Goal: Task Accomplishment & Management: Use online tool/utility

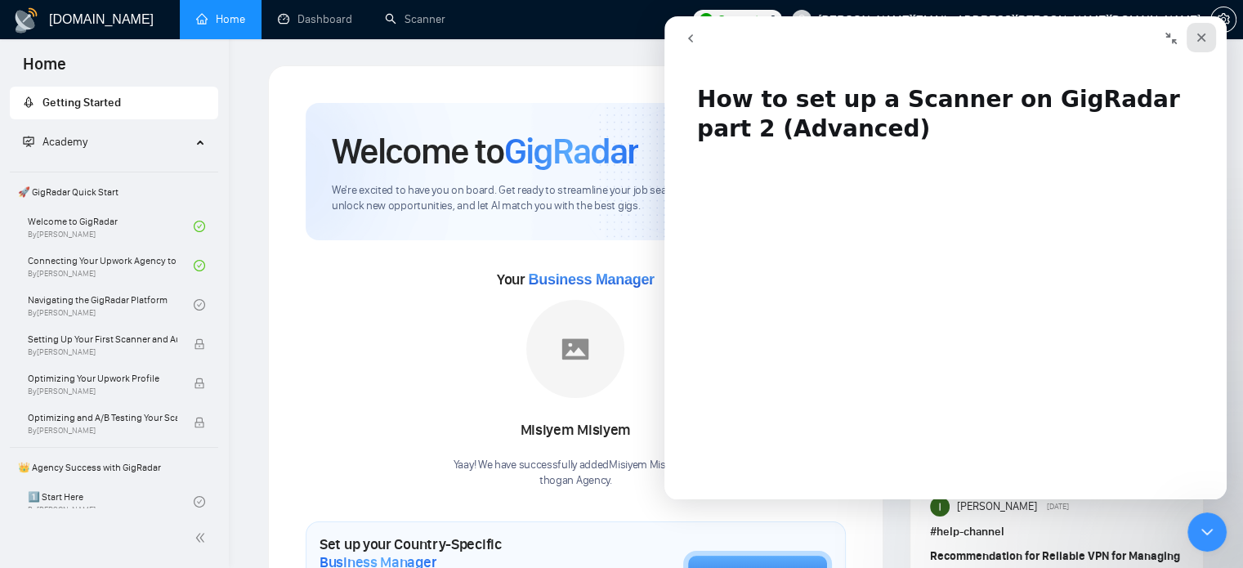
click at [1203, 38] on icon "Close" at bounding box center [1201, 37] width 9 height 9
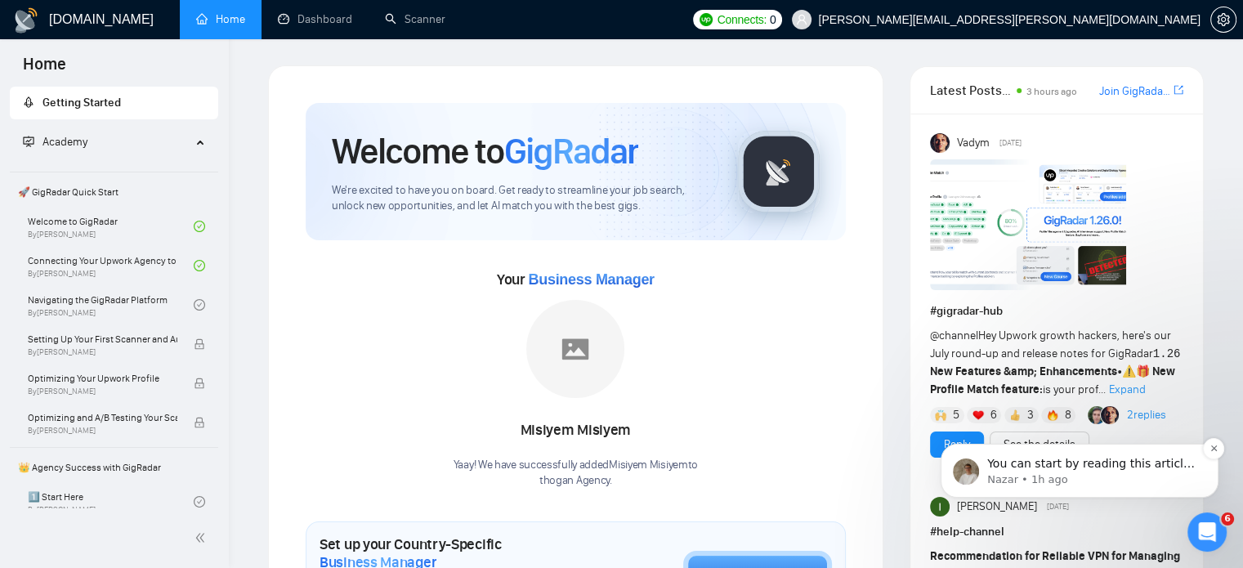
click at [1127, 466] on p "You can start by reading this article: [URL][DOMAIN_NAME] ​ Let me know if you …" at bounding box center [1092, 464] width 211 height 16
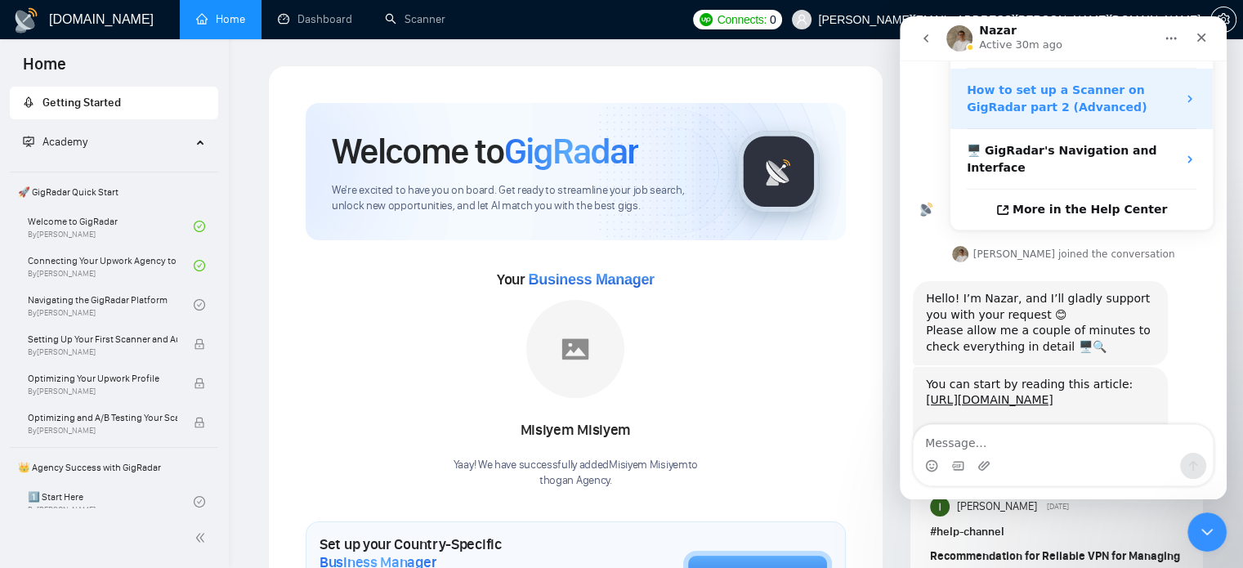
scroll to position [350, 0]
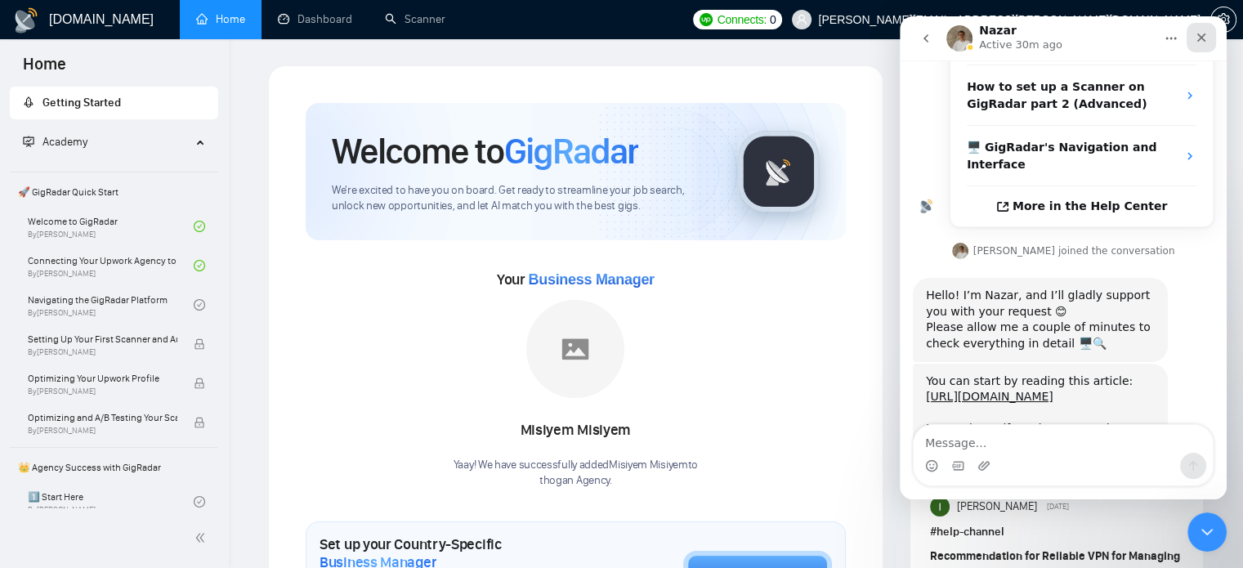
click at [1211, 45] on div "Close" at bounding box center [1200, 37] width 29 height 29
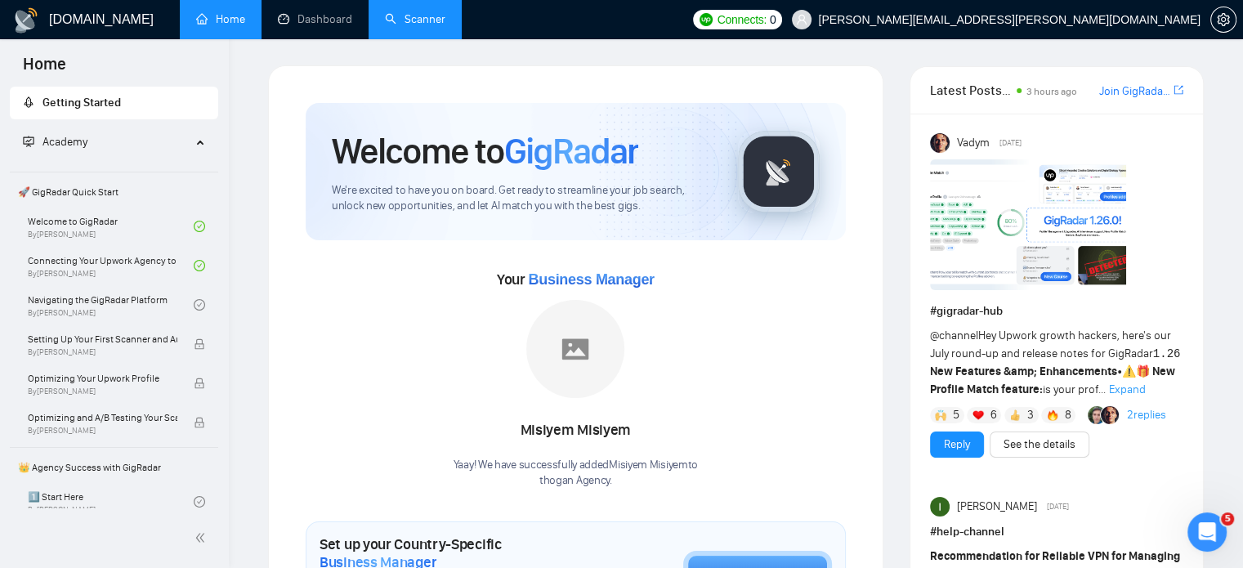
click at [385, 25] on link "Scanner" at bounding box center [415, 19] width 60 height 14
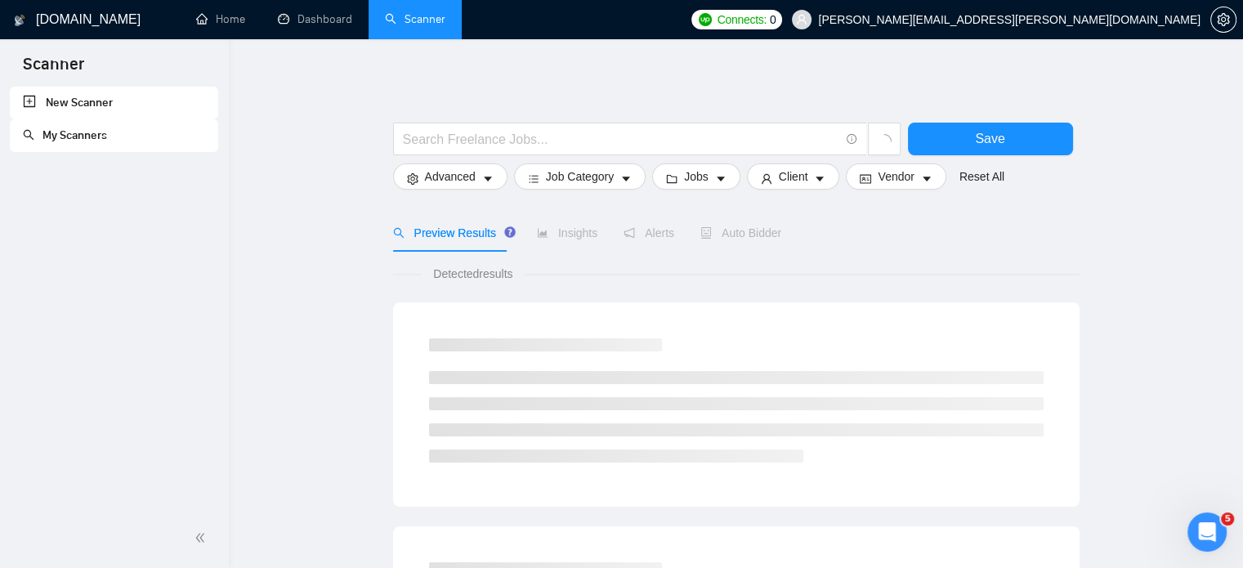
click at [75, 137] on link "My Scanners" at bounding box center [65, 135] width 84 height 14
click at [107, 107] on link "New Scanner" at bounding box center [114, 103] width 182 height 33
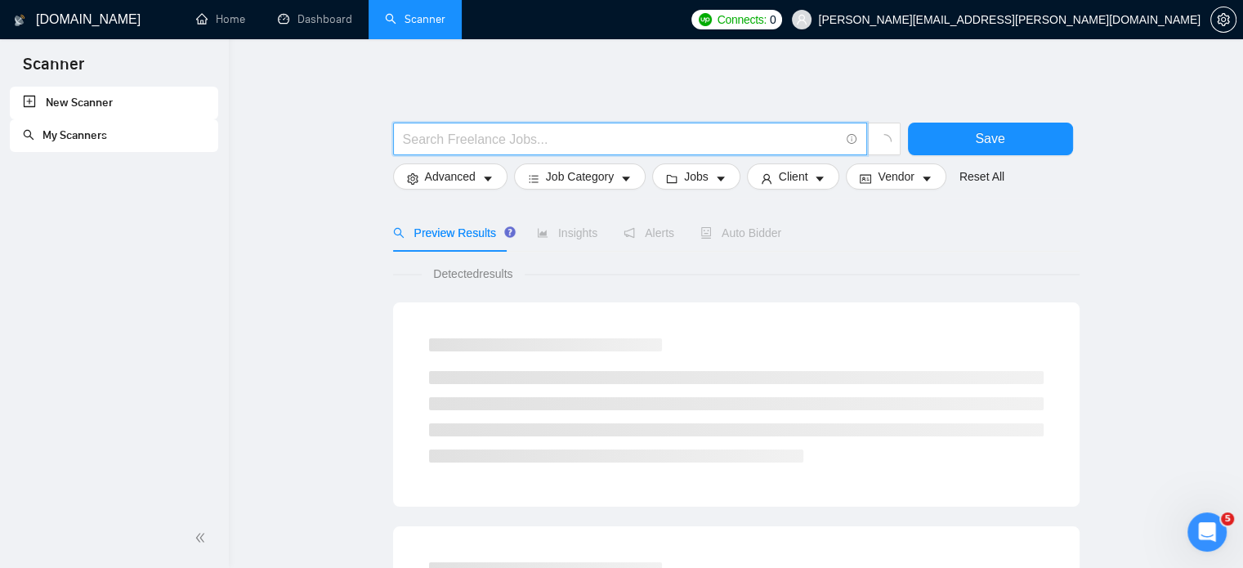
click at [631, 136] on input "text" at bounding box center [621, 139] width 436 height 20
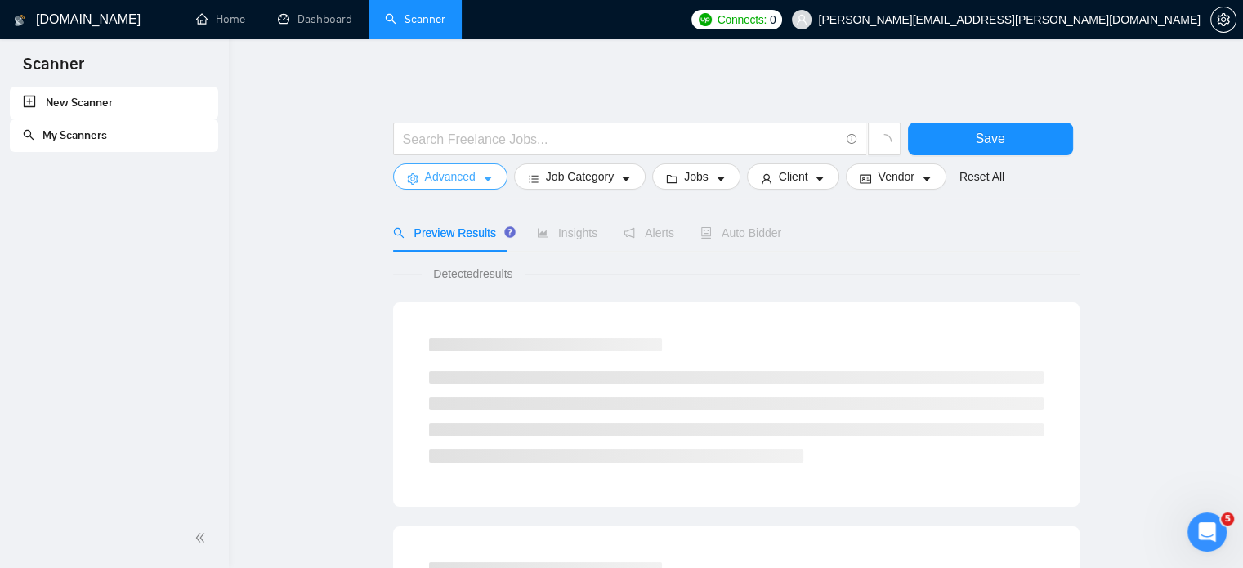
click at [462, 168] on span "Advanced" at bounding box center [450, 176] width 51 height 18
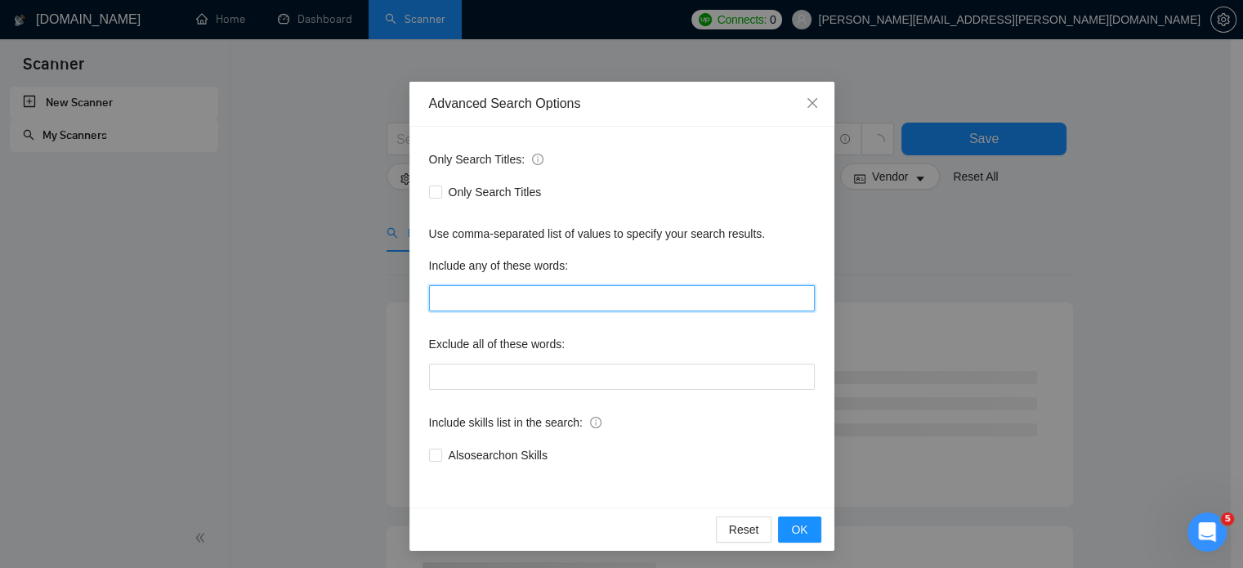
click at [491, 293] on input "text" at bounding box center [622, 298] width 386 height 26
type input "graphic design"
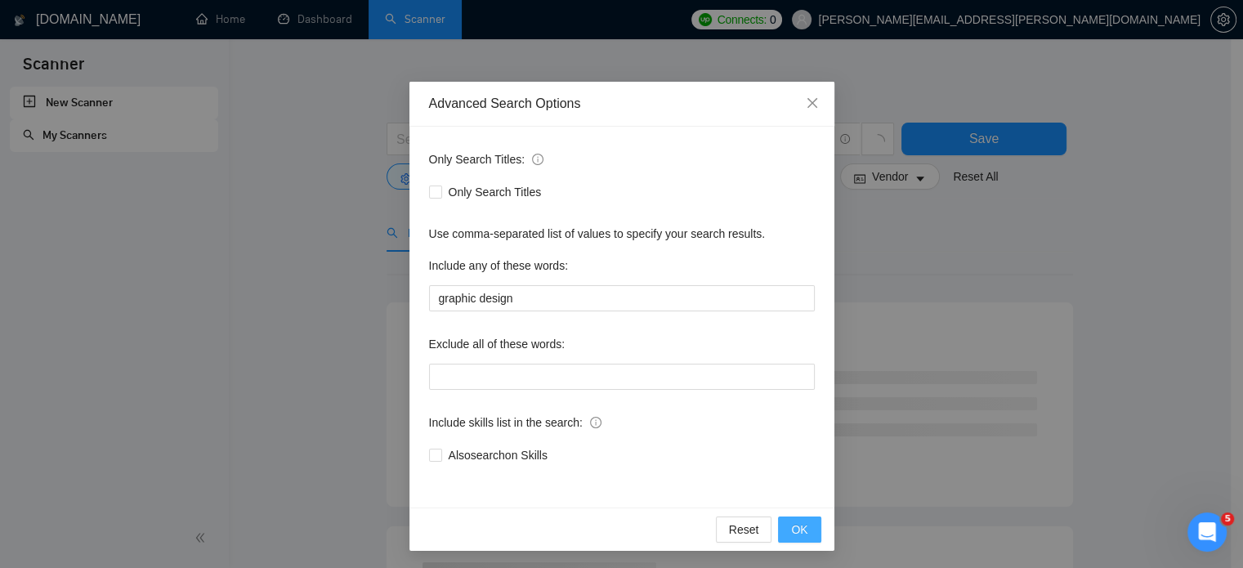
click at [791, 533] on span "OK" at bounding box center [799, 529] width 16 height 18
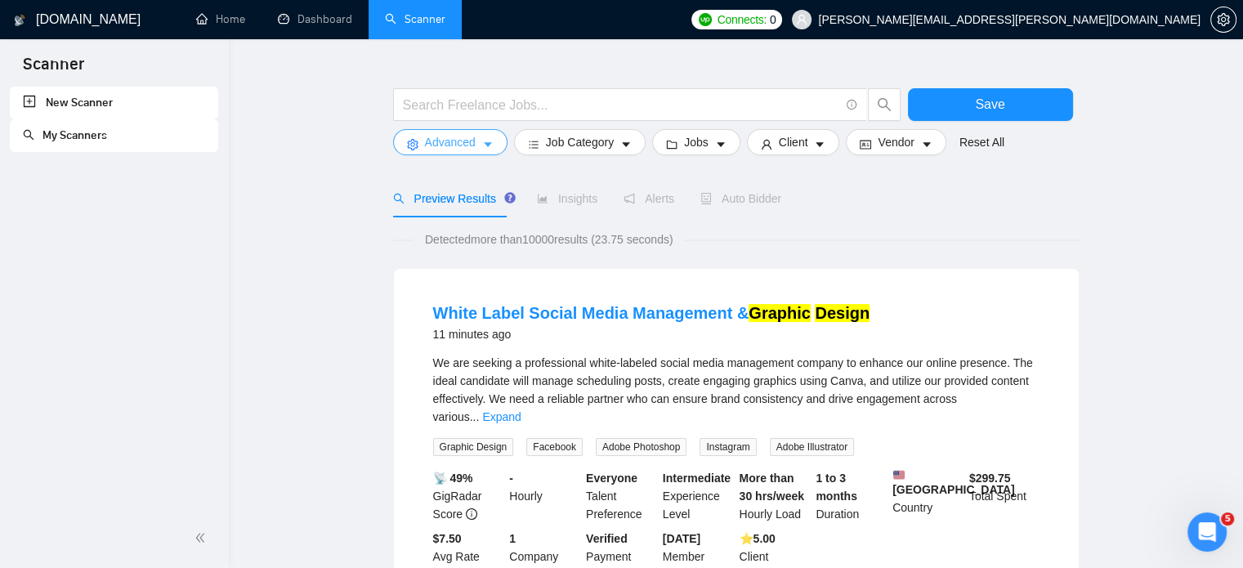
scroll to position [33, 0]
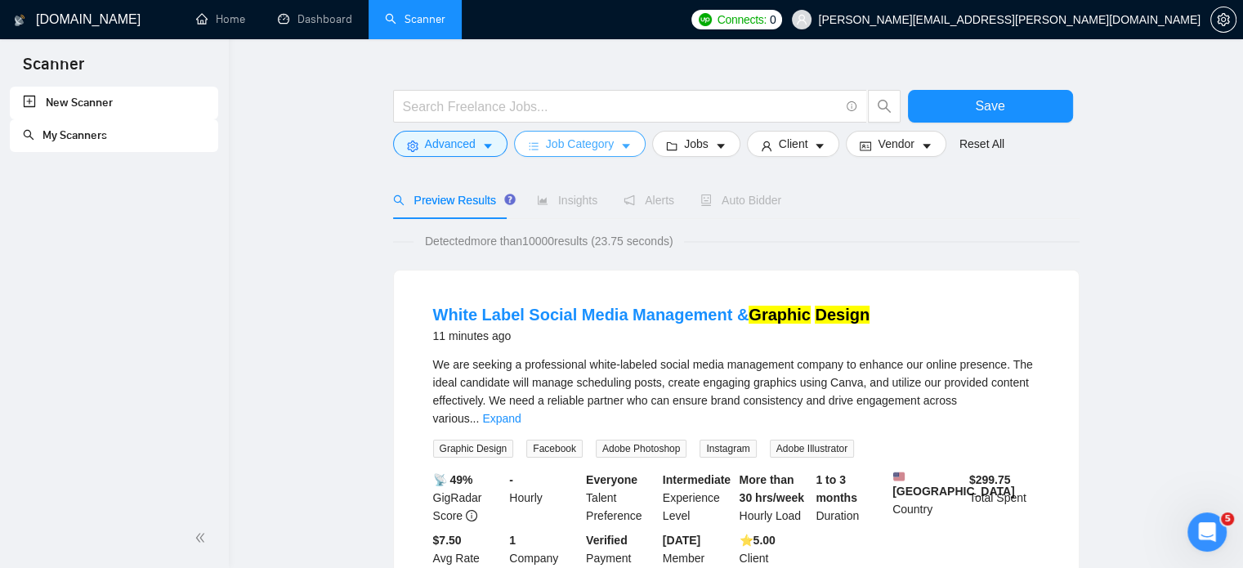
click at [609, 140] on span "Job Category" at bounding box center [580, 144] width 68 height 18
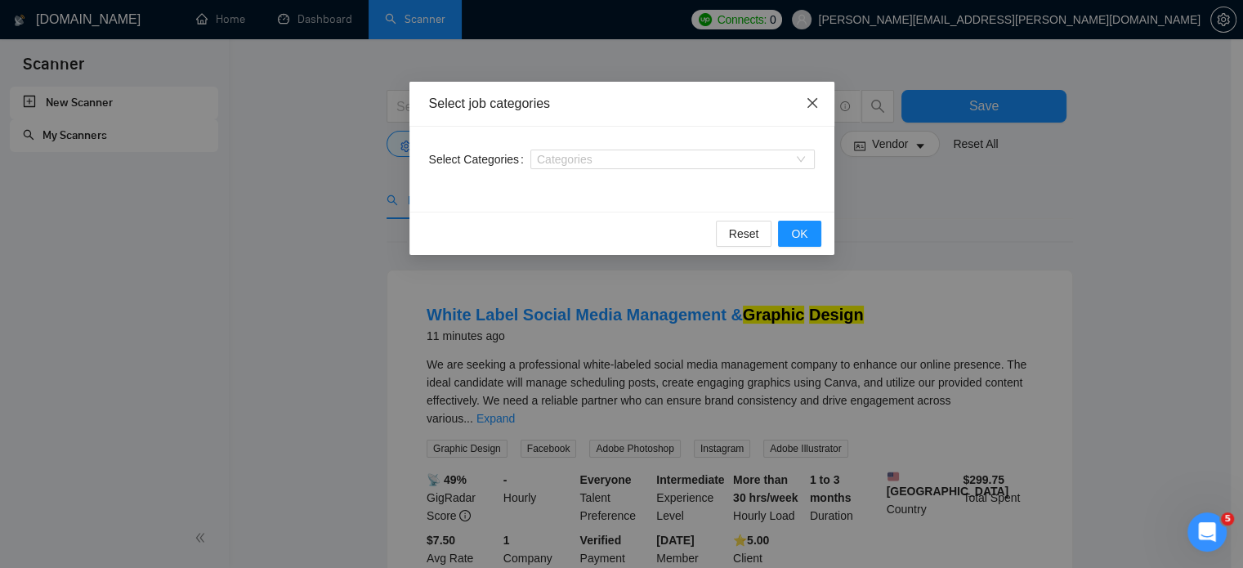
click at [806, 105] on icon "close" at bounding box center [812, 102] width 13 height 13
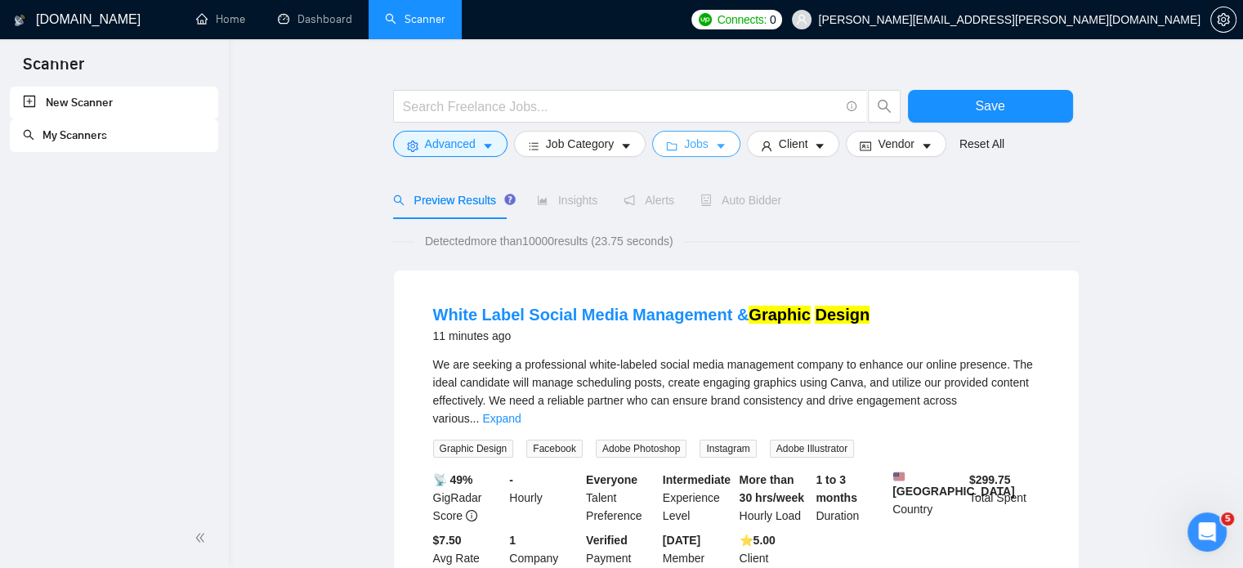
click at [703, 146] on span "Jobs" at bounding box center [696, 144] width 25 height 18
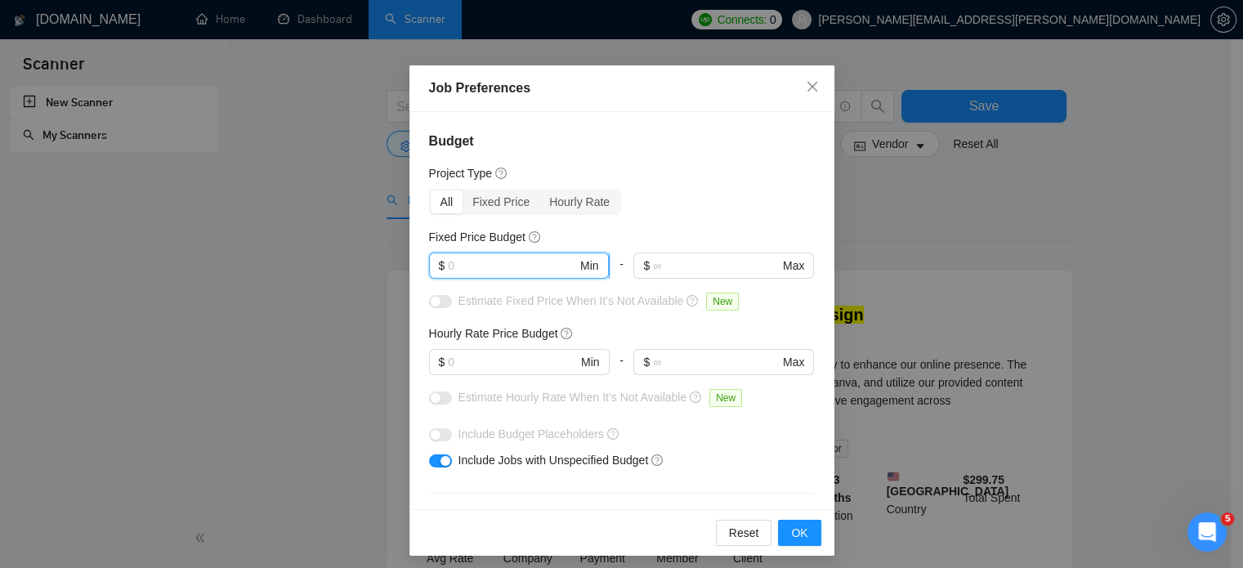
click at [498, 272] on input "text" at bounding box center [512, 266] width 129 height 18
type input "750"
click at [489, 362] on input "text" at bounding box center [512, 362] width 129 height 18
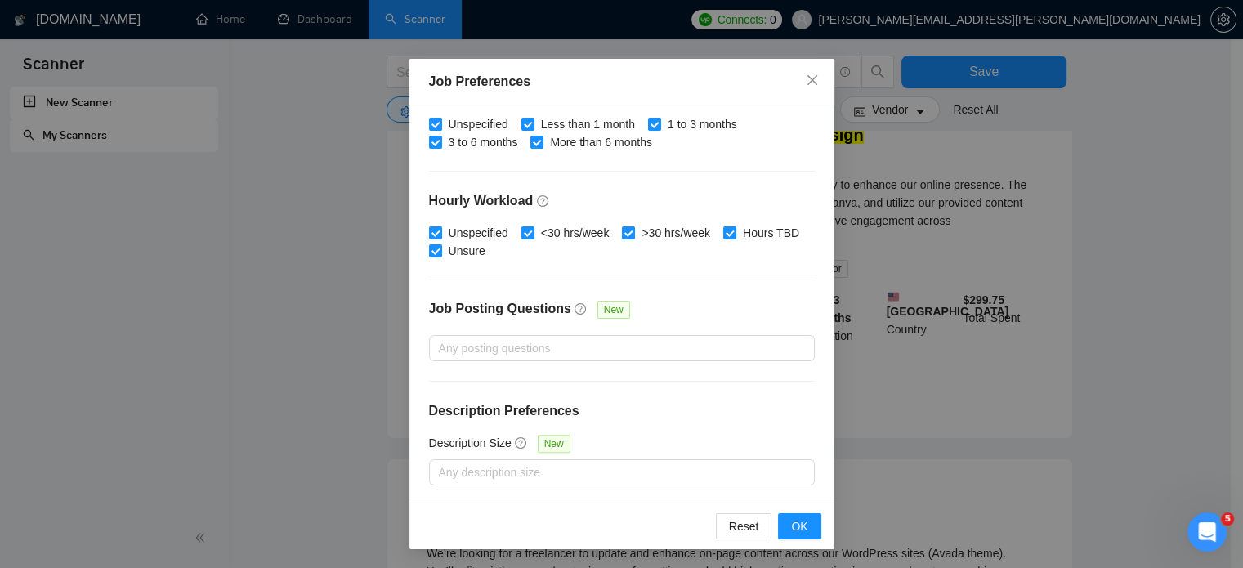
scroll to position [219, 0]
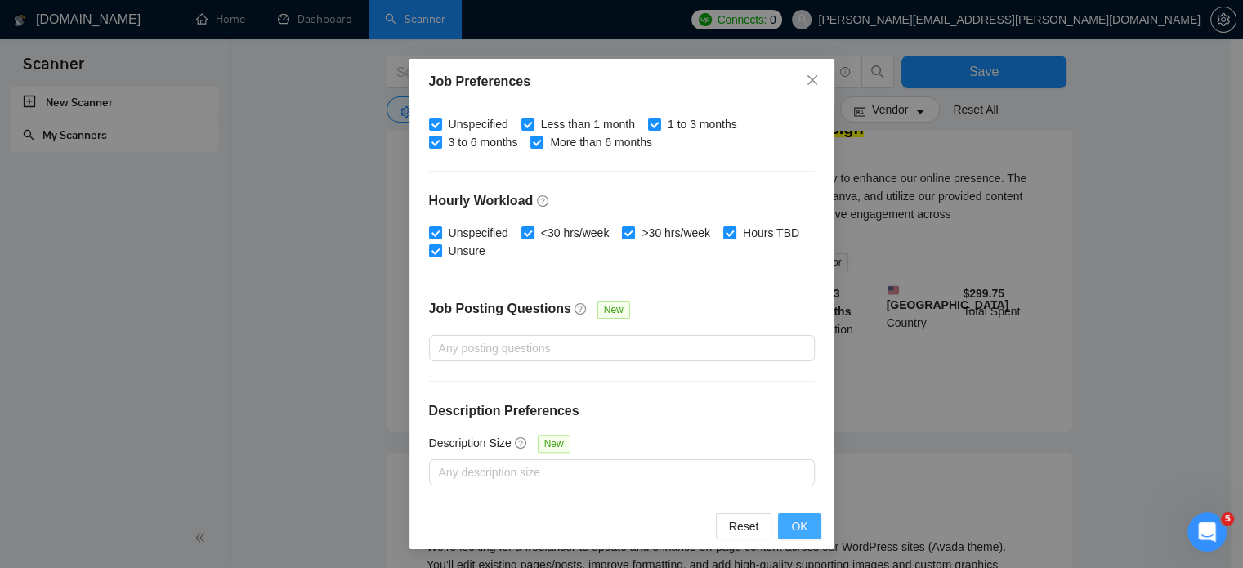
type input "60"
click at [782, 532] on button "OK" at bounding box center [799, 526] width 42 height 26
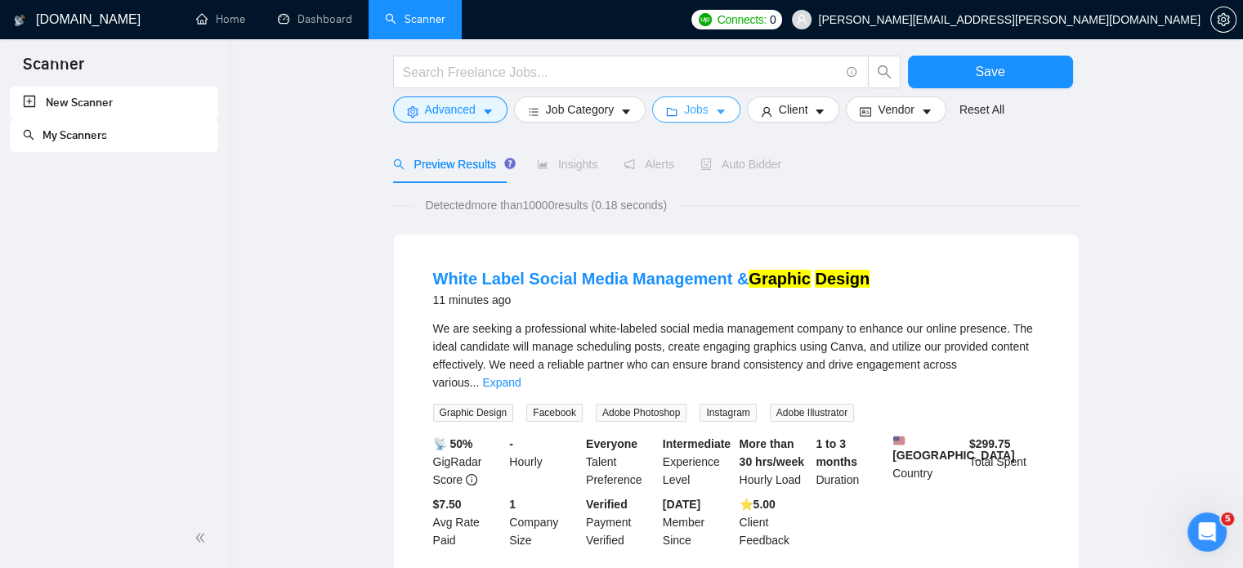
scroll to position [80, 0]
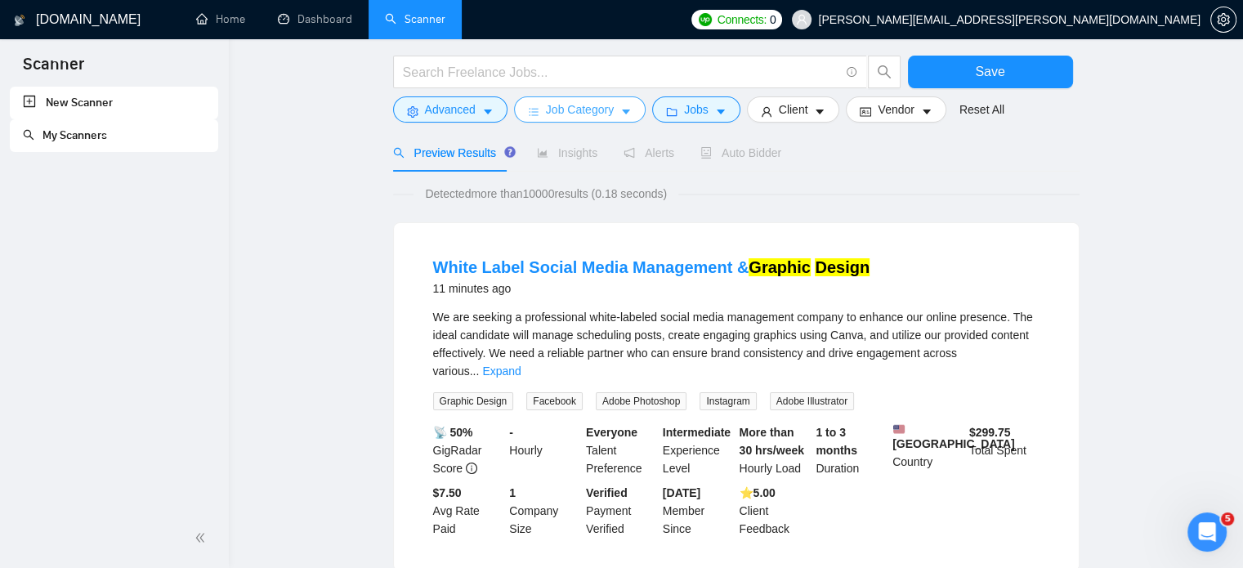
click at [609, 118] on span "Job Category" at bounding box center [580, 109] width 68 height 18
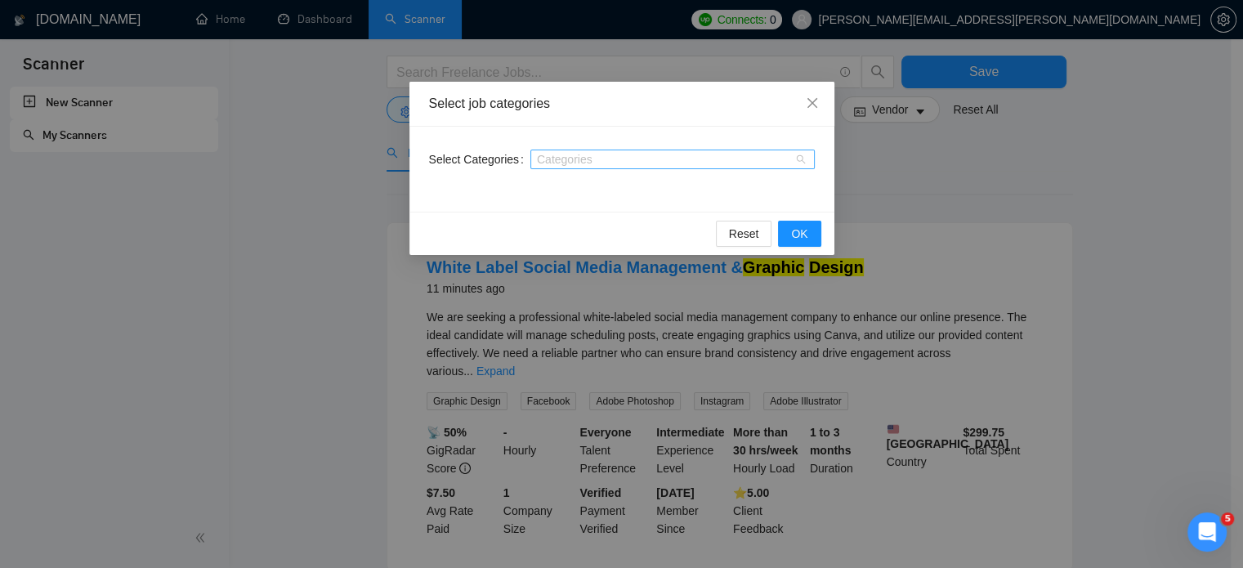
click at [611, 163] on div at bounding box center [664, 159] width 260 height 13
click at [809, 107] on icon "close" at bounding box center [811, 103] width 10 height 10
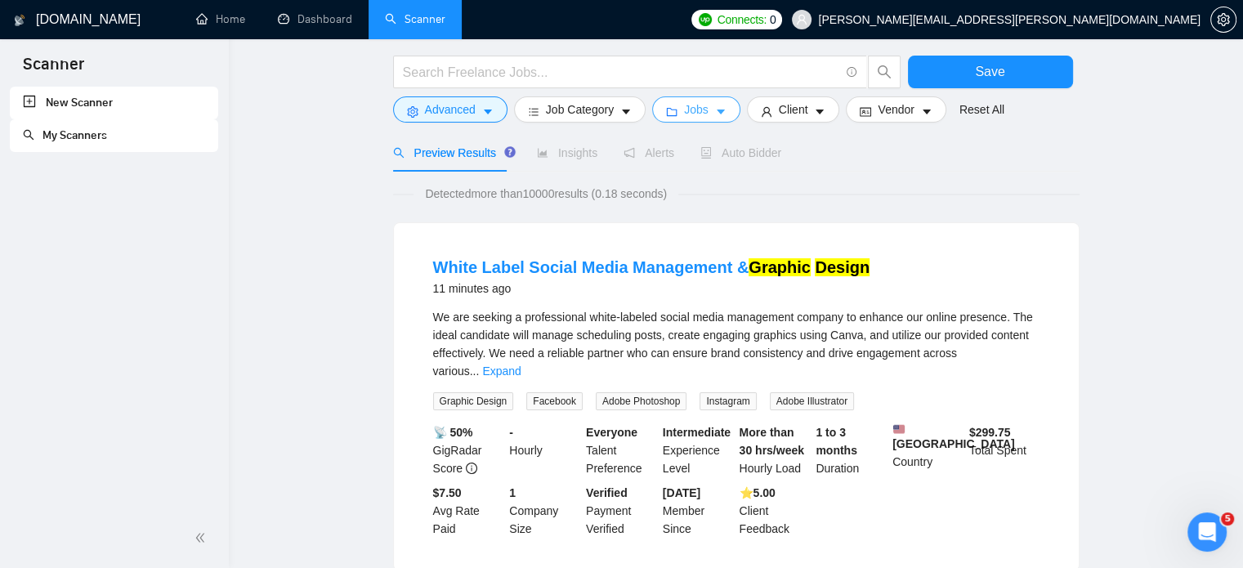
click at [716, 114] on icon "caret-down" at bounding box center [720, 111] width 8 height 5
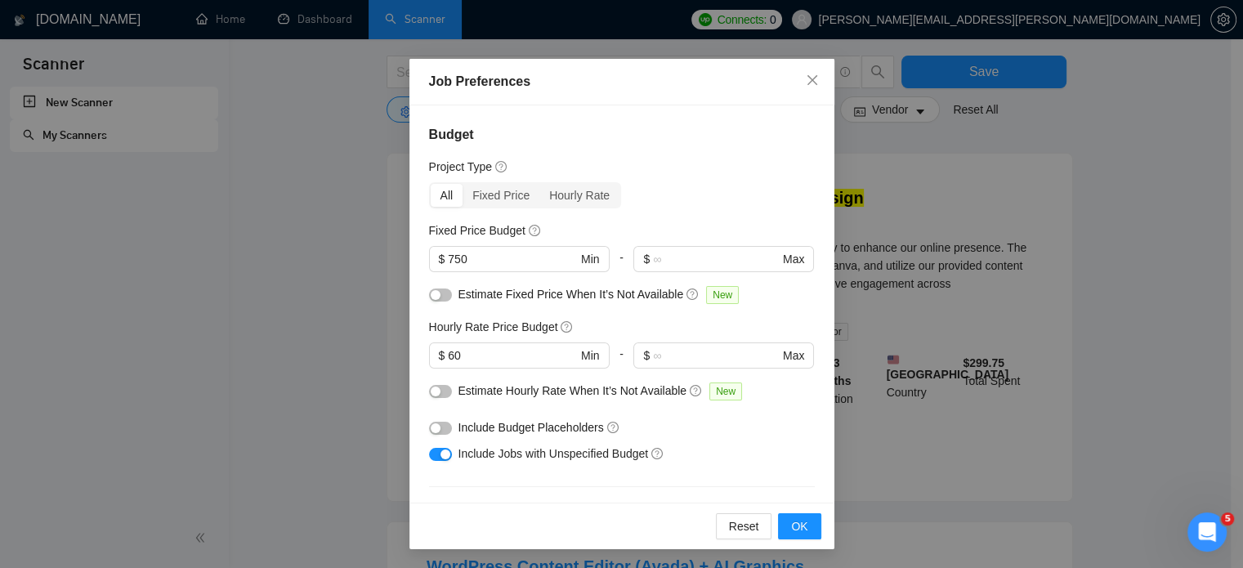
scroll to position [0, 0]
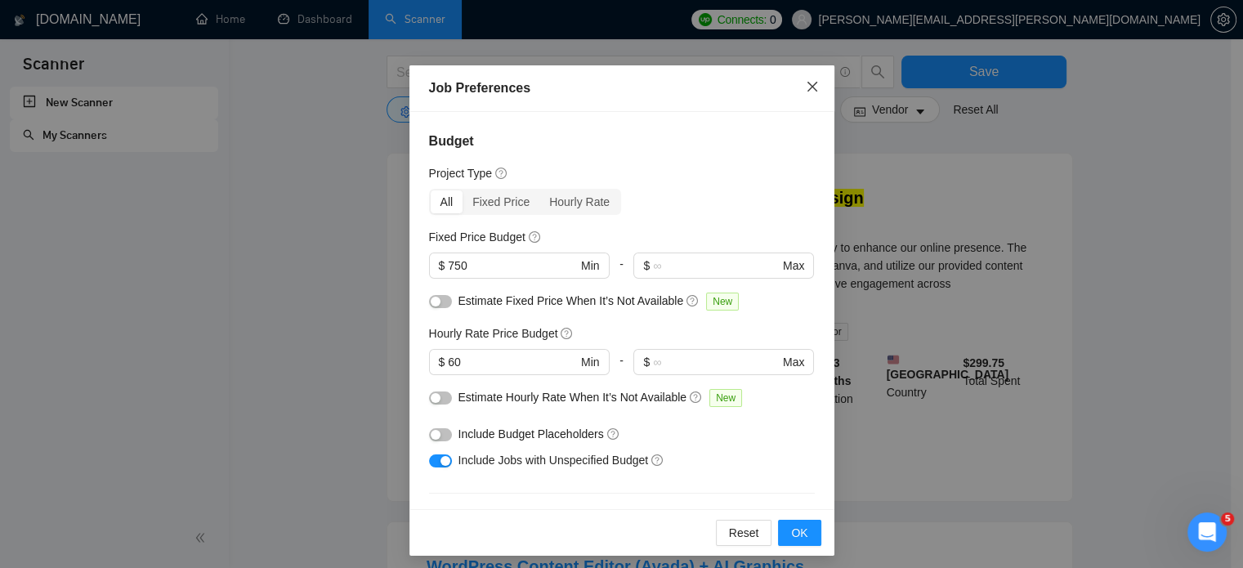
click at [808, 91] on icon "close" at bounding box center [811, 87] width 10 height 10
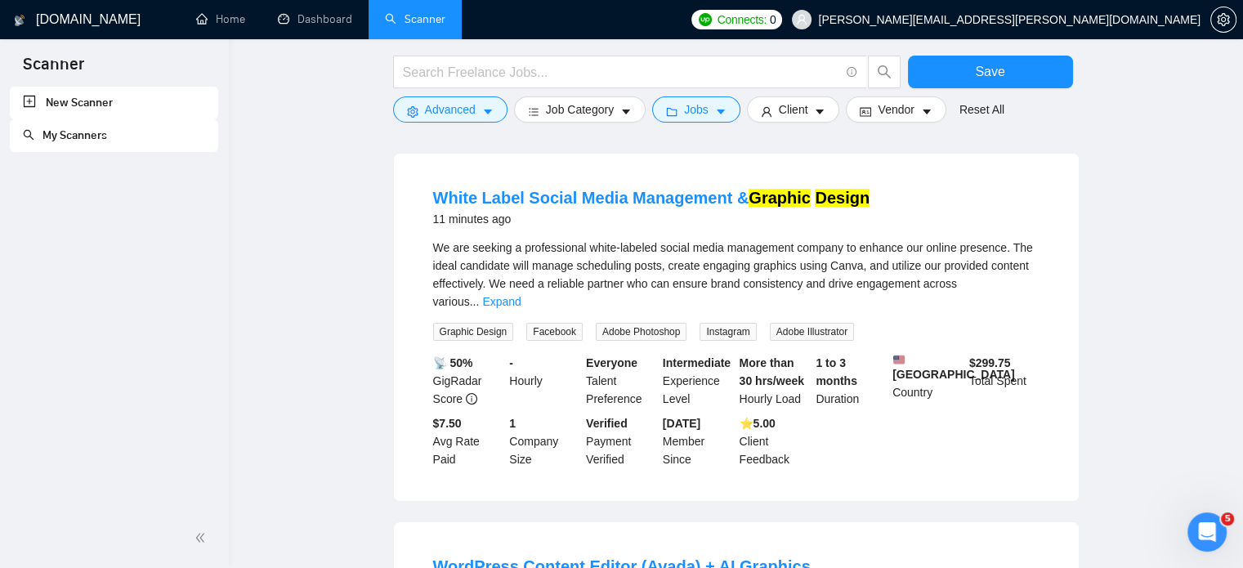
click at [814, 123] on form "Save Advanced Job Category Jobs Client Vendor Reset All" at bounding box center [736, 84] width 686 height 91
click at [814, 107] on icon "caret-down" at bounding box center [819, 111] width 11 height 11
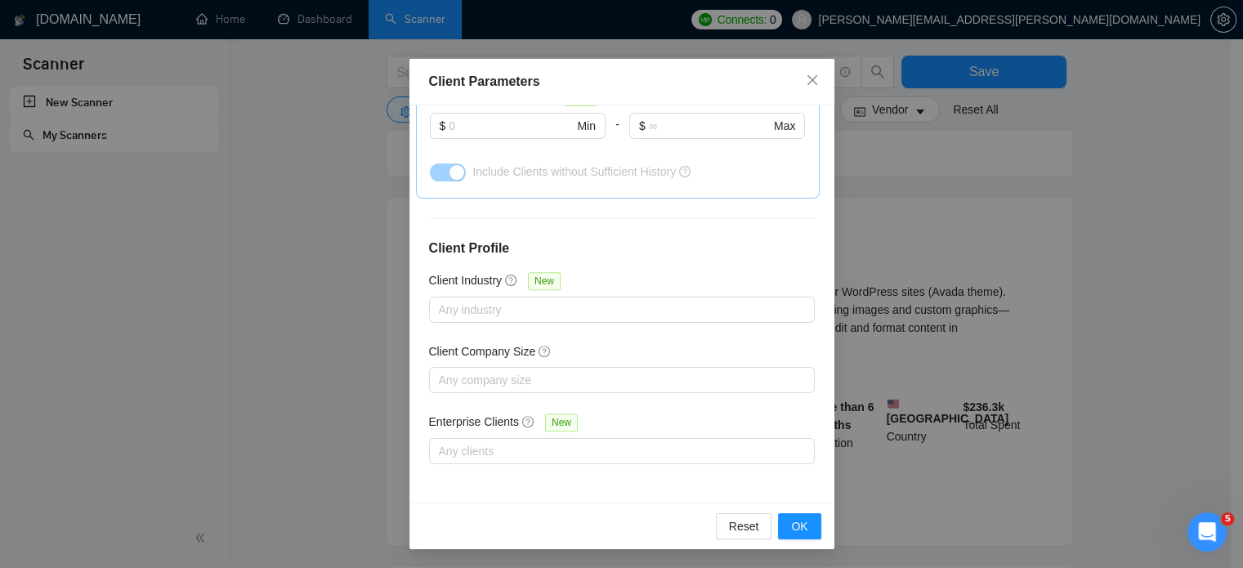
scroll to position [475, 0]
click at [808, 84] on icon "close" at bounding box center [811, 80] width 10 height 10
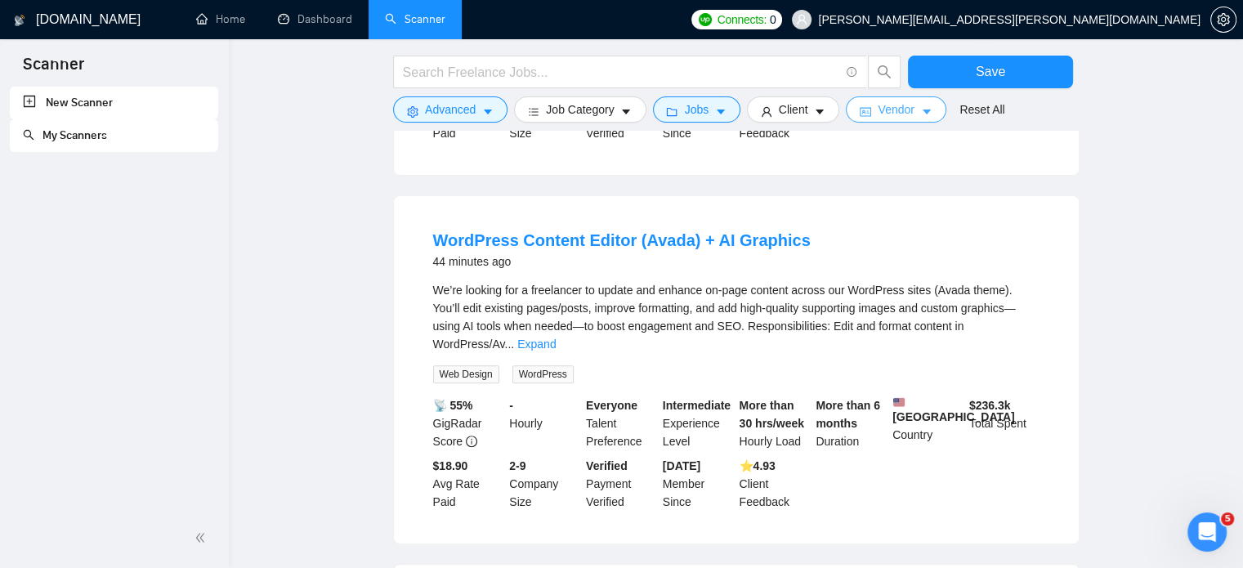
click at [894, 108] on span "Vendor" at bounding box center [895, 109] width 36 height 18
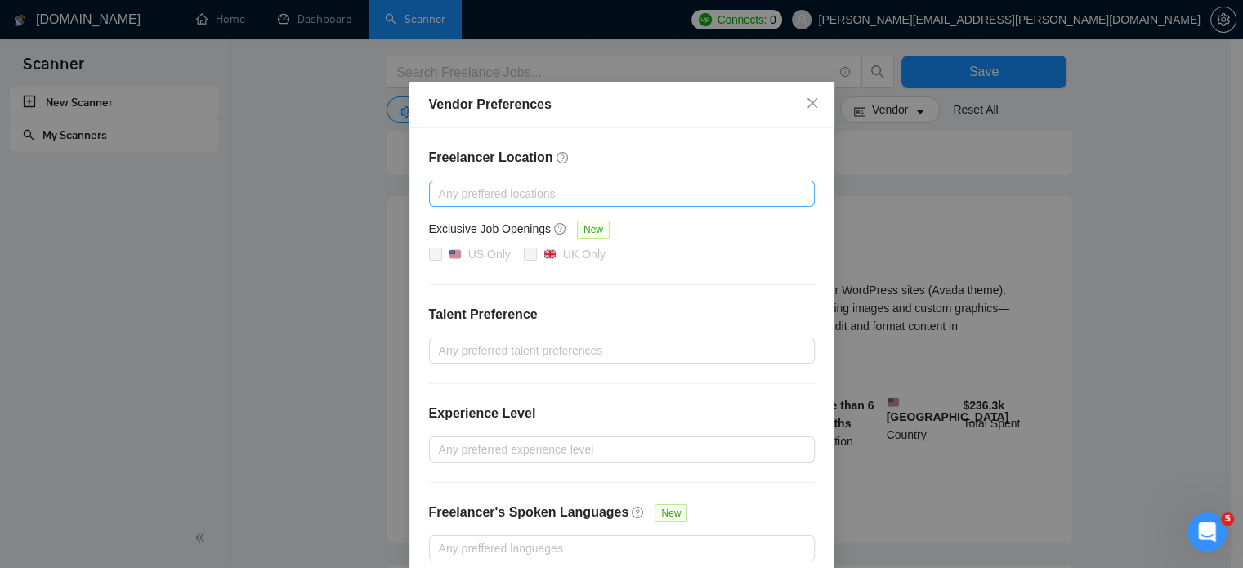
click at [519, 189] on div at bounding box center [613, 194] width 361 height 20
click at [369, 225] on div "Vendor Preferences Freelancer Location Any preffered locations Exclusive Job Op…" at bounding box center [621, 284] width 1243 height 568
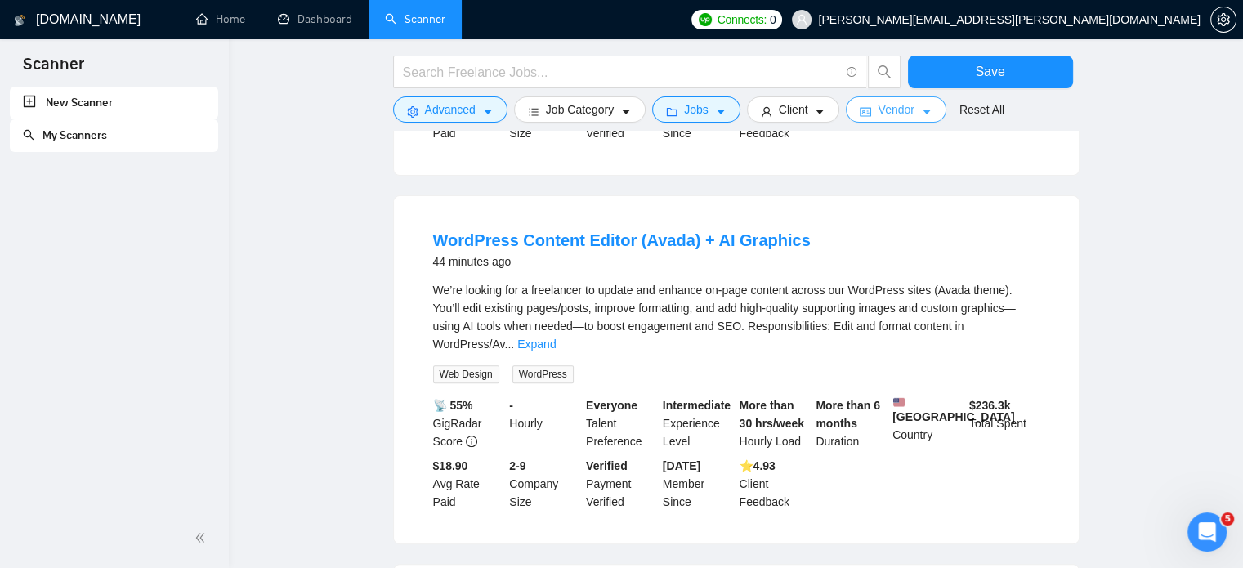
click at [877, 117] on span "Vendor" at bounding box center [895, 109] width 36 height 18
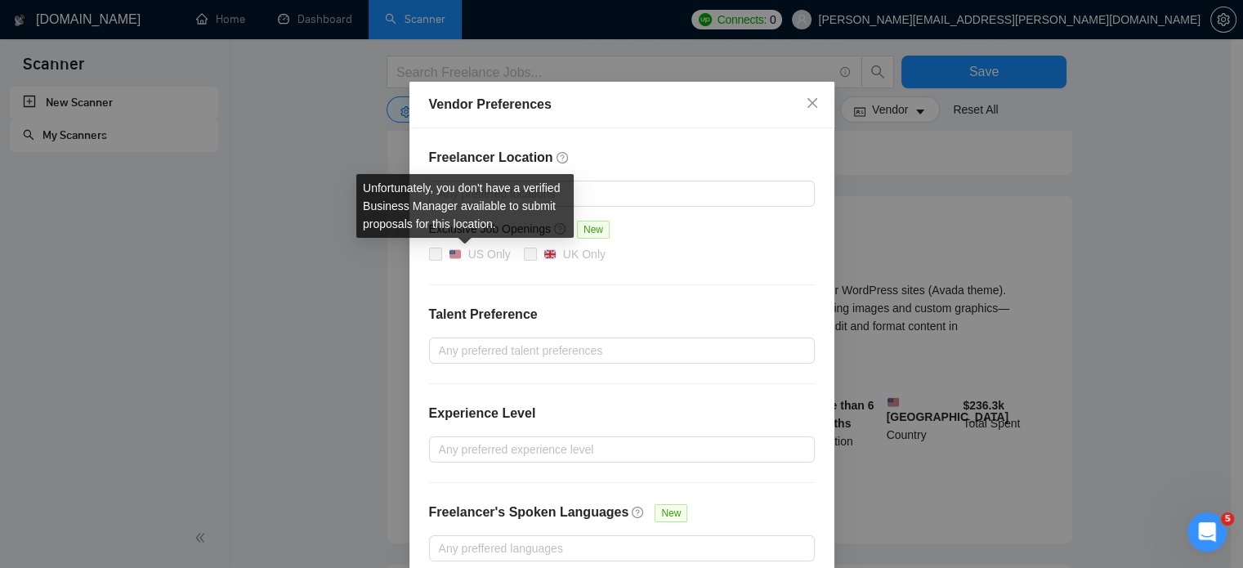
click at [429, 251] on span at bounding box center [435, 254] width 13 height 13
click at [429, 256] on span at bounding box center [435, 254] width 13 height 13
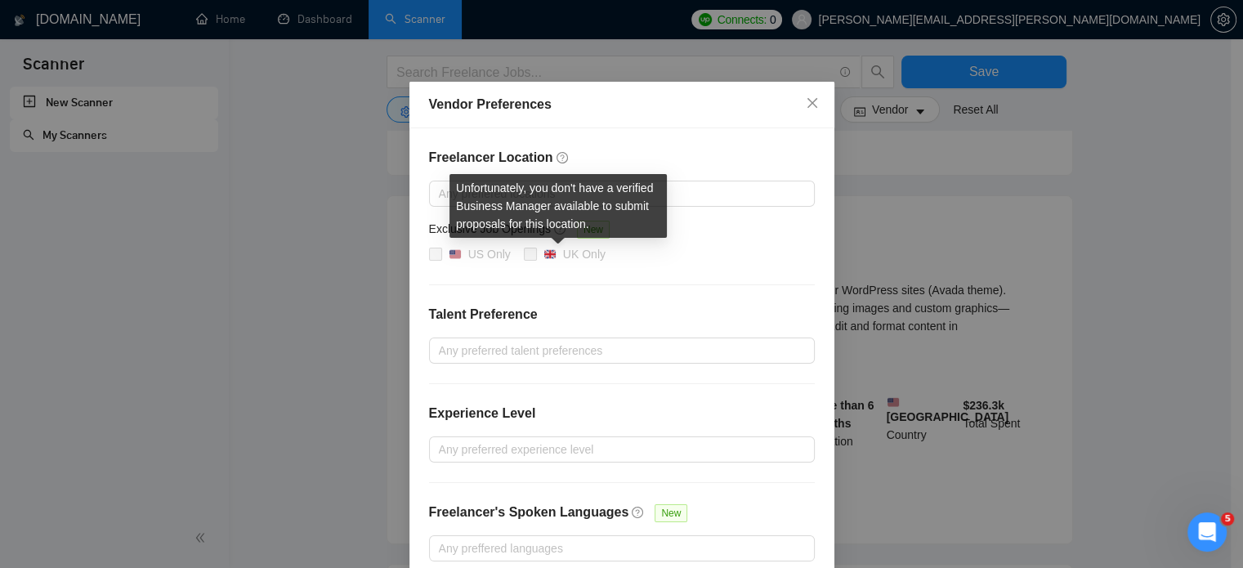
click at [524, 260] on span at bounding box center [530, 254] width 13 height 13
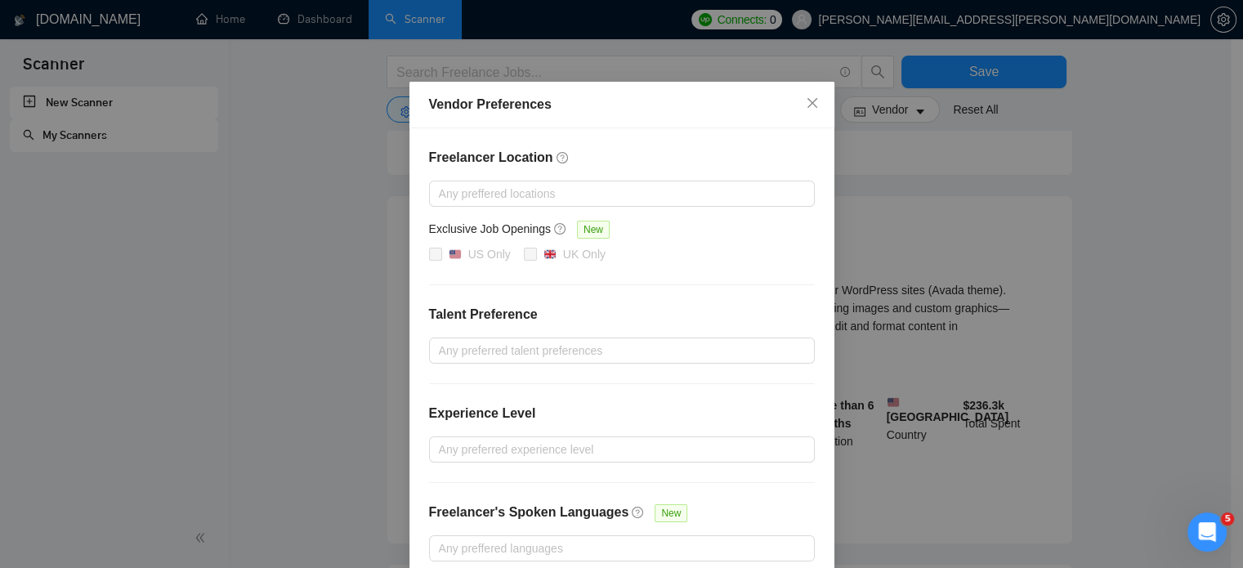
click at [1208, 531] on icon "Open Intercom Messenger" at bounding box center [1206, 531] width 11 height 13
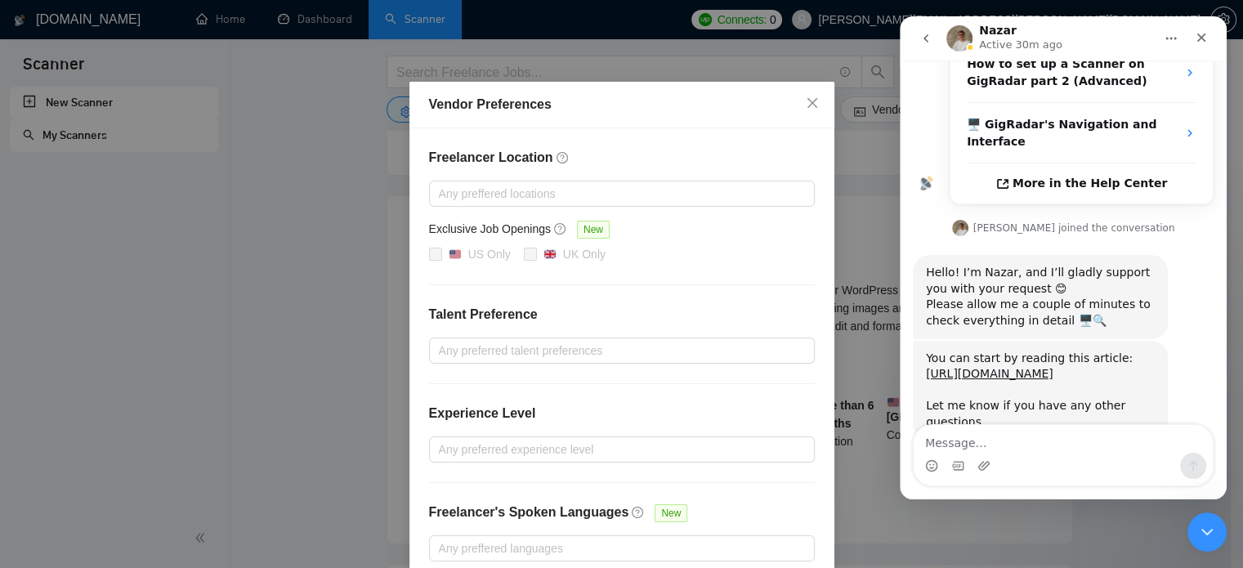
scroll to position [349, 0]
click at [931, 38] on icon "go back" at bounding box center [925, 38] width 13 height 13
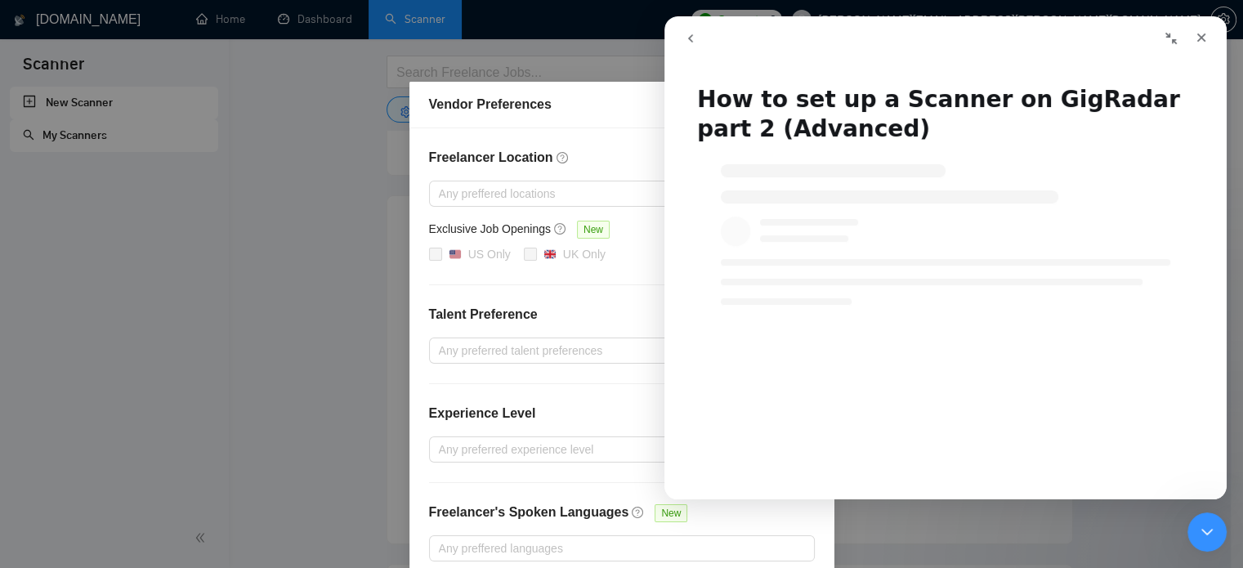
scroll to position [0, 0]
click at [1201, 42] on icon "Close" at bounding box center [1200, 37] width 13 height 13
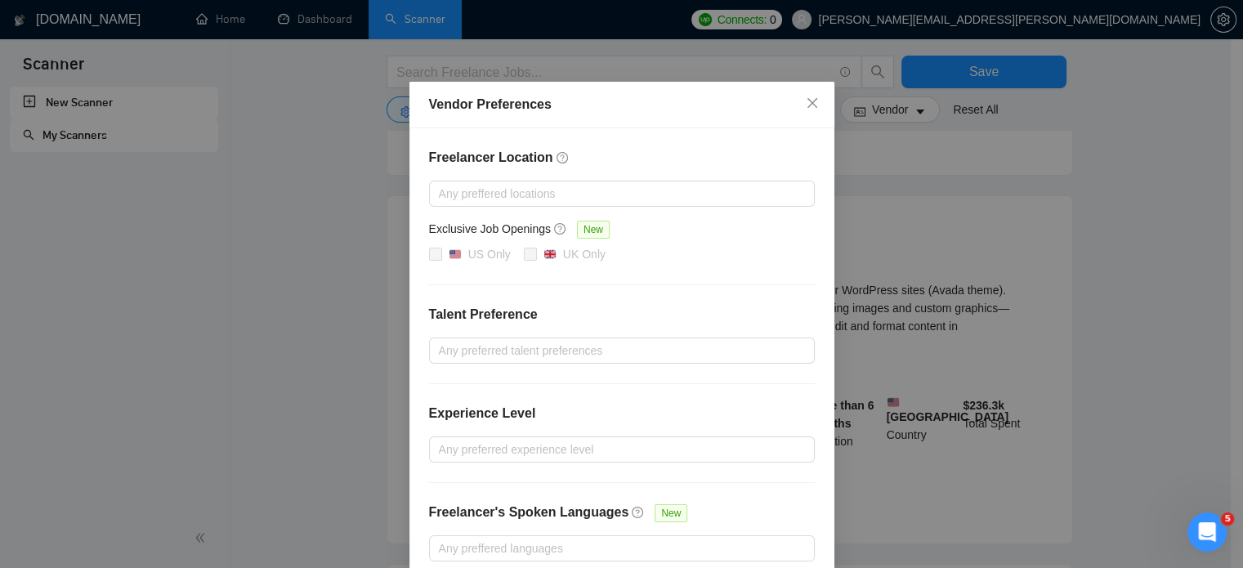
click at [1189, 528] on div "Open Intercom Messenger" at bounding box center [1207, 532] width 54 height 54
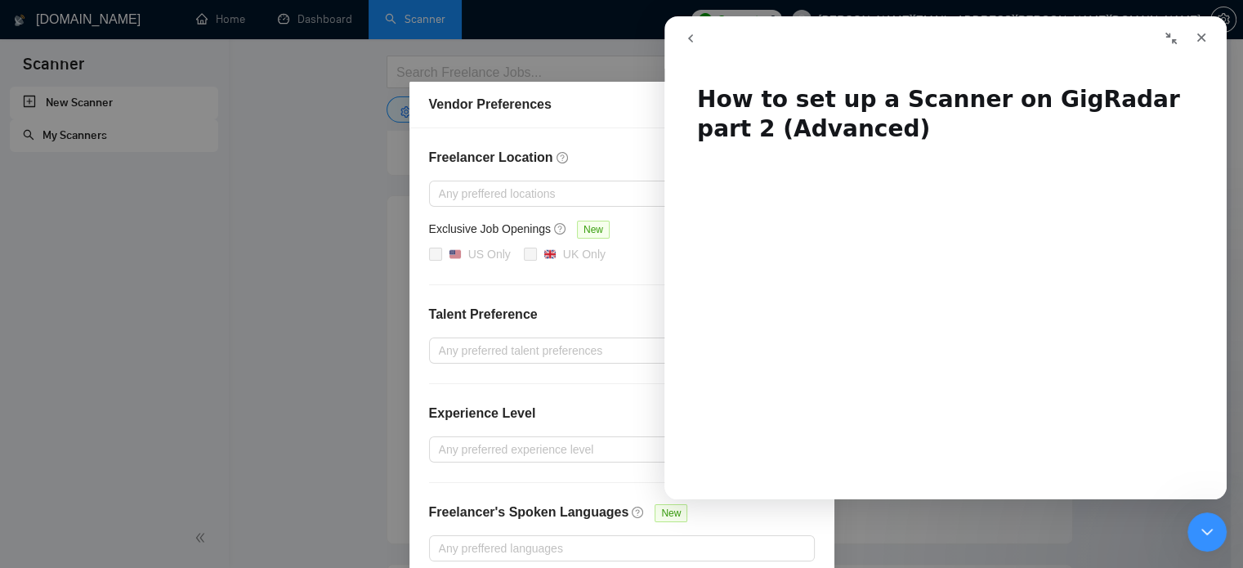
click at [682, 33] on button "go back" at bounding box center [690, 38] width 31 height 31
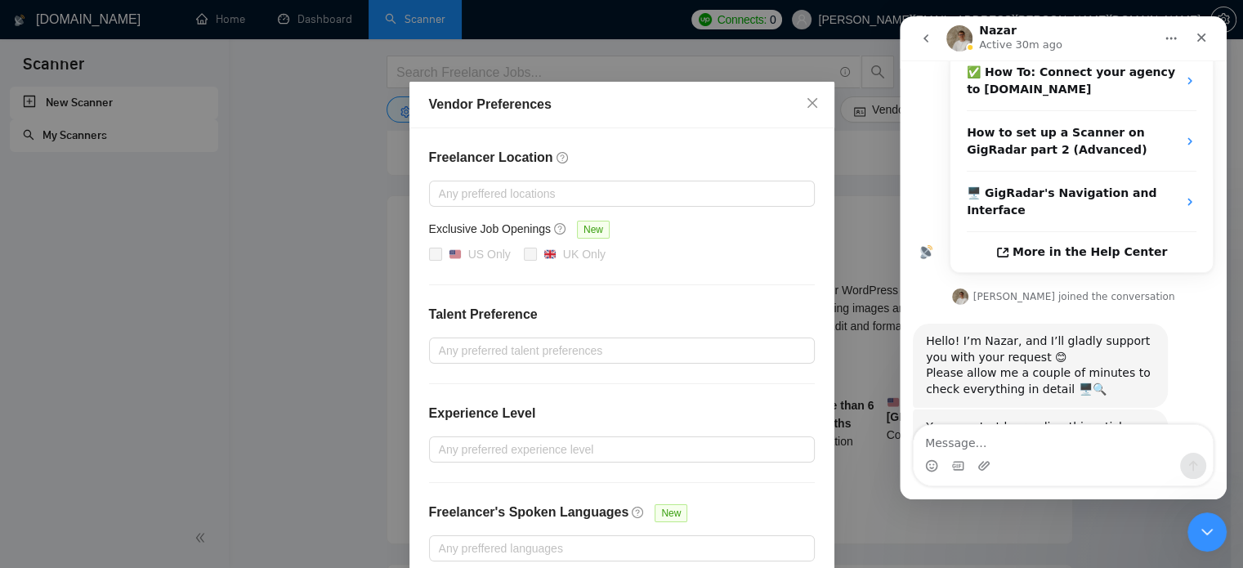
scroll to position [349, 0]
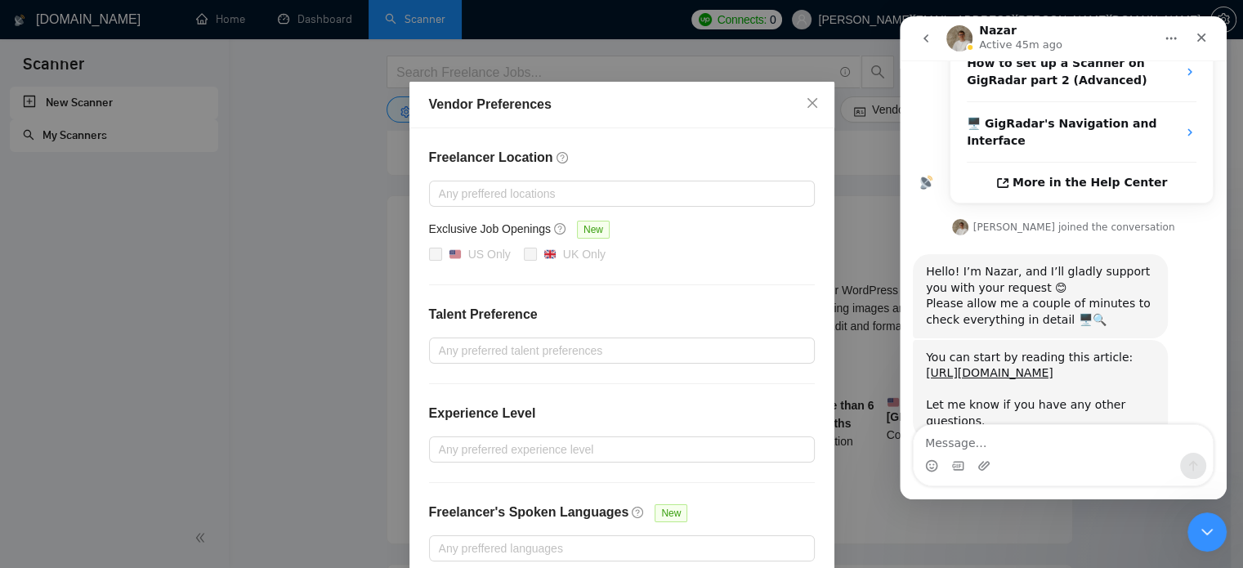
click at [922, 36] on icon "go back" at bounding box center [925, 38] width 13 height 13
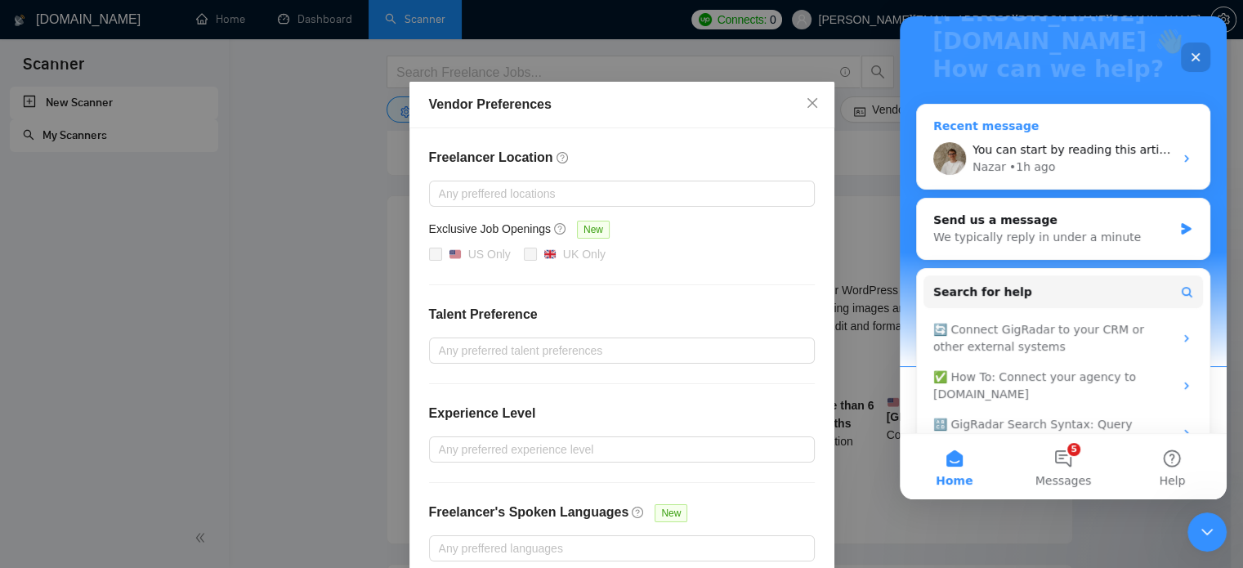
scroll to position [228, 0]
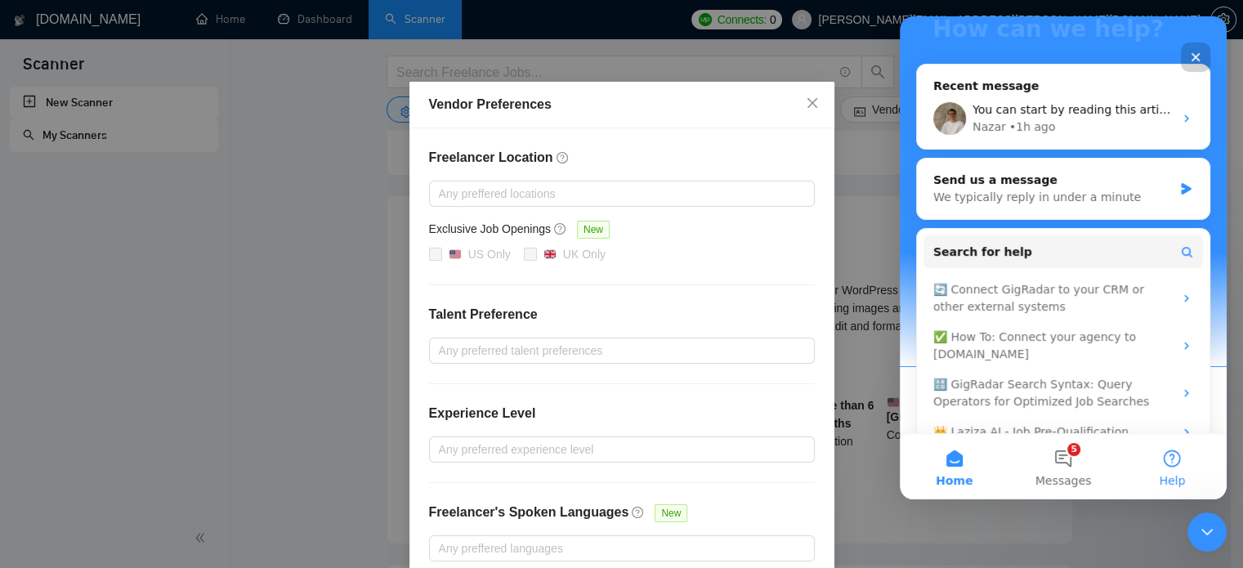
click at [1171, 486] on span "Help" at bounding box center [1171, 480] width 26 height 11
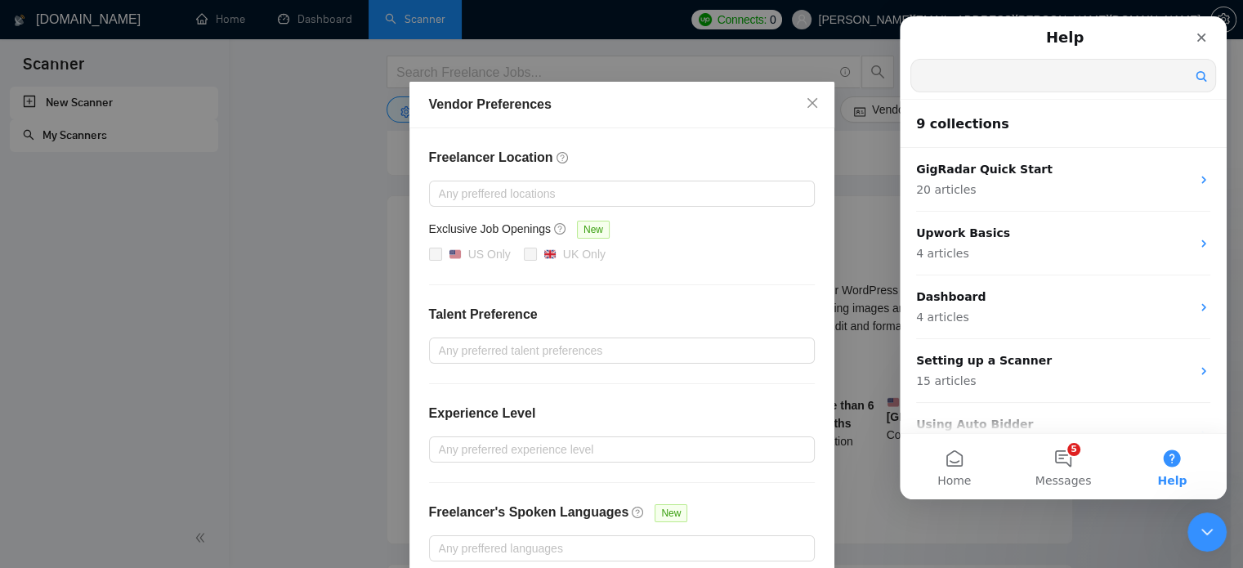
click at [995, 78] on input "Search for help" at bounding box center [1063, 76] width 304 height 32
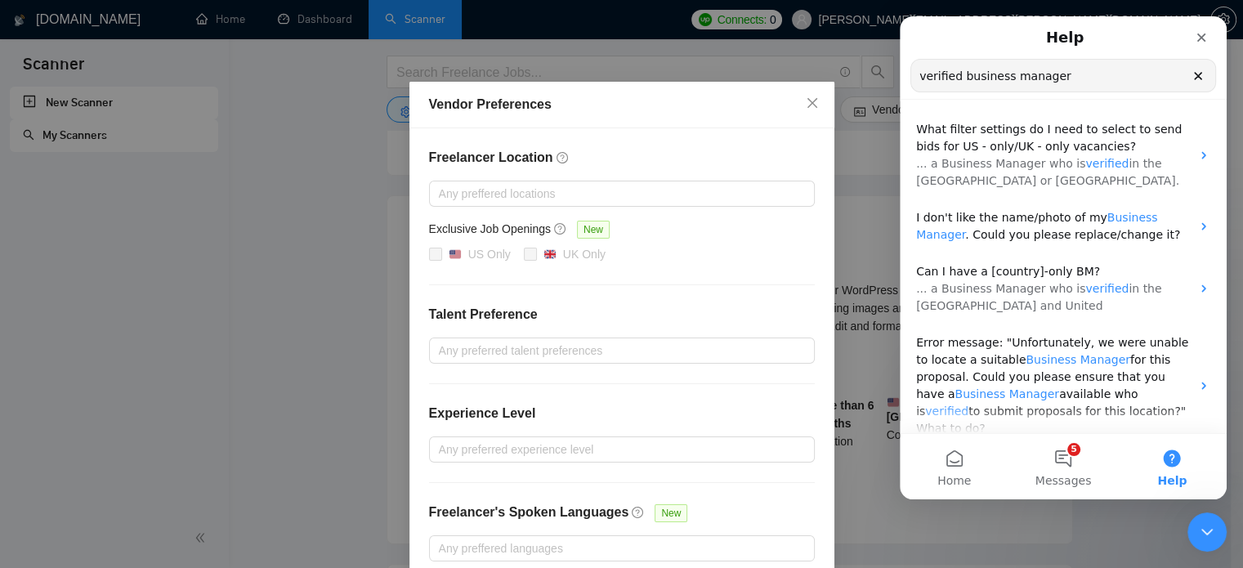
click at [1089, 81] on input "verified business manager" at bounding box center [1063, 76] width 304 height 32
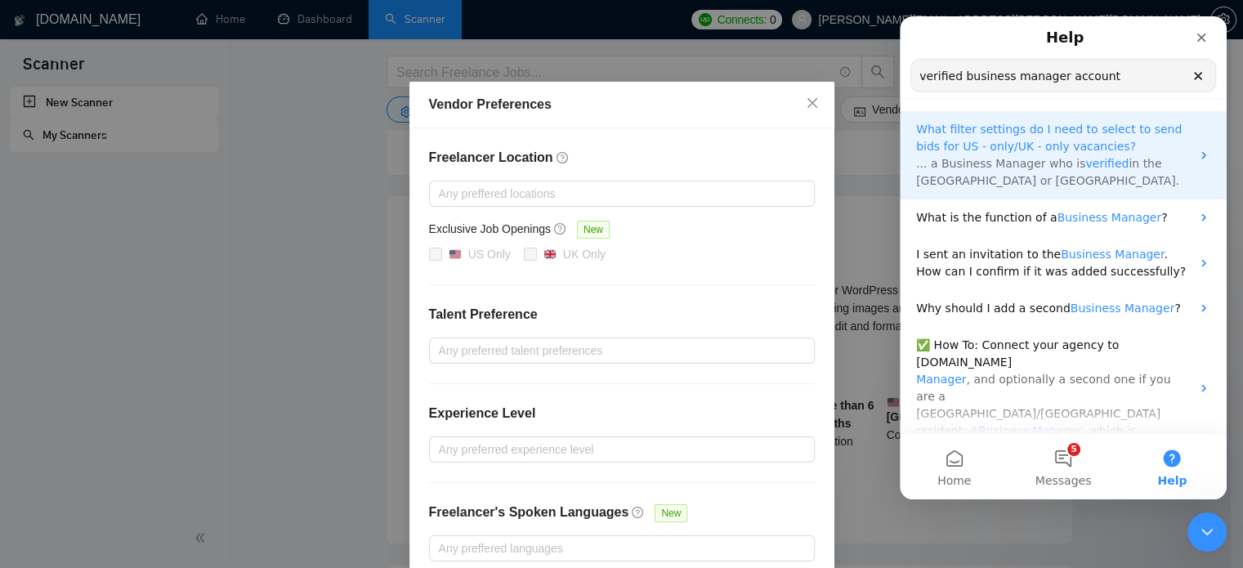
type input "verified business manager account"
click at [1091, 158] on span "verified" at bounding box center [1106, 163] width 43 height 13
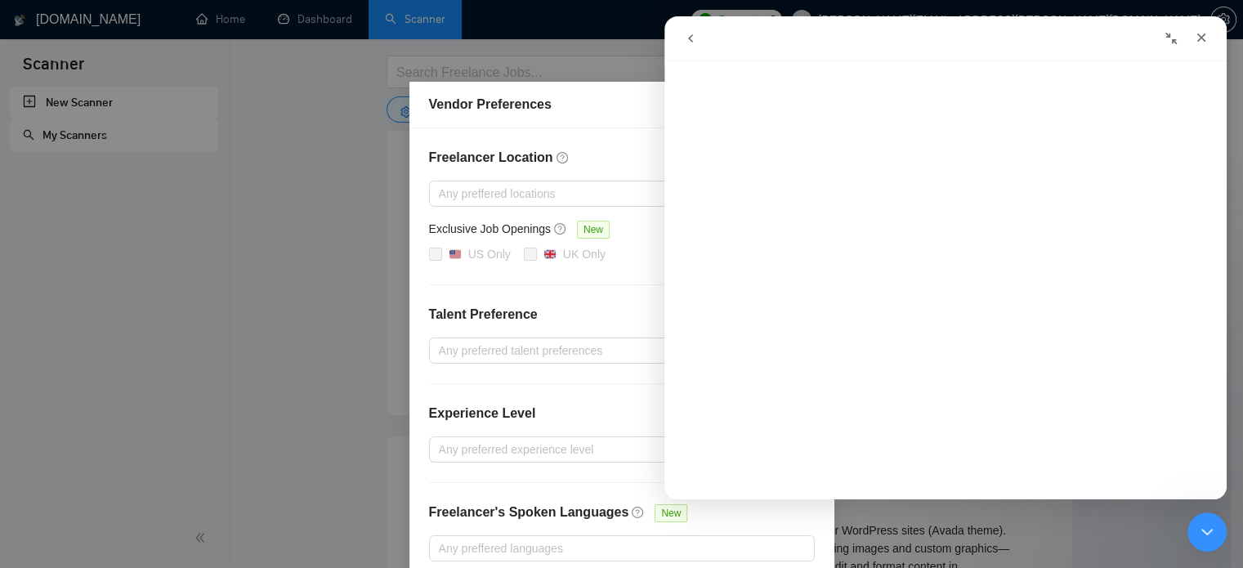
scroll to position [0, 0]
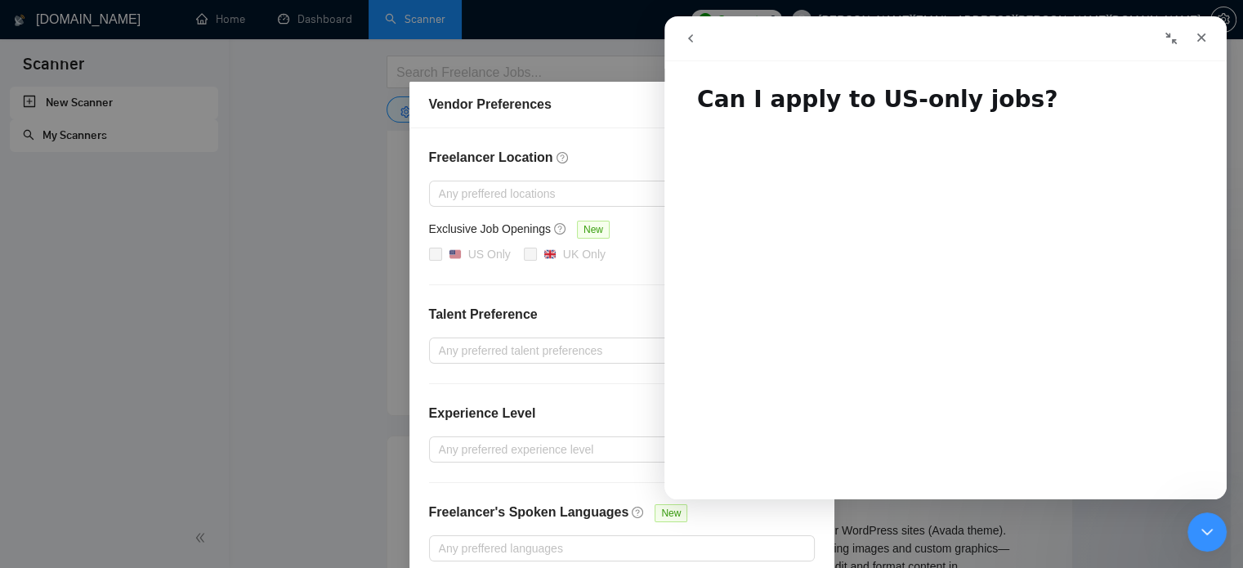
click at [850, 104] on h1 "Can I apply to US-only jobs?" at bounding box center [945, 93] width 562 height 49
click at [846, 105] on h1 "Can I apply to US-only jobs?" at bounding box center [945, 93] width 562 height 49
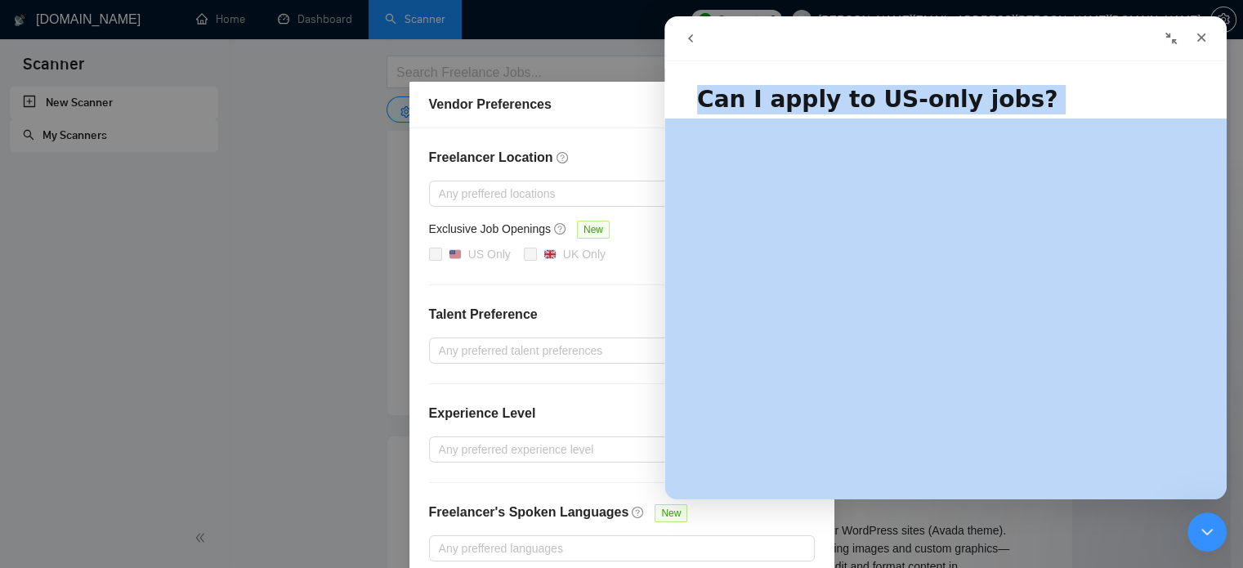
click at [846, 105] on h1 "Can I apply to US-only jobs?" at bounding box center [945, 93] width 562 height 49
copy h1 "Can I apply to US-only jobs?"
click at [991, 104] on h1 "Can I apply to US-only jobs?" at bounding box center [945, 93] width 562 height 49
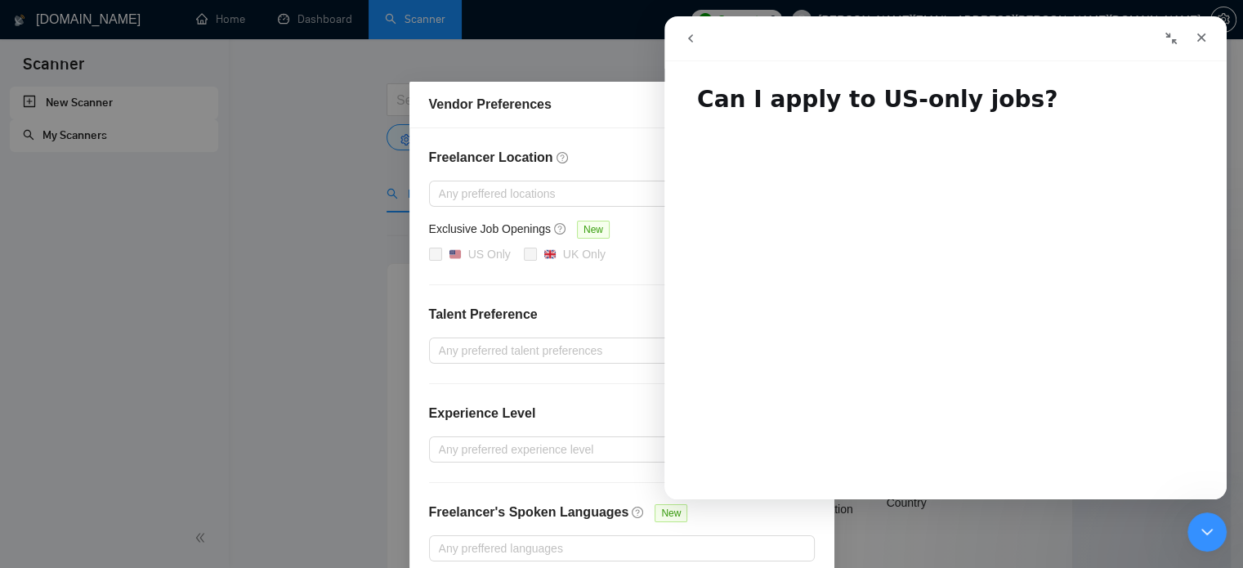
click at [690, 28] on button "go back" at bounding box center [690, 38] width 31 height 31
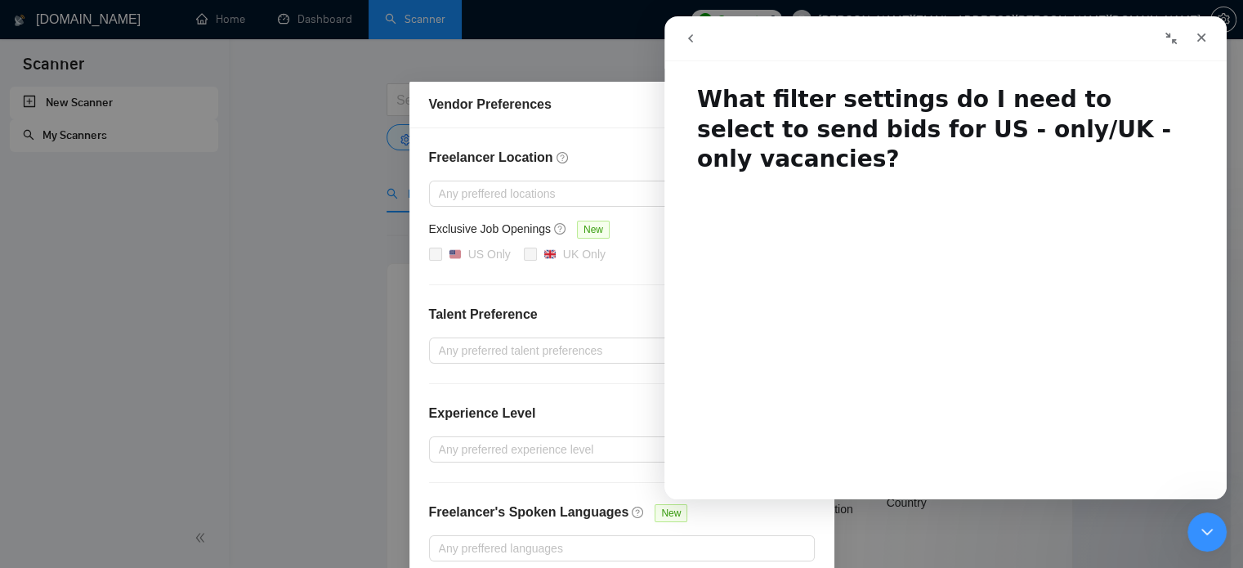
click at [689, 25] on button "go back" at bounding box center [690, 38] width 31 height 31
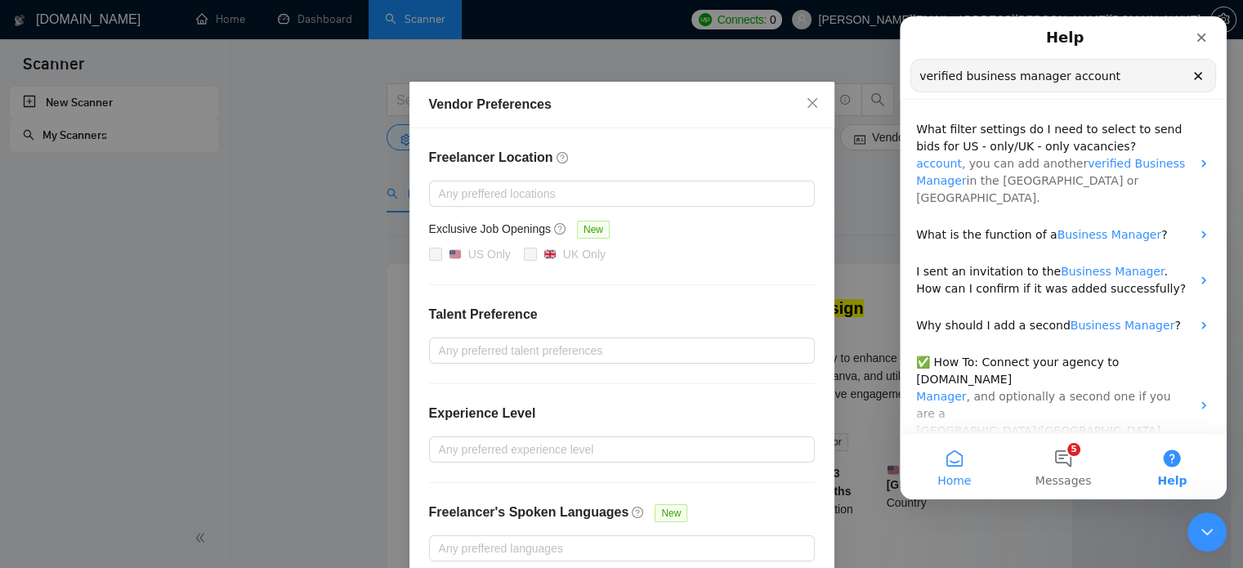
click at [965, 489] on button "Home" at bounding box center [953, 466] width 109 height 65
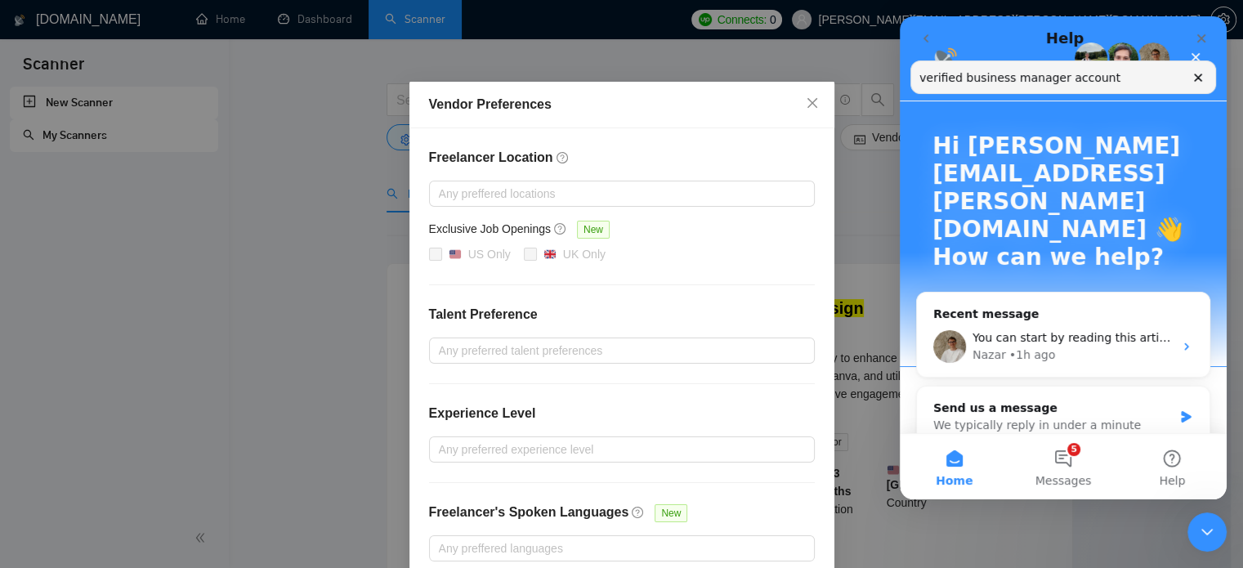
click at [965, 489] on button "Home" at bounding box center [953, 466] width 109 height 65
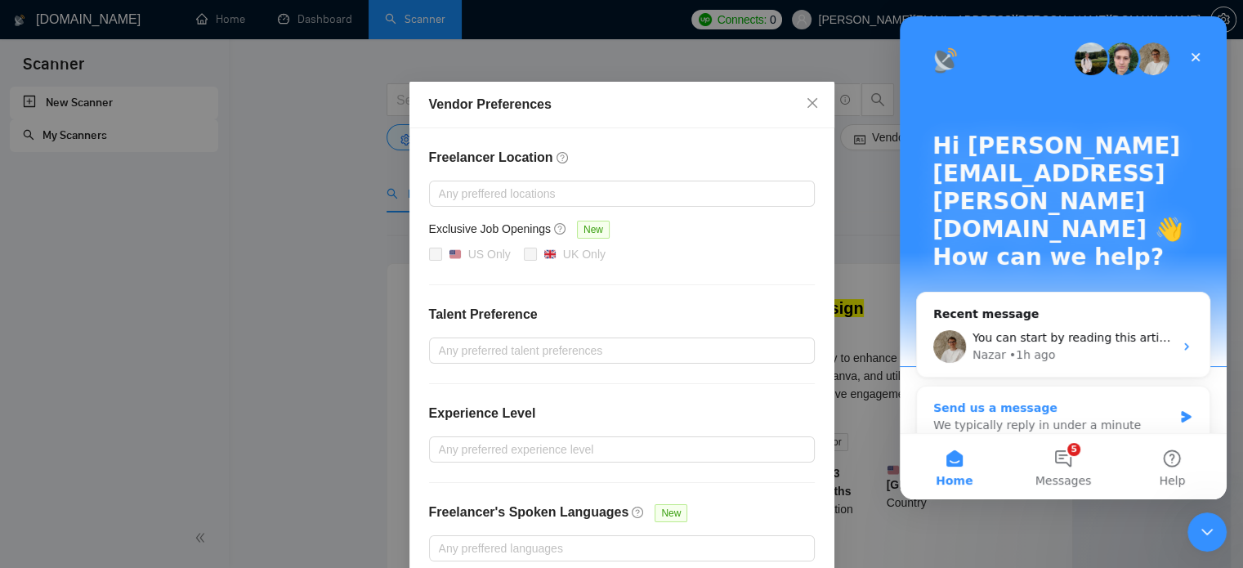
click at [1020, 417] on div "We typically reply in under a minute" at bounding box center [1052, 425] width 239 height 17
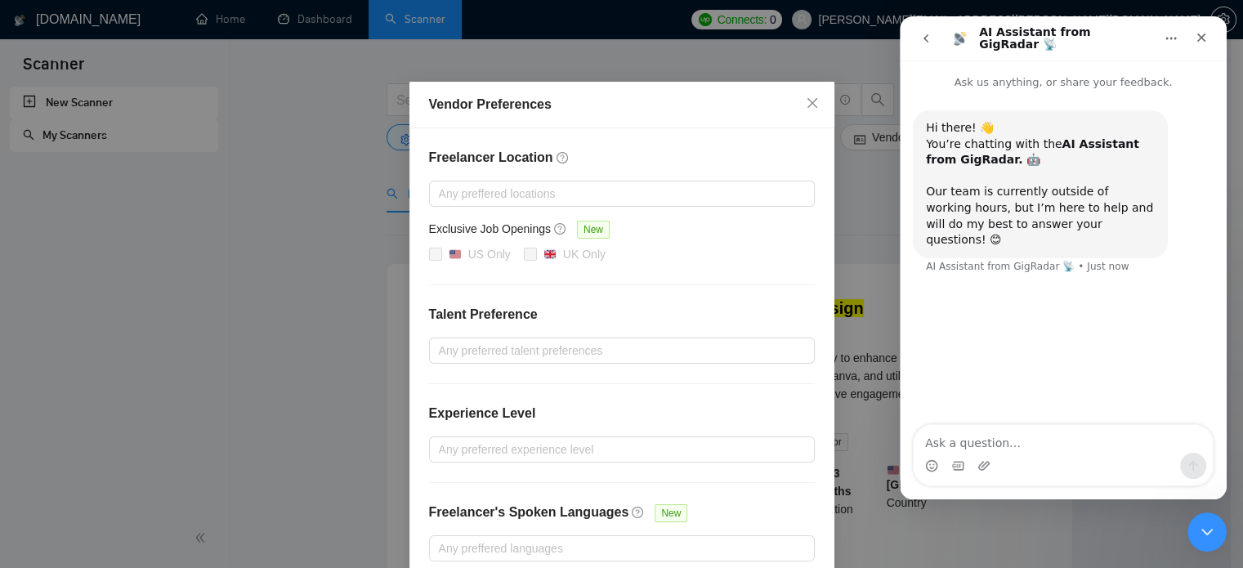
click at [1015, 440] on textarea "Ask a question…" at bounding box center [1062, 439] width 299 height 28
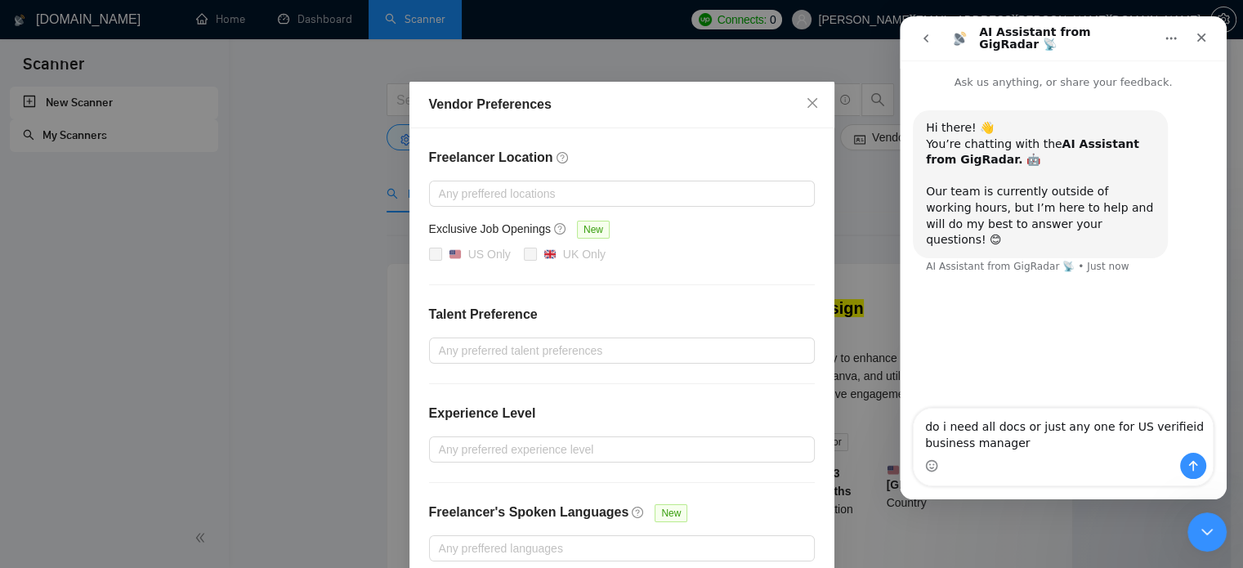
type textarea "do i need all docs or just any one for US verified business manager"
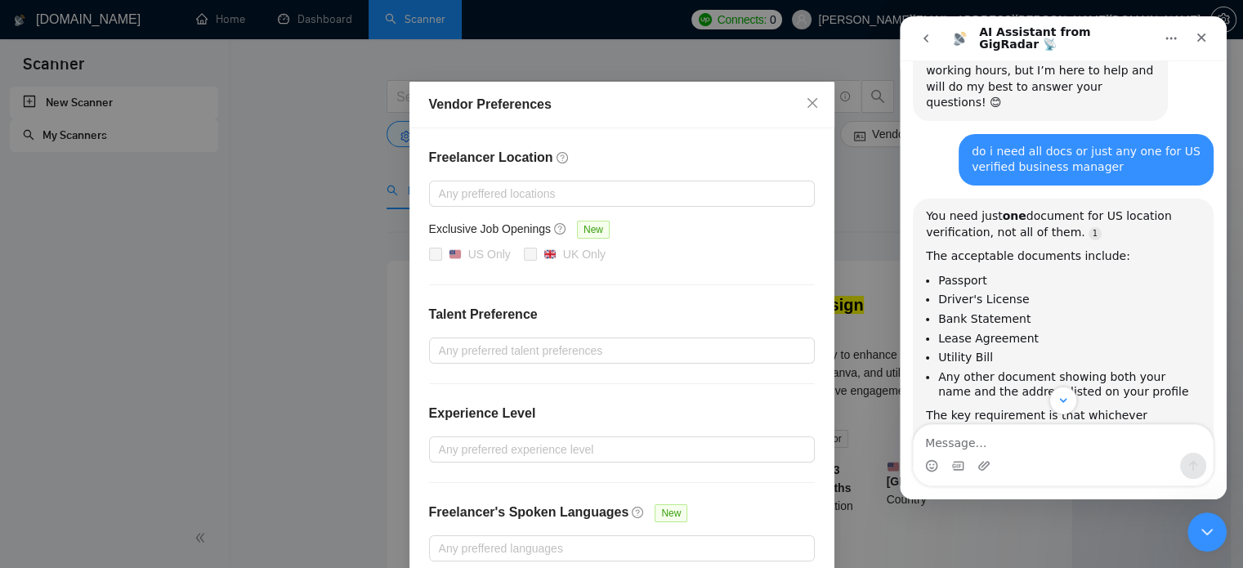
scroll to position [203, 0]
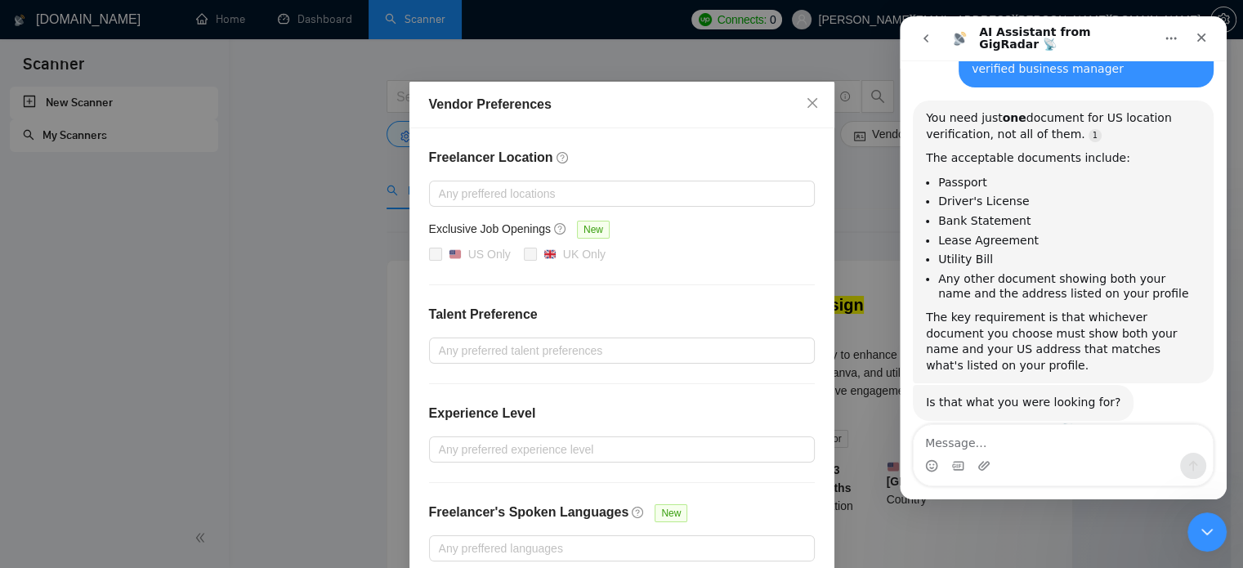
click at [929, 38] on icon "go back" at bounding box center [925, 38] width 13 height 13
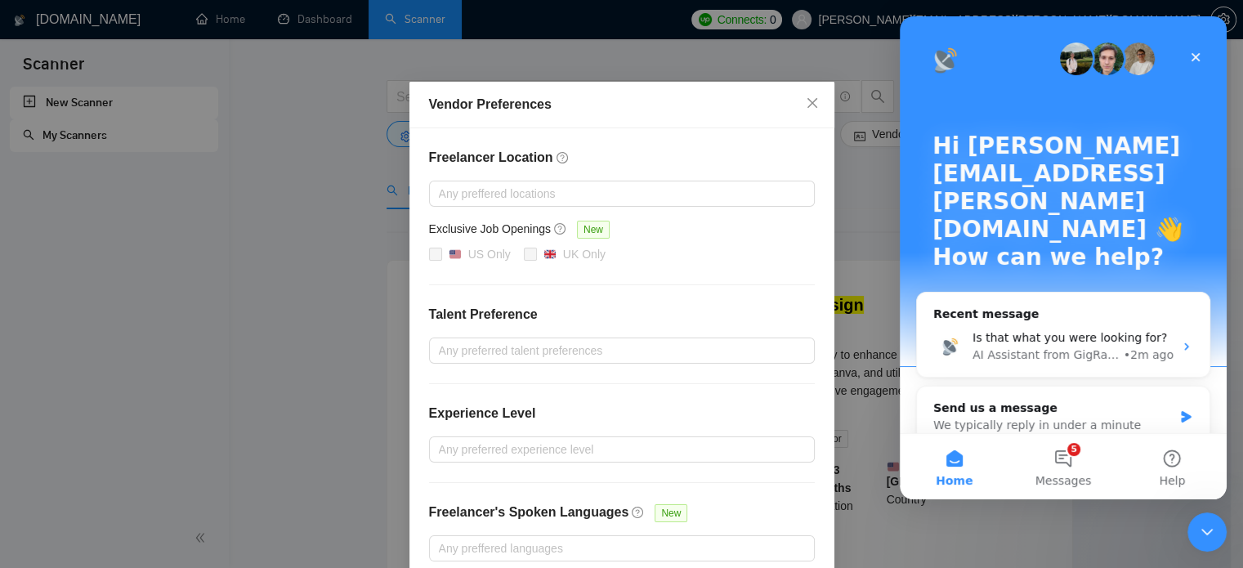
scroll to position [199, 0]
click at [1178, 457] on button "Help" at bounding box center [1172, 466] width 109 height 65
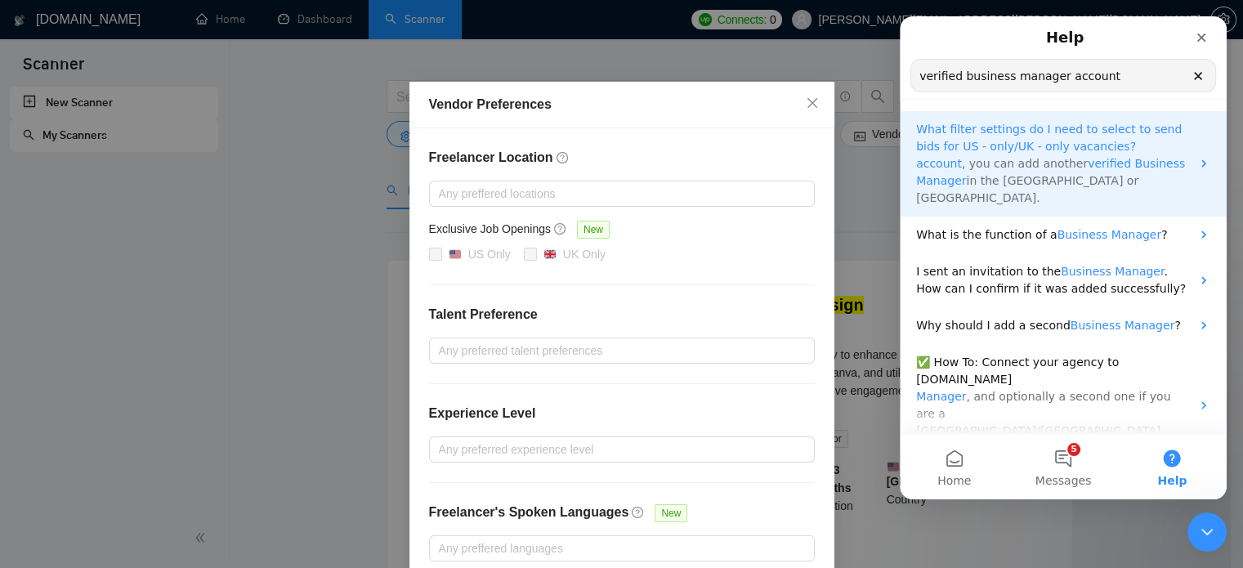
click at [1134, 164] on span "Business" at bounding box center [1159, 163] width 51 height 13
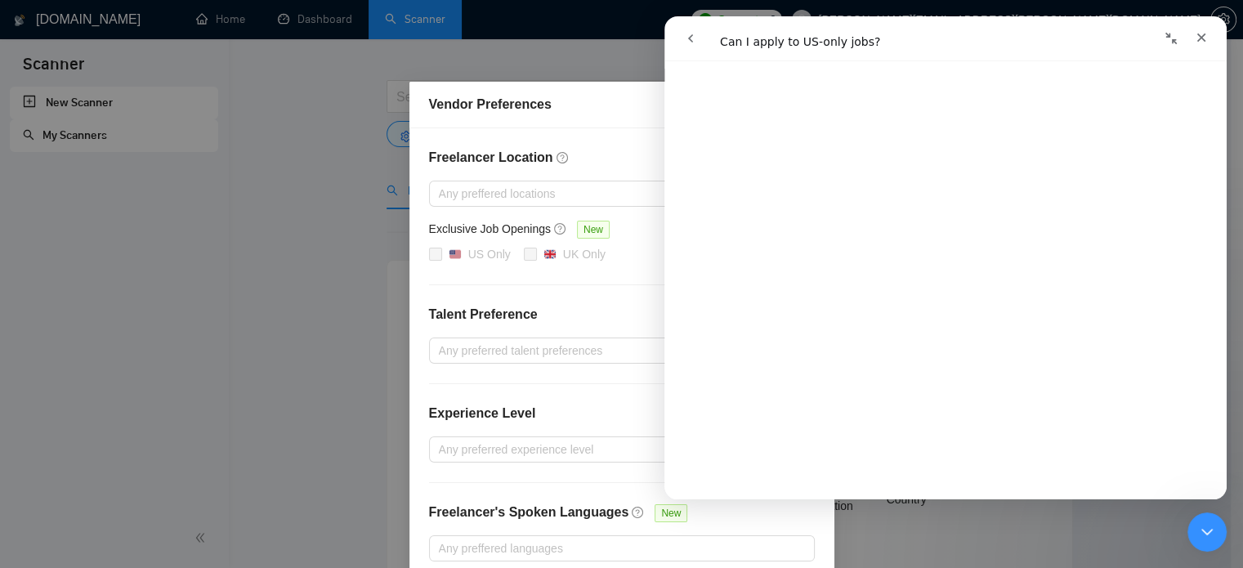
scroll to position [98, 0]
click at [1199, 33] on icon "Close" at bounding box center [1200, 37] width 13 height 13
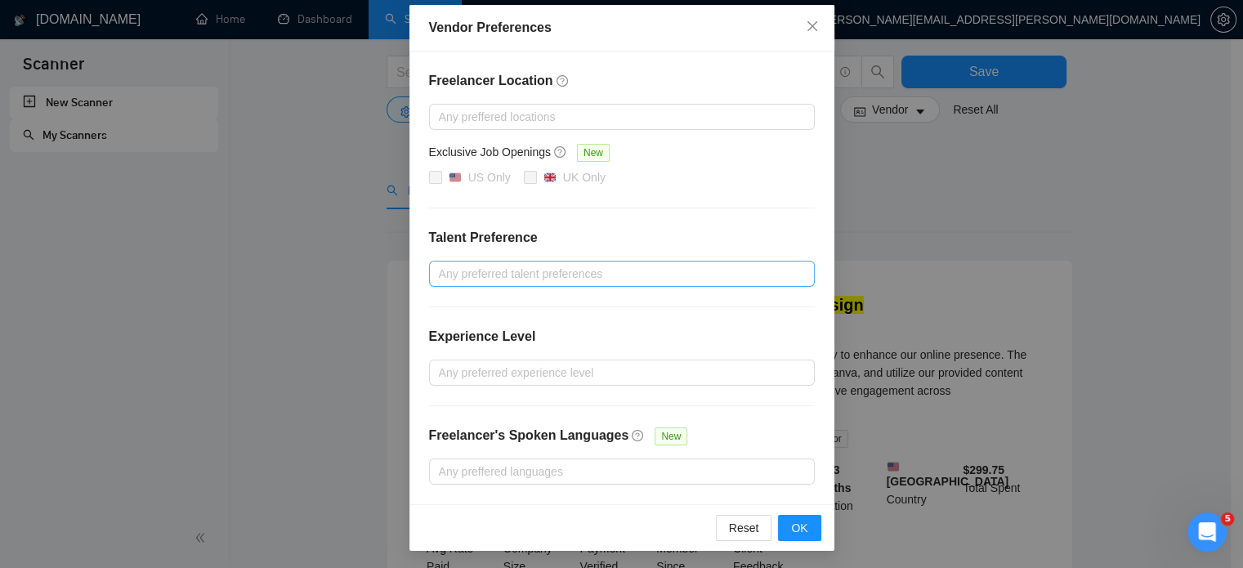
scroll to position [100, 0]
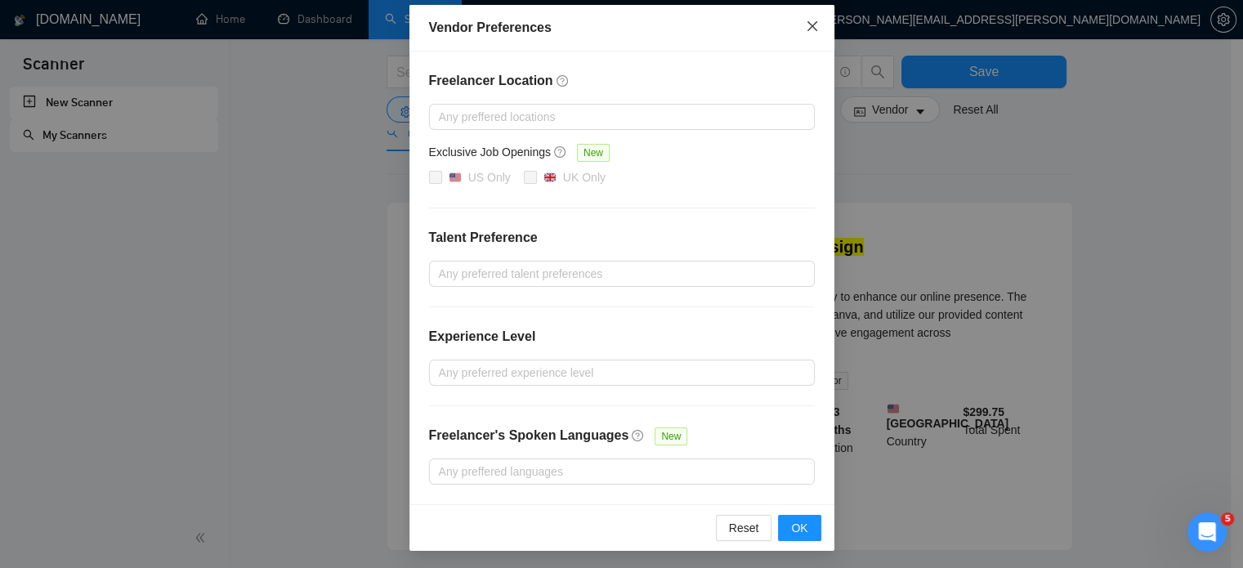
click at [806, 30] on icon "close" at bounding box center [812, 26] width 13 height 13
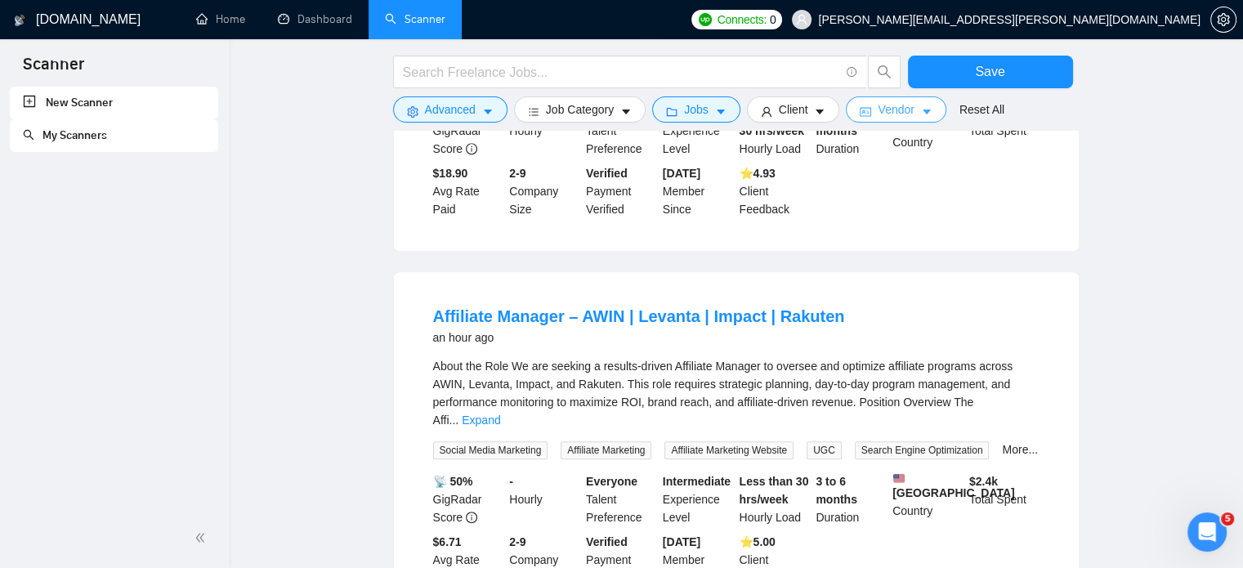
scroll to position [763, 0]
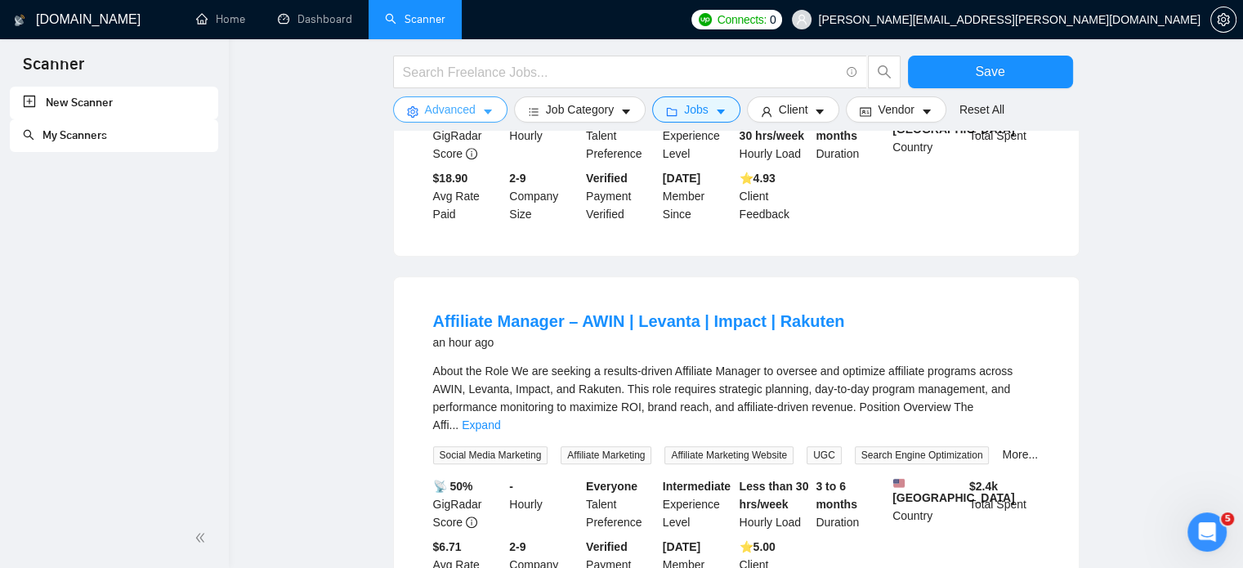
click at [485, 117] on icon "caret-down" at bounding box center [487, 111] width 11 height 11
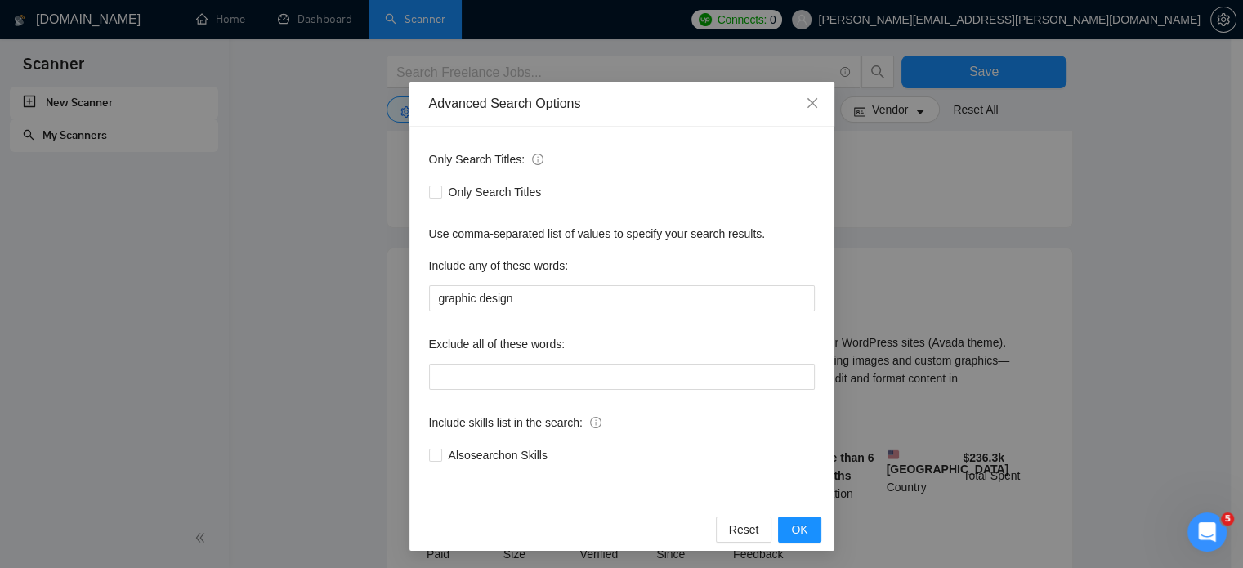
scroll to position [418, 0]
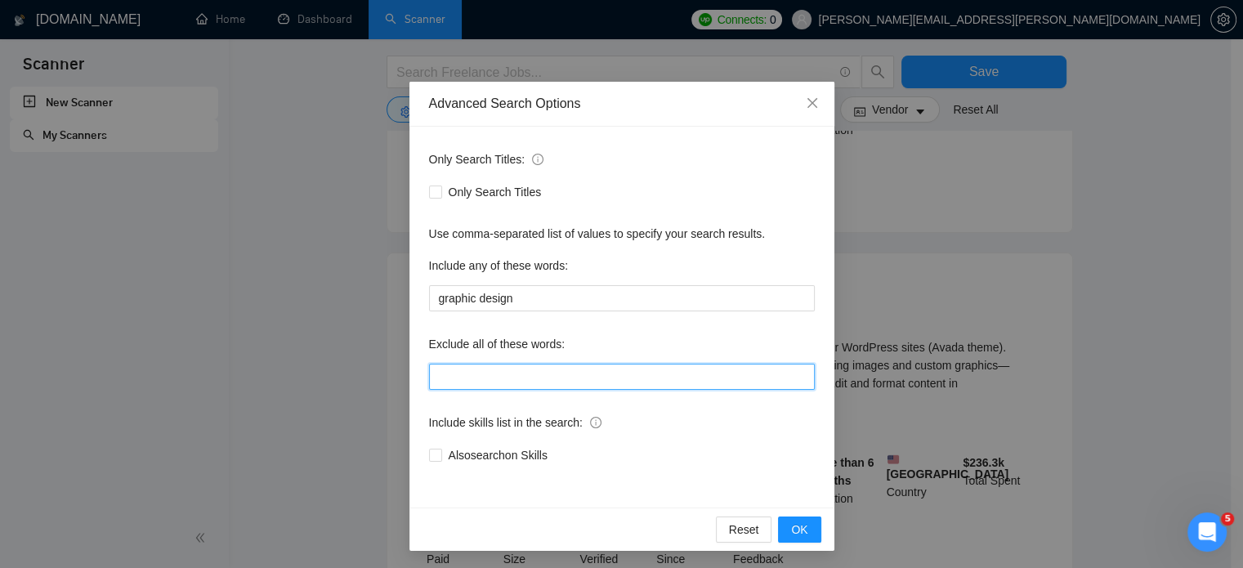
click at [559, 372] on input "text" at bounding box center [622, 377] width 386 height 26
click at [802, 111] on span "Close" at bounding box center [812, 104] width 44 height 44
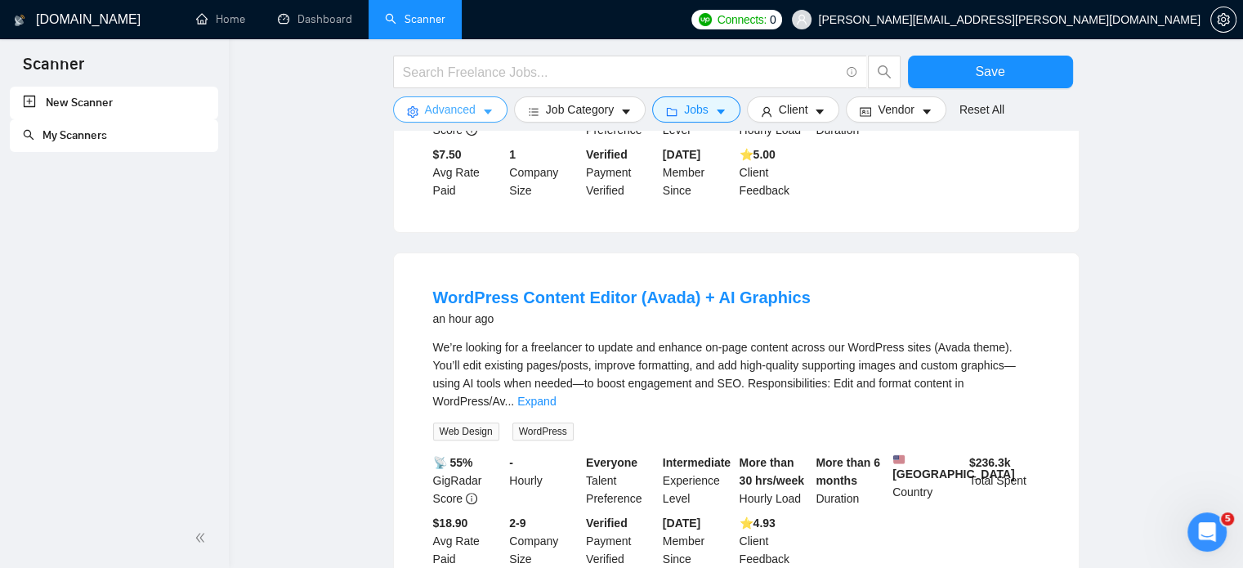
click at [482, 111] on icon "caret-down" at bounding box center [487, 111] width 11 height 11
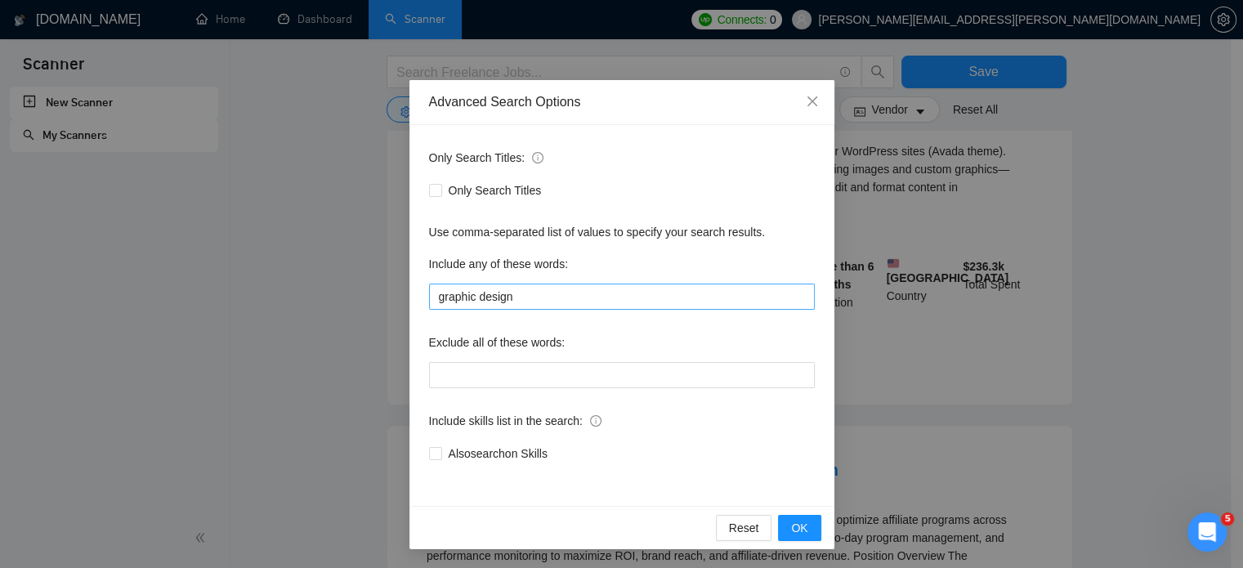
scroll to position [629, 0]
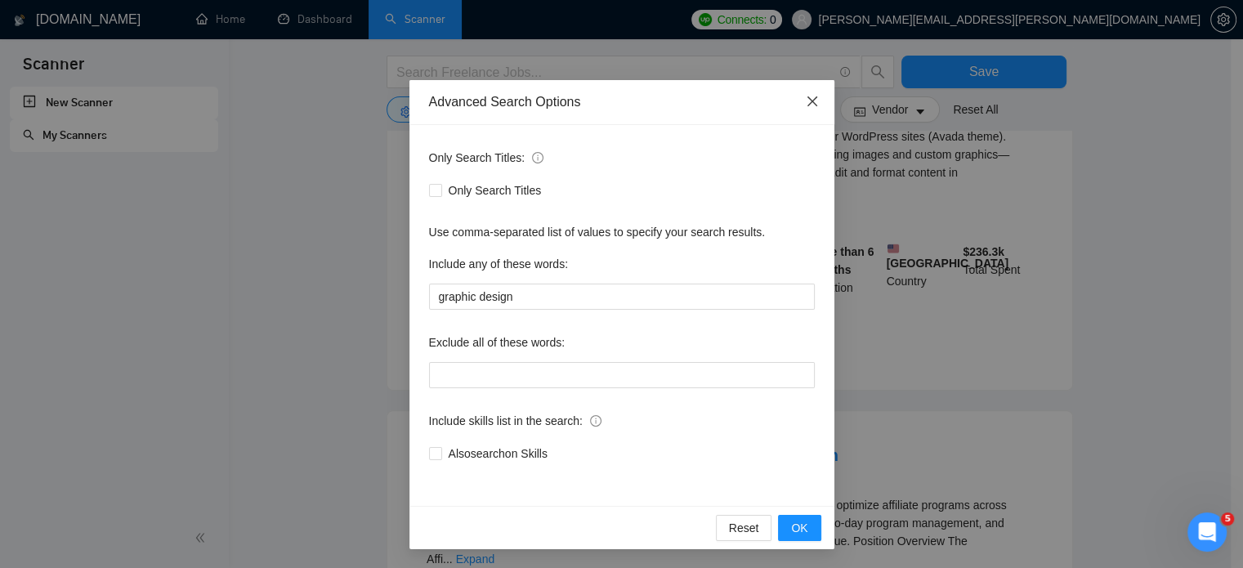
click at [807, 104] on icon "close" at bounding box center [811, 101] width 10 height 10
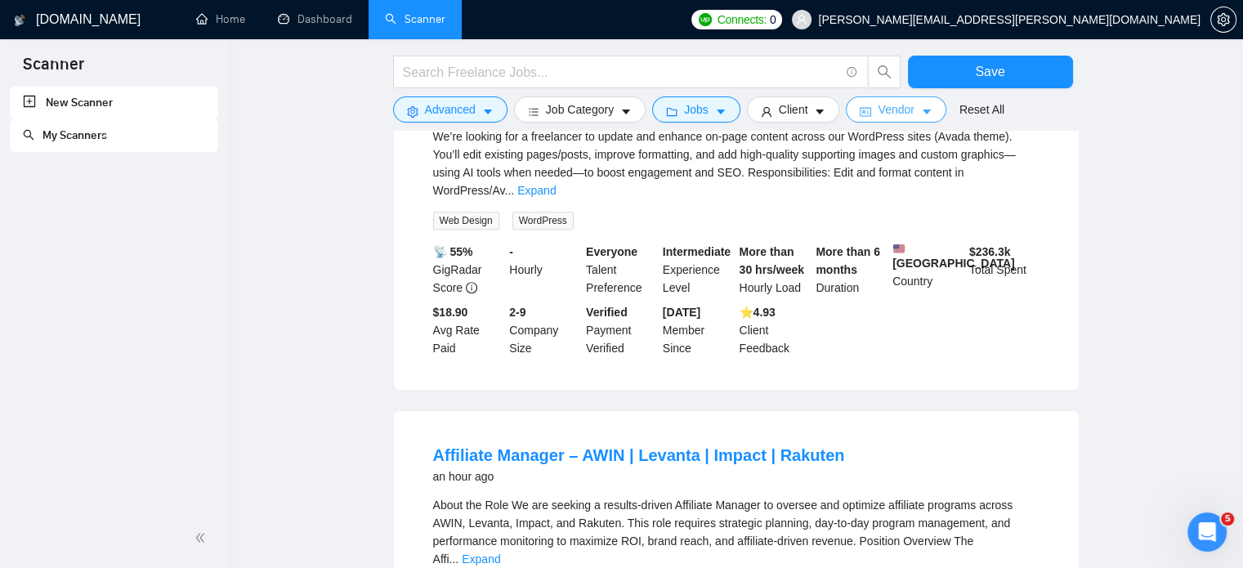
click at [879, 118] on span "Vendor" at bounding box center [895, 109] width 36 height 18
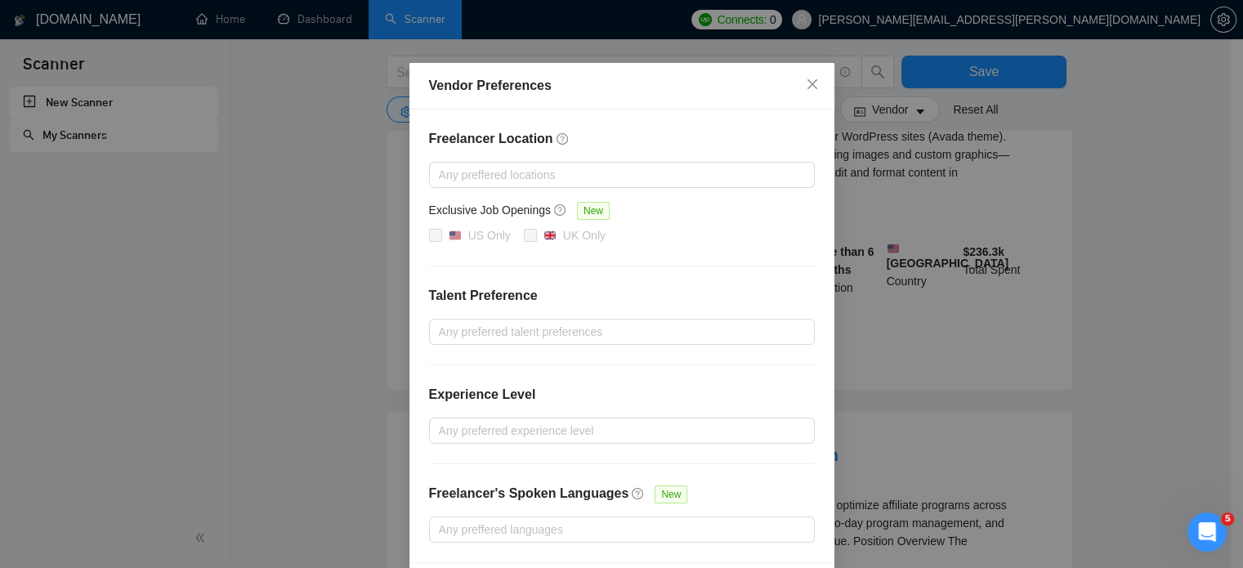
scroll to position [20, 0]
click at [587, 165] on div at bounding box center [613, 174] width 361 height 20
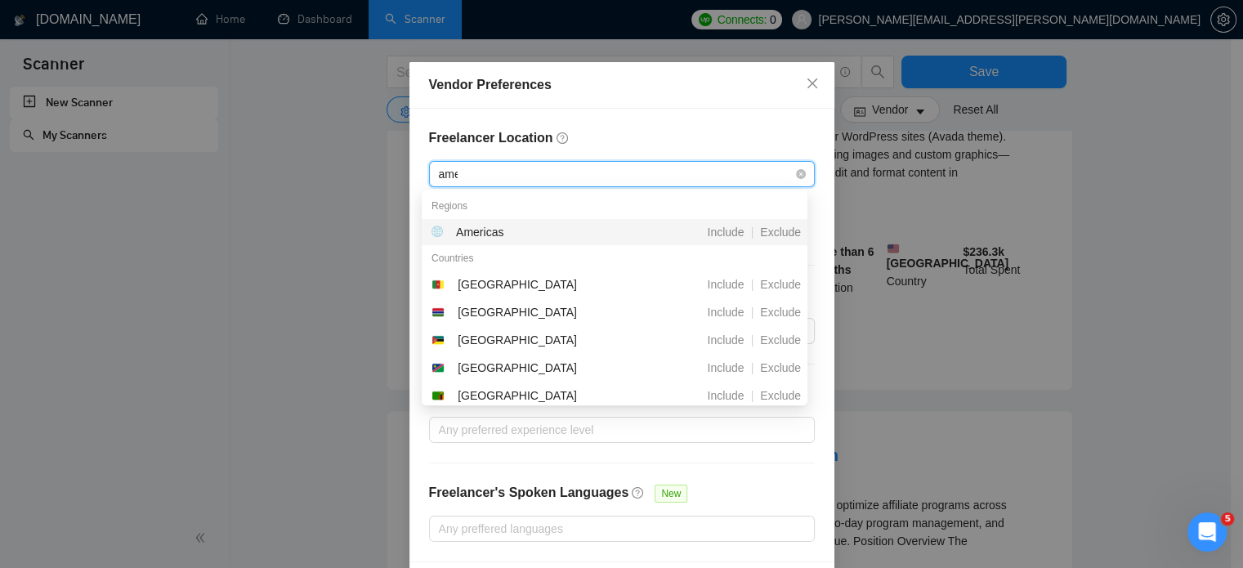
type input "amer"
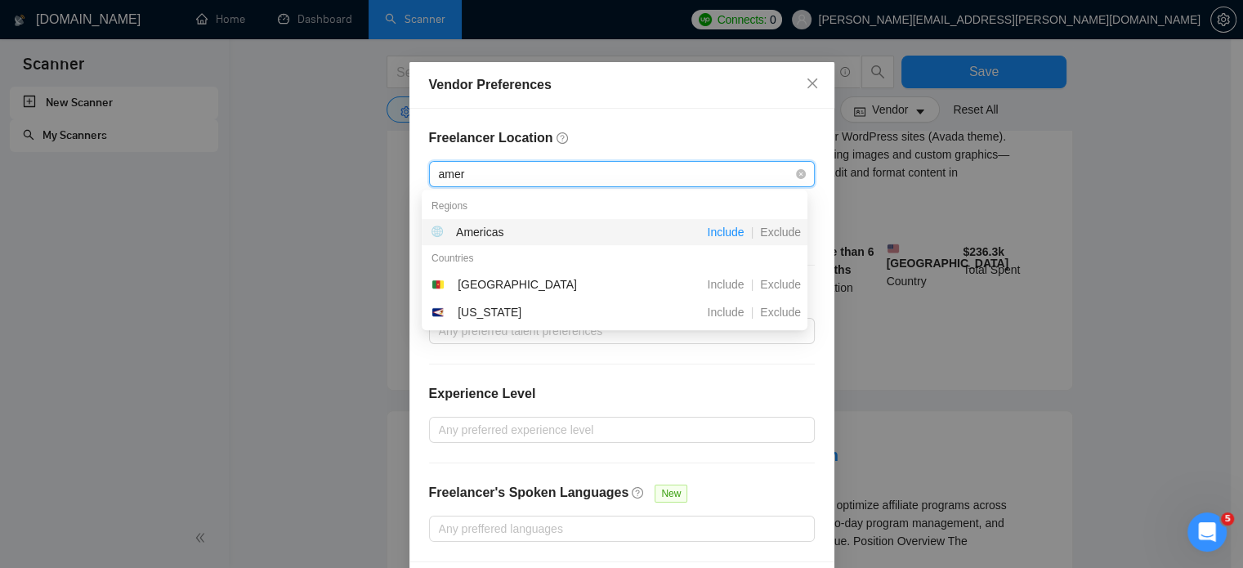
click at [734, 230] on span "Include" at bounding box center [725, 231] width 50 height 13
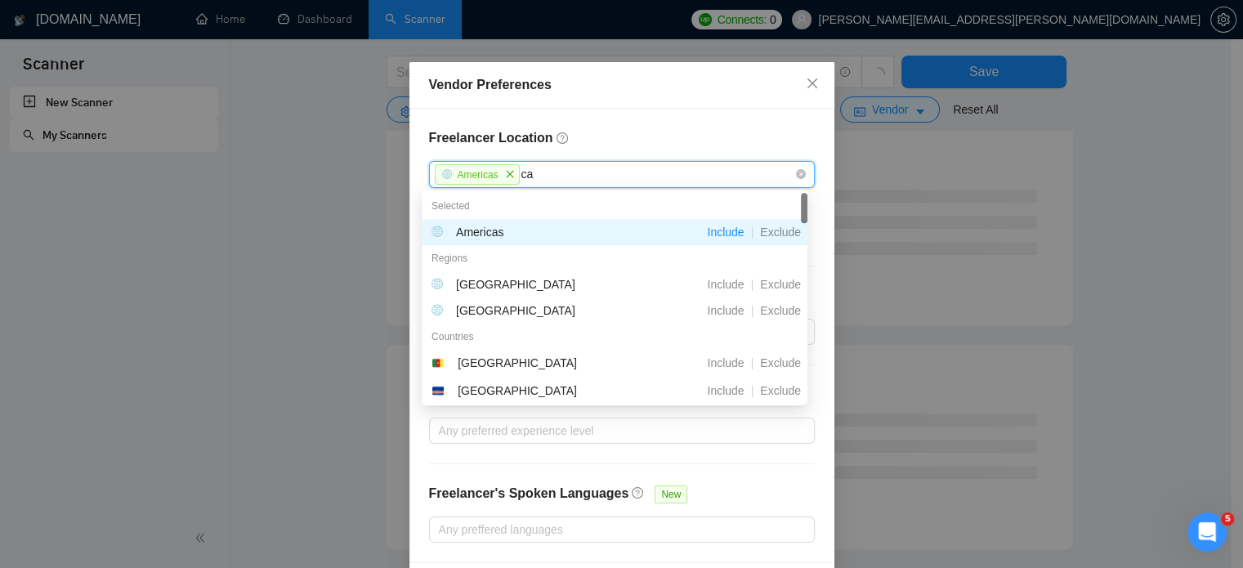
type input "c"
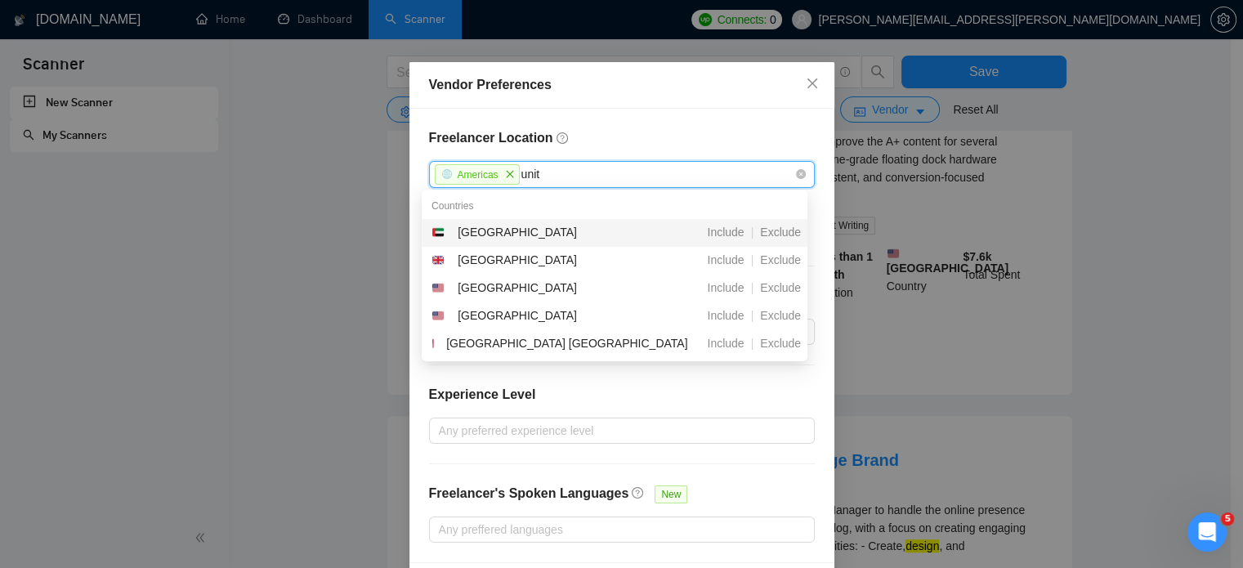
type input "unite"
click at [515, 286] on div "[GEOGRAPHIC_DATA]" at bounding box center [516, 288] width 119 height 18
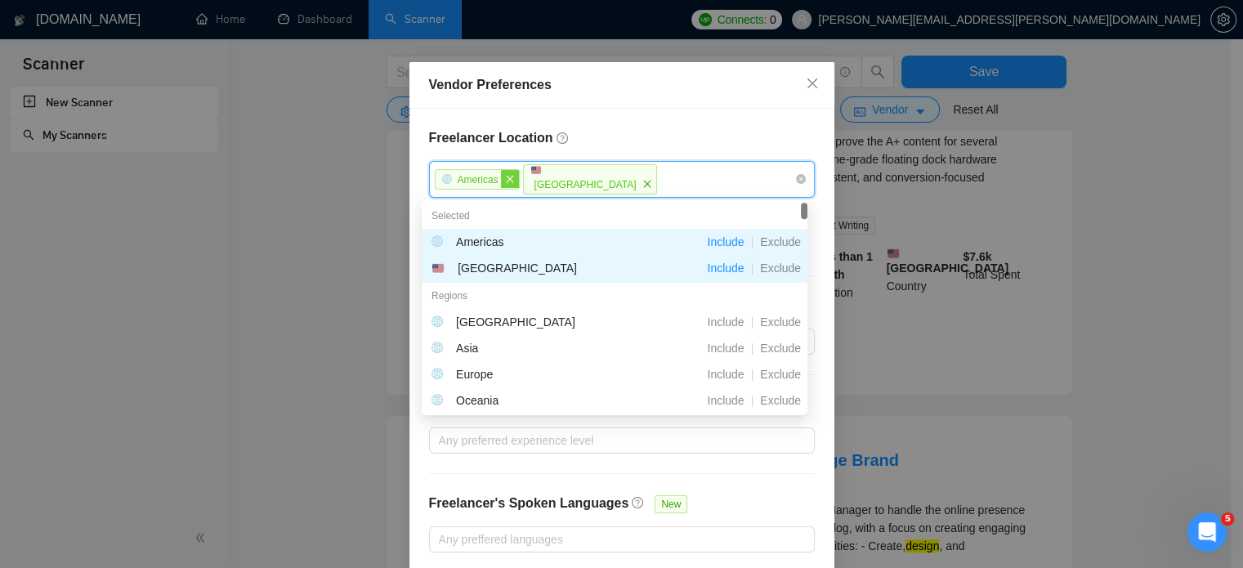
click at [505, 179] on icon "close" at bounding box center [510, 179] width 10 height 10
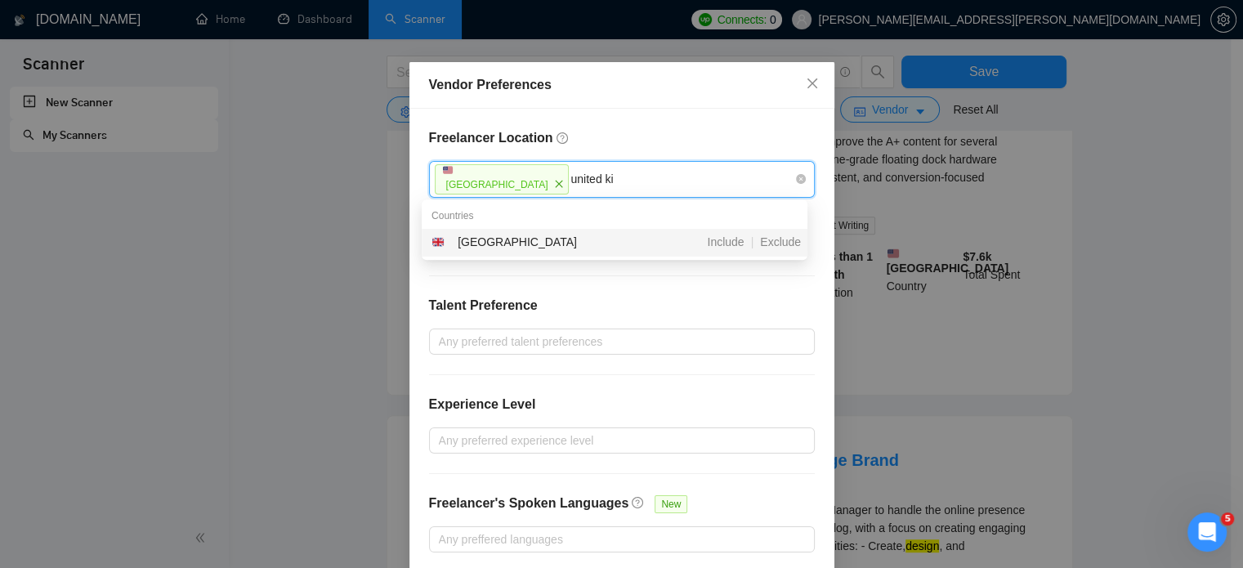
type input "united kin"
click at [547, 233] on div "[GEOGRAPHIC_DATA]" at bounding box center [525, 243] width 188 height 20
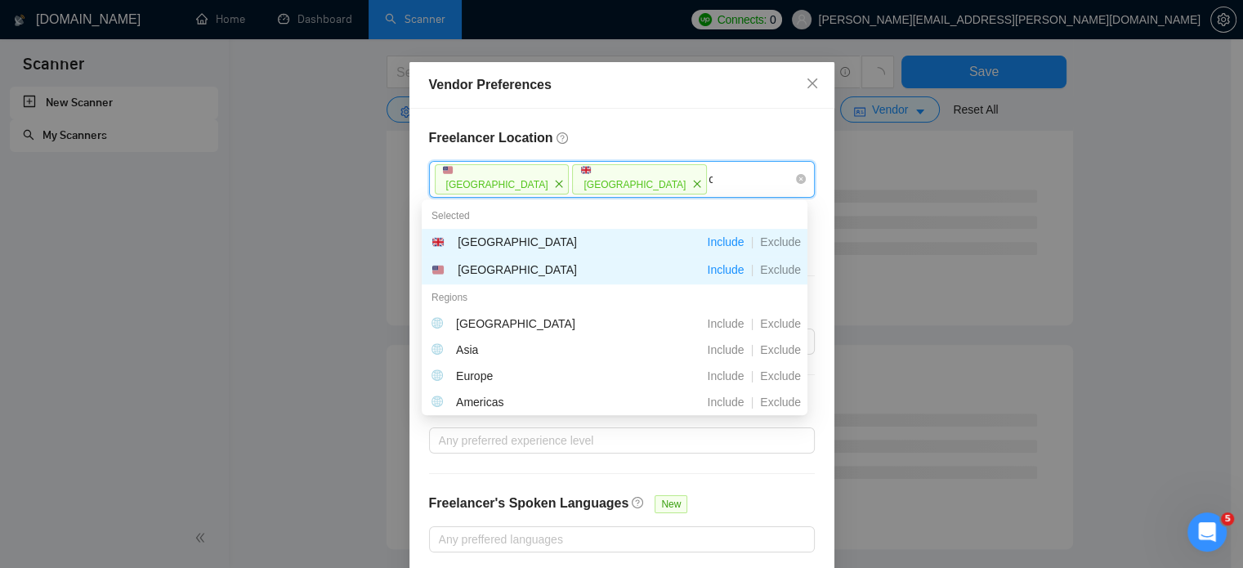
type input "cana"
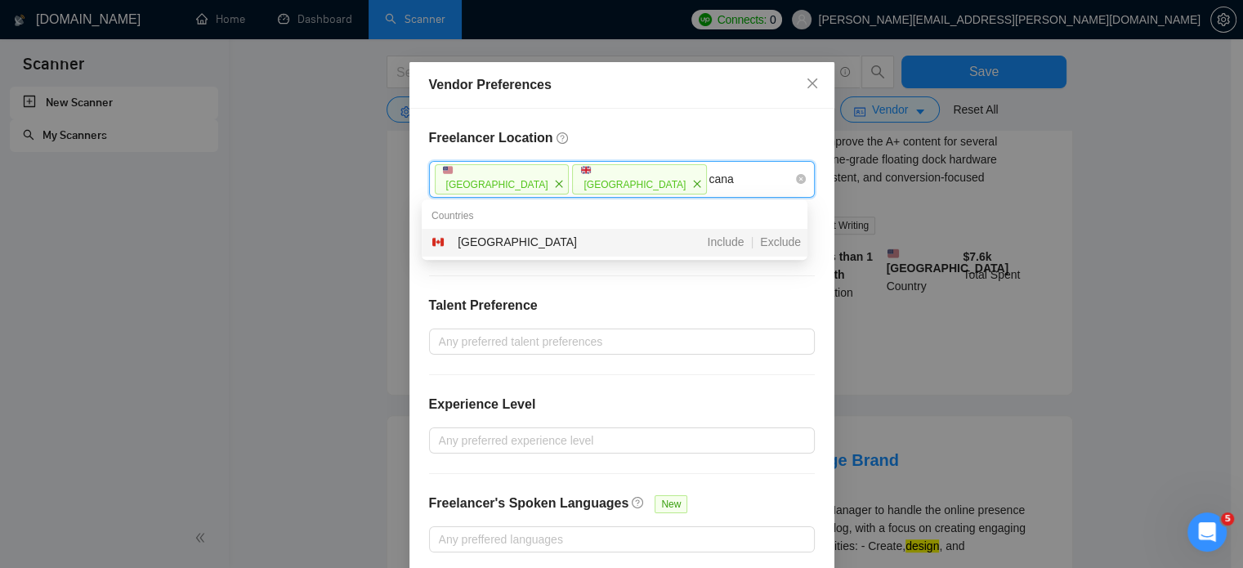
click at [514, 242] on div "[GEOGRAPHIC_DATA]" at bounding box center [525, 243] width 188 height 20
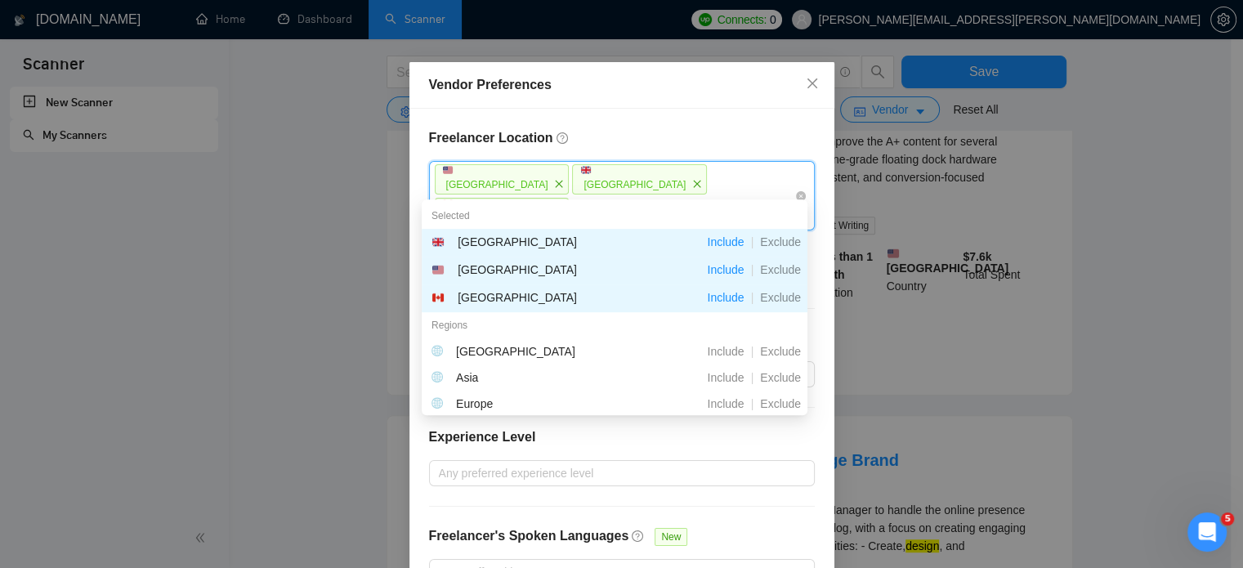
click at [564, 212] on icon "close" at bounding box center [559, 217] width 10 height 10
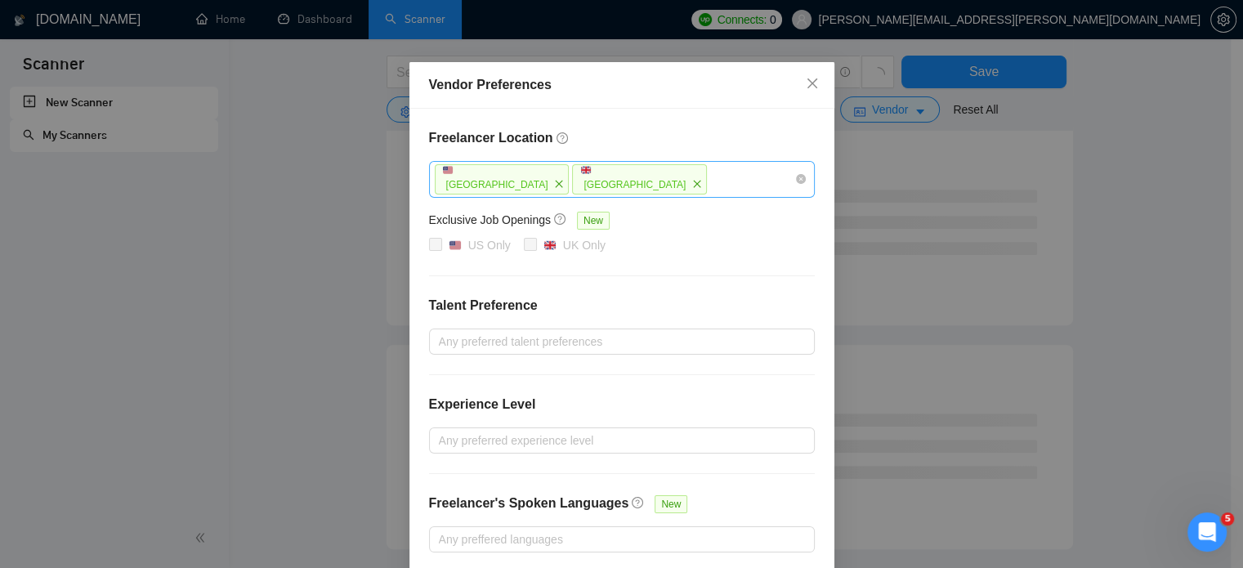
click at [369, 239] on div "Vendor Preferences Freelancer Location [GEOGRAPHIC_DATA] [GEOGRAPHIC_DATA] Excl…" at bounding box center [621, 284] width 1243 height 568
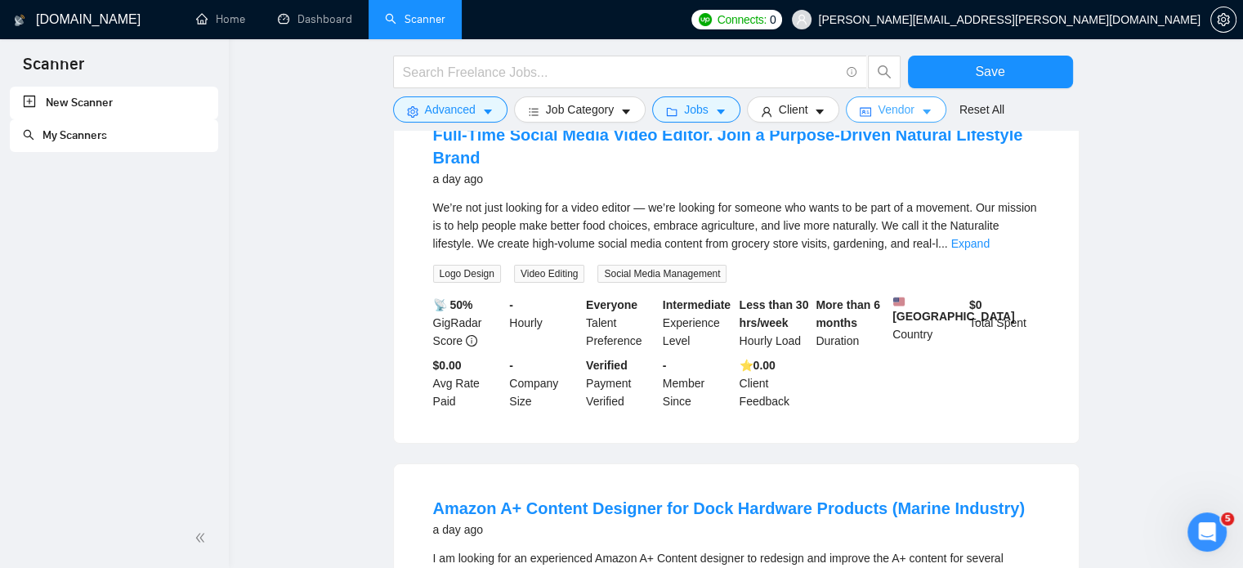
scroll to position [172, 0]
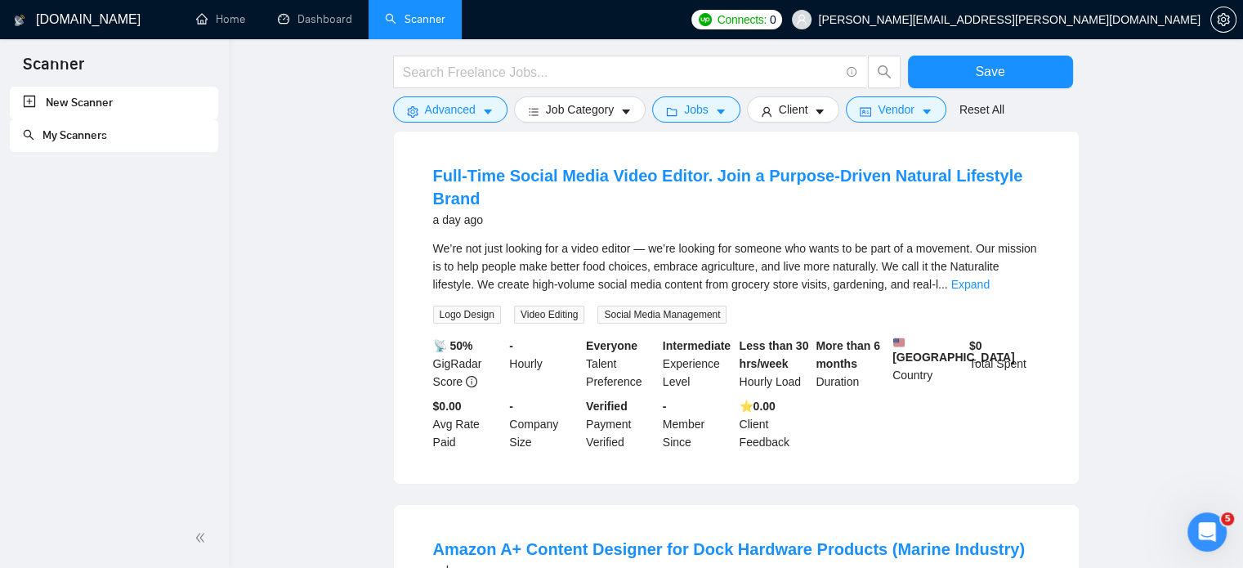
click at [471, 93] on div at bounding box center [647, 76] width 515 height 41
click at [473, 103] on span "Advanced" at bounding box center [450, 109] width 51 height 18
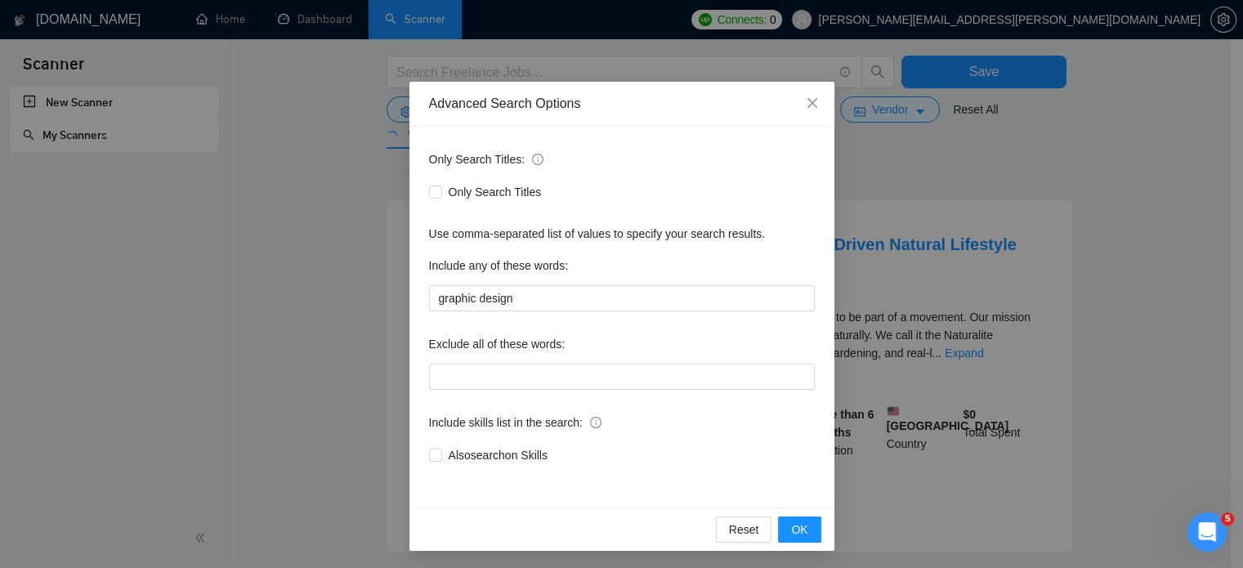
scroll to position [2, 0]
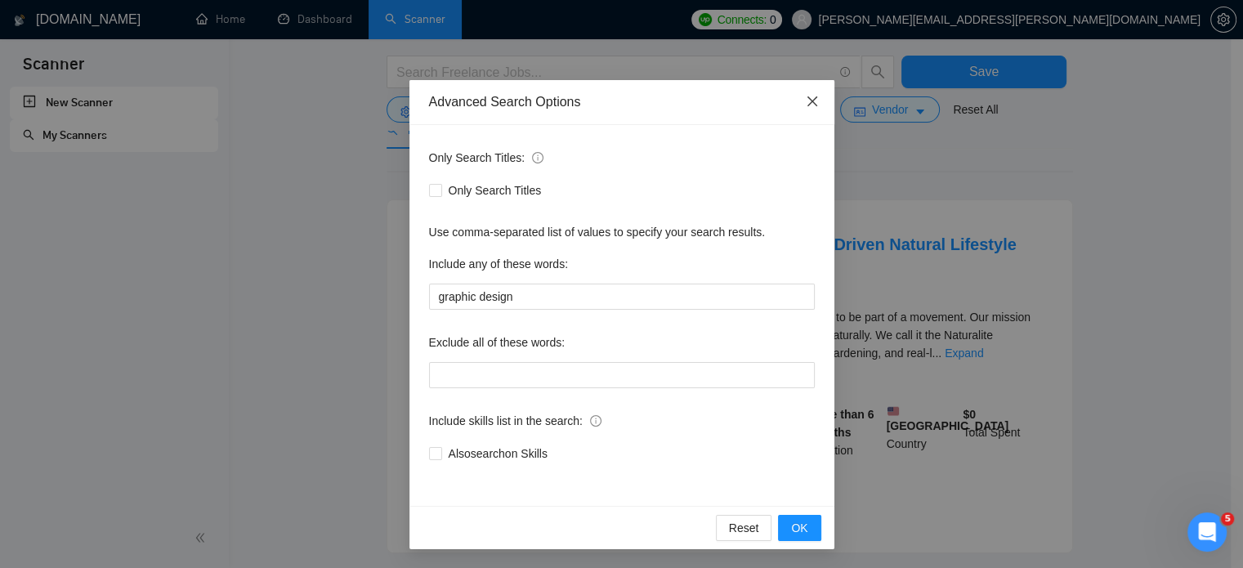
click at [802, 94] on span "Close" at bounding box center [812, 102] width 44 height 44
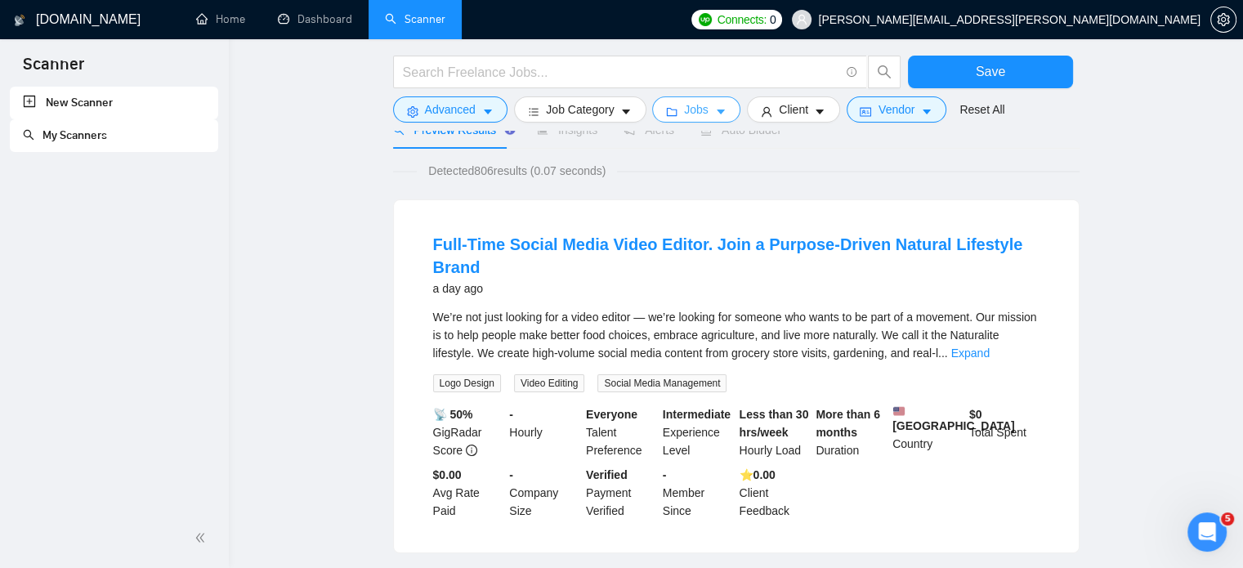
click at [708, 117] on button "Jobs" at bounding box center [696, 109] width 88 height 26
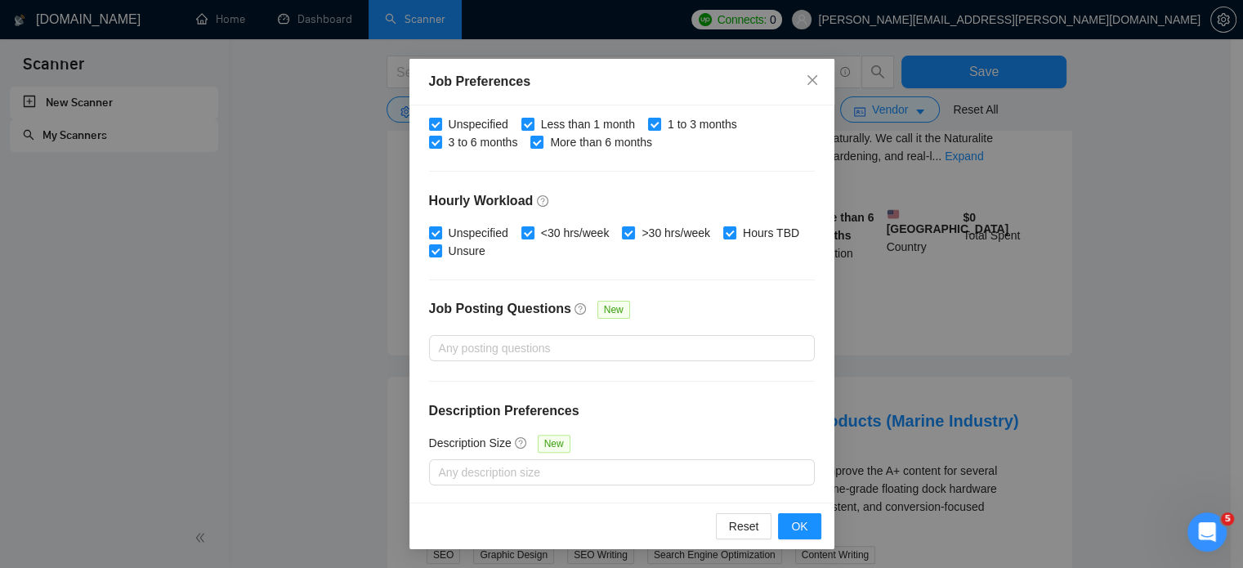
scroll to position [301, 0]
click at [810, 76] on icon "close" at bounding box center [812, 80] width 13 height 13
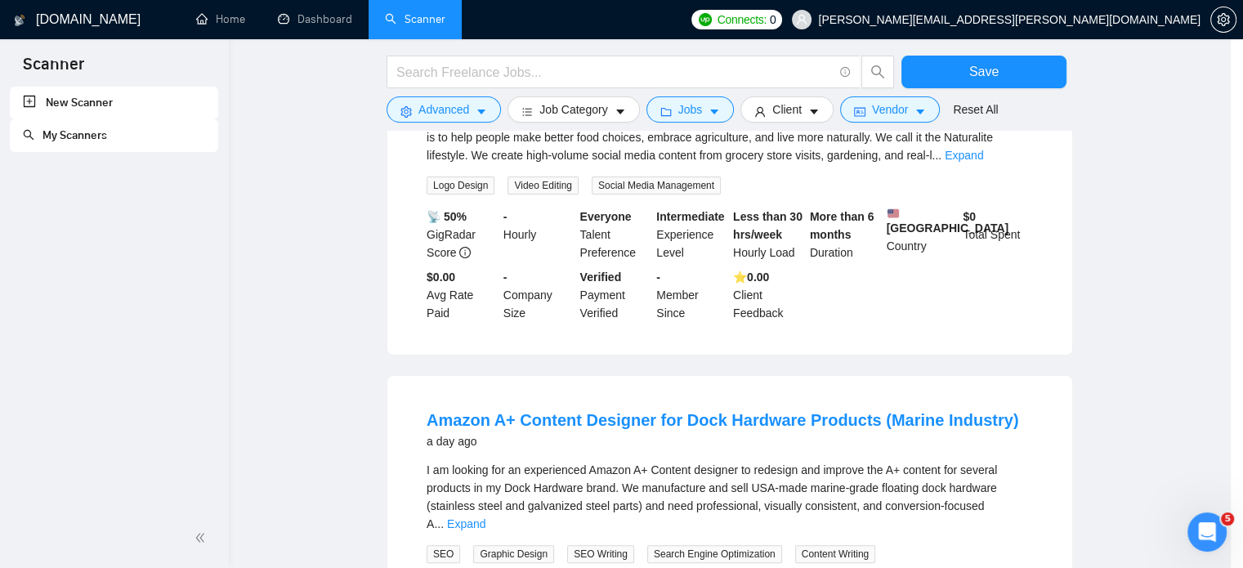
scroll to position [0, 0]
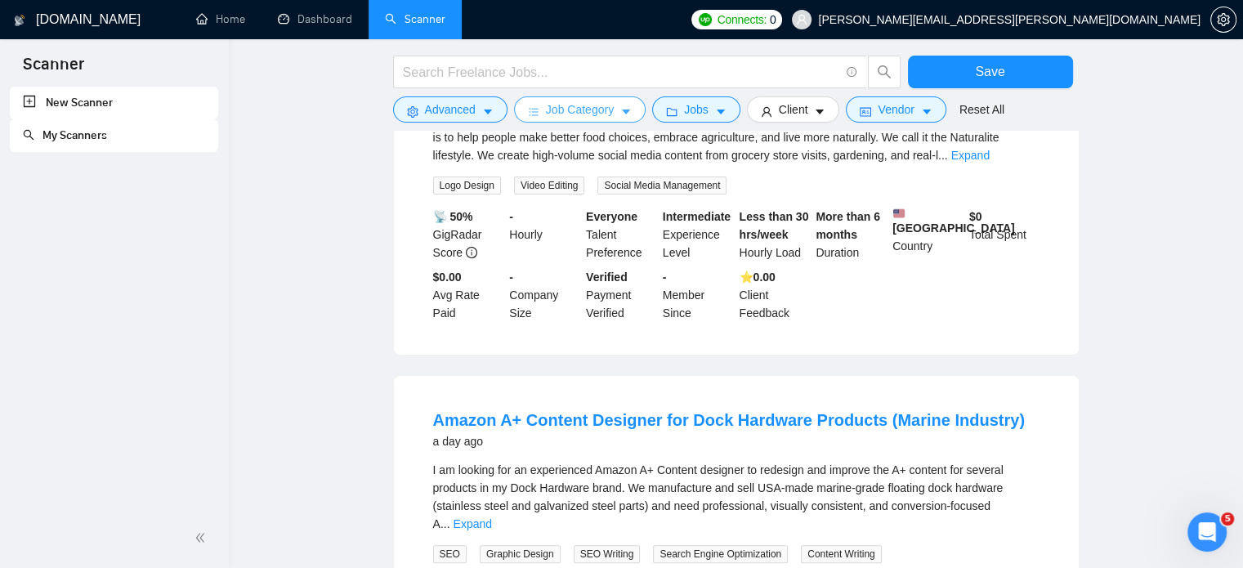
click at [591, 96] on button "Job Category" at bounding box center [580, 109] width 132 height 26
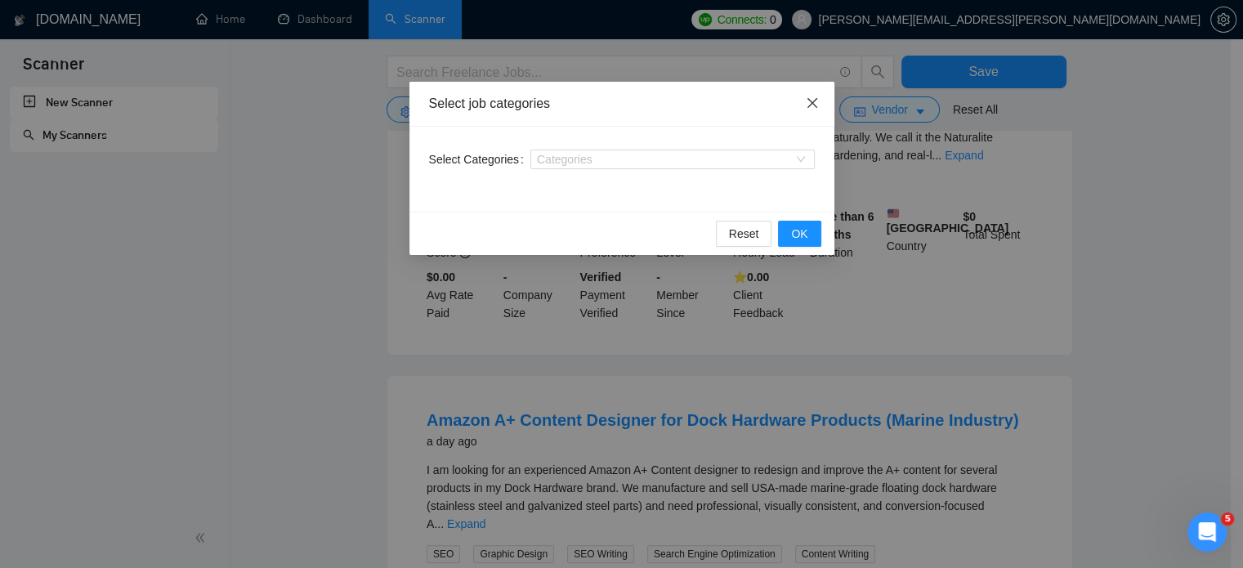
click at [814, 100] on icon "close" at bounding box center [811, 103] width 10 height 10
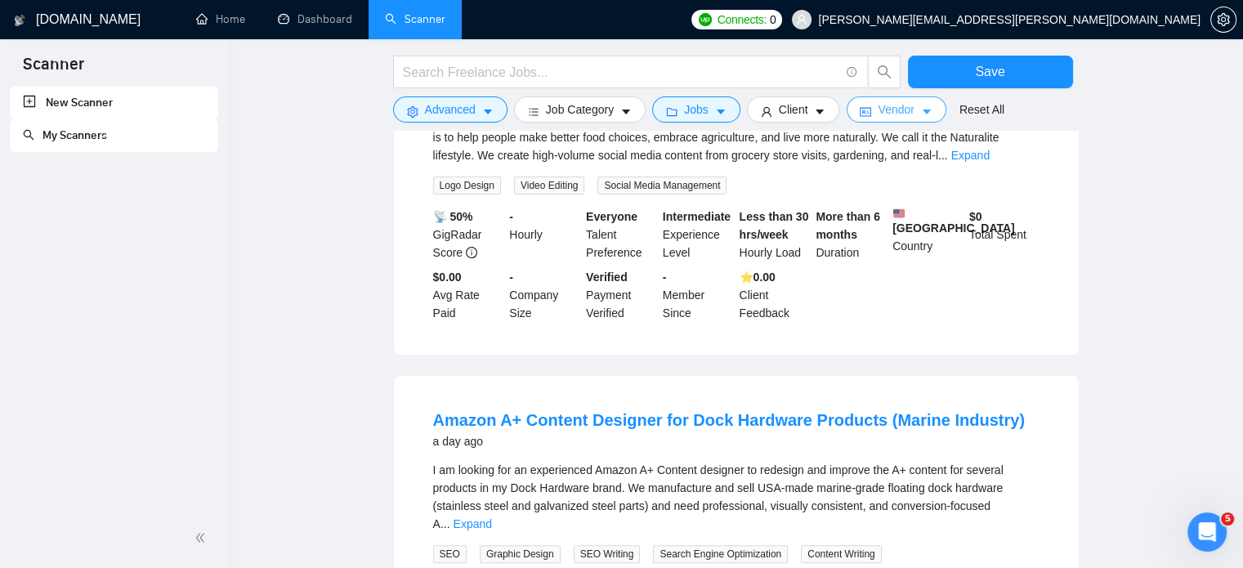
click at [913, 122] on button "Vendor" at bounding box center [896, 109] width 100 height 26
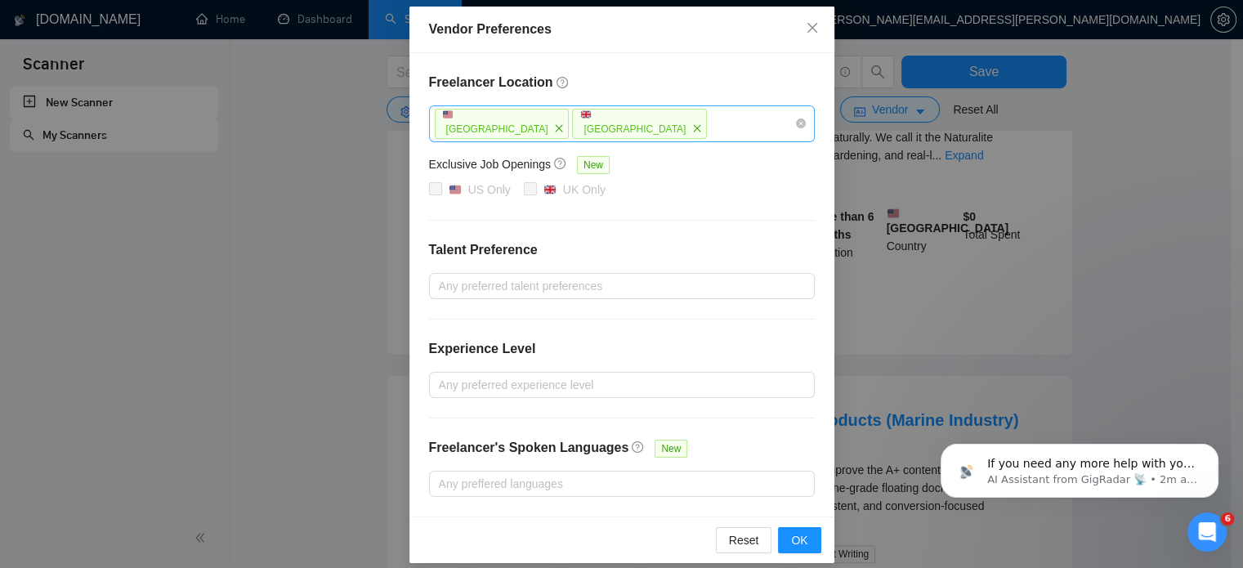
scroll to position [87, 0]
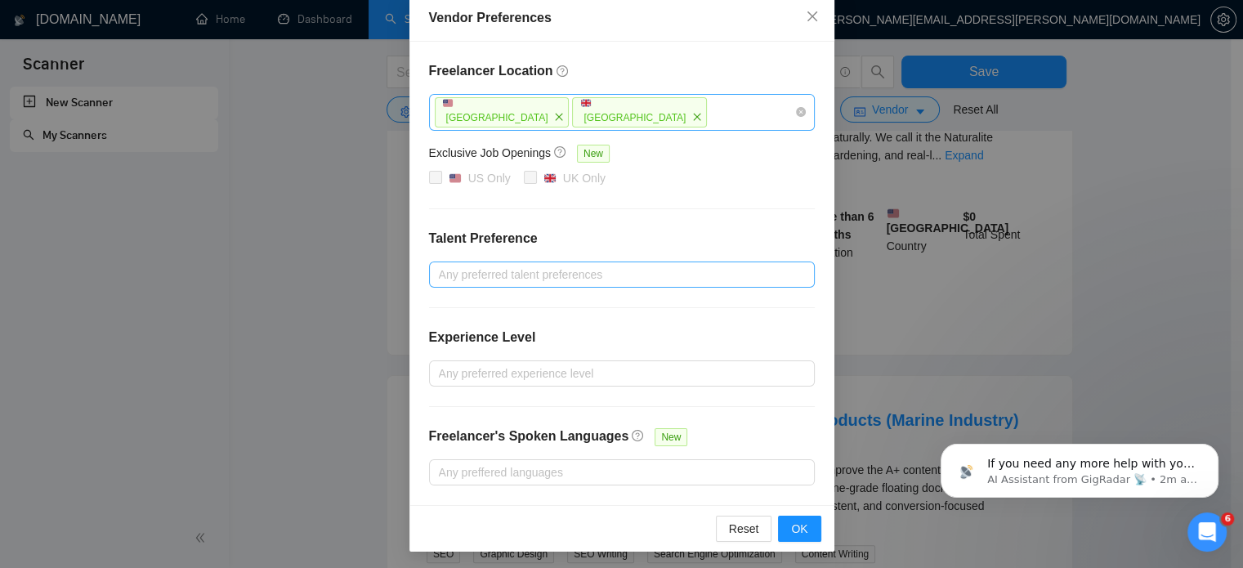
click at [781, 261] on div "Any preferred talent preferences" at bounding box center [622, 274] width 386 height 26
click at [457, 225] on div "Freelancer Location [GEOGRAPHIC_DATA] [GEOGRAPHIC_DATA] Exclusive Job Openings …" at bounding box center [621, 273] width 425 height 463
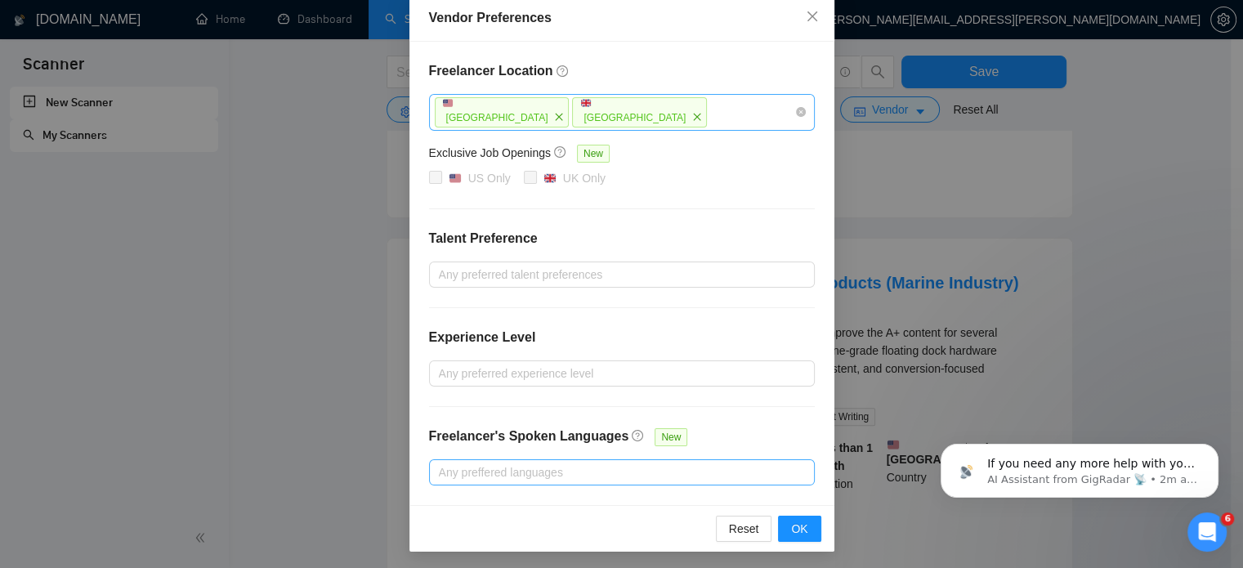
scroll to position [440, 0]
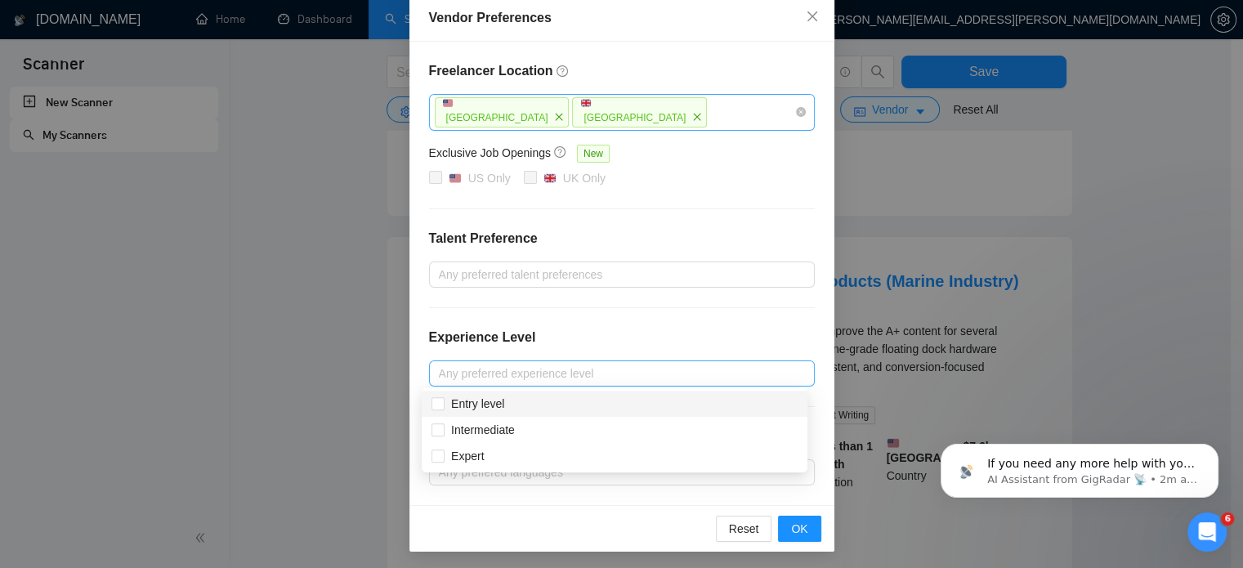
click at [609, 372] on div at bounding box center [613, 374] width 361 height 20
click at [618, 274] on div at bounding box center [613, 275] width 361 height 20
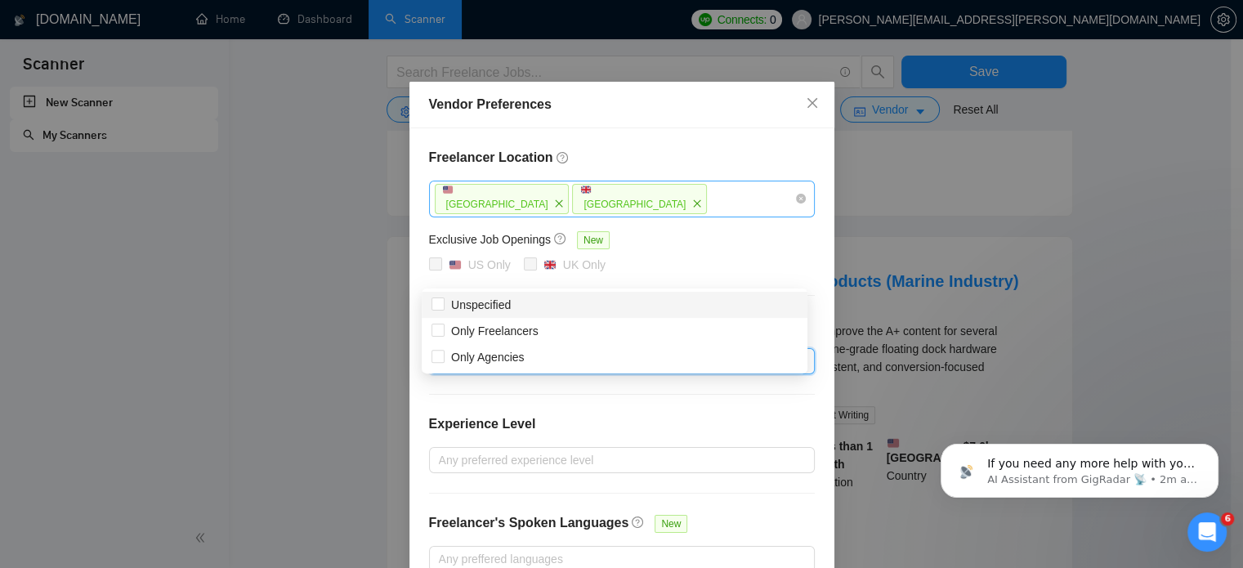
scroll to position [0, 0]
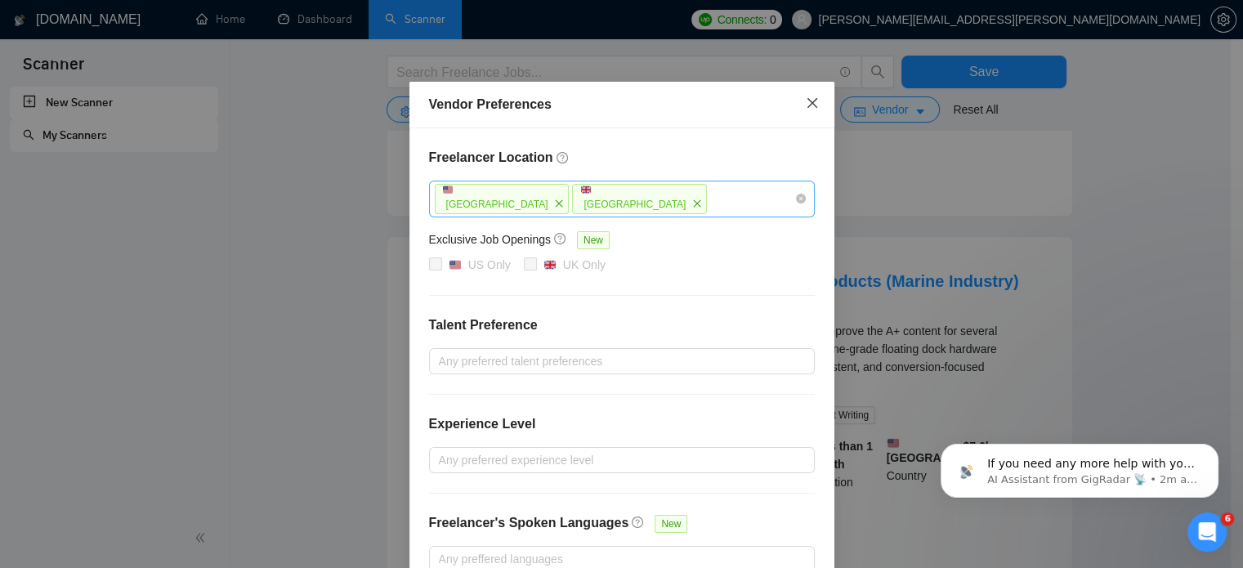
click at [806, 107] on icon "close" at bounding box center [812, 102] width 13 height 13
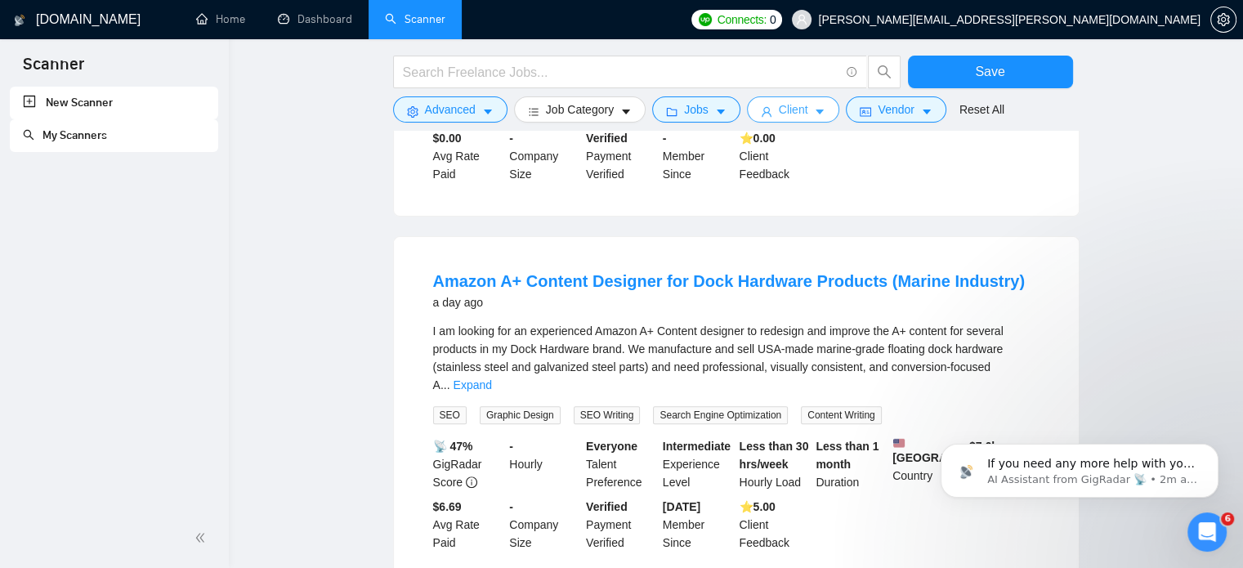
click at [802, 118] on button "Client" at bounding box center [793, 109] width 93 height 26
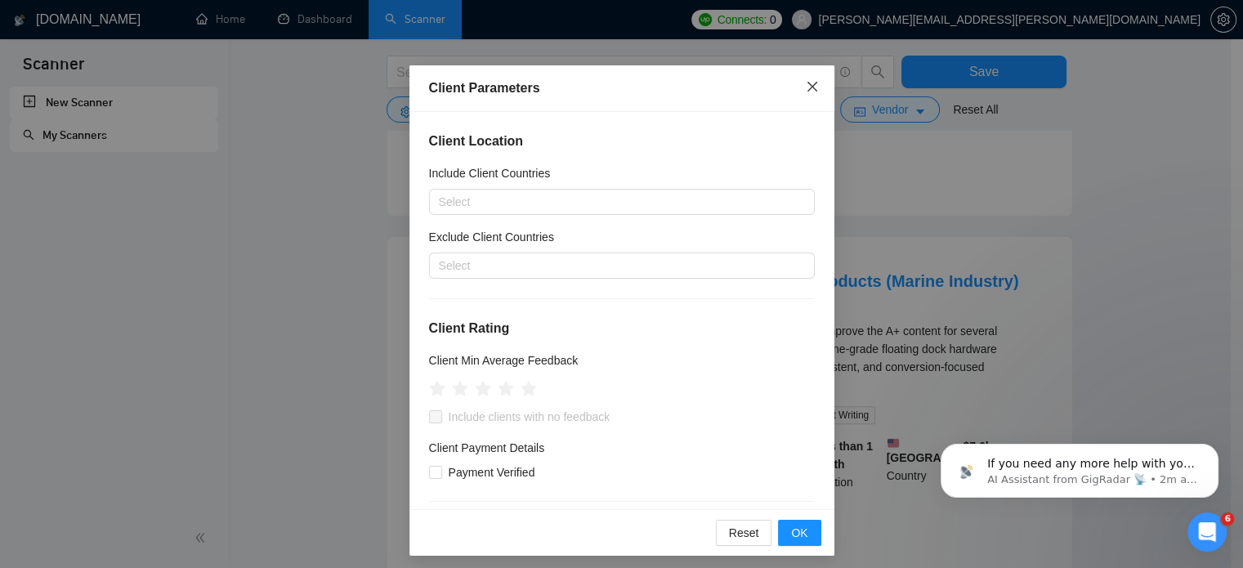
click at [802, 96] on span "Close" at bounding box center [812, 87] width 44 height 44
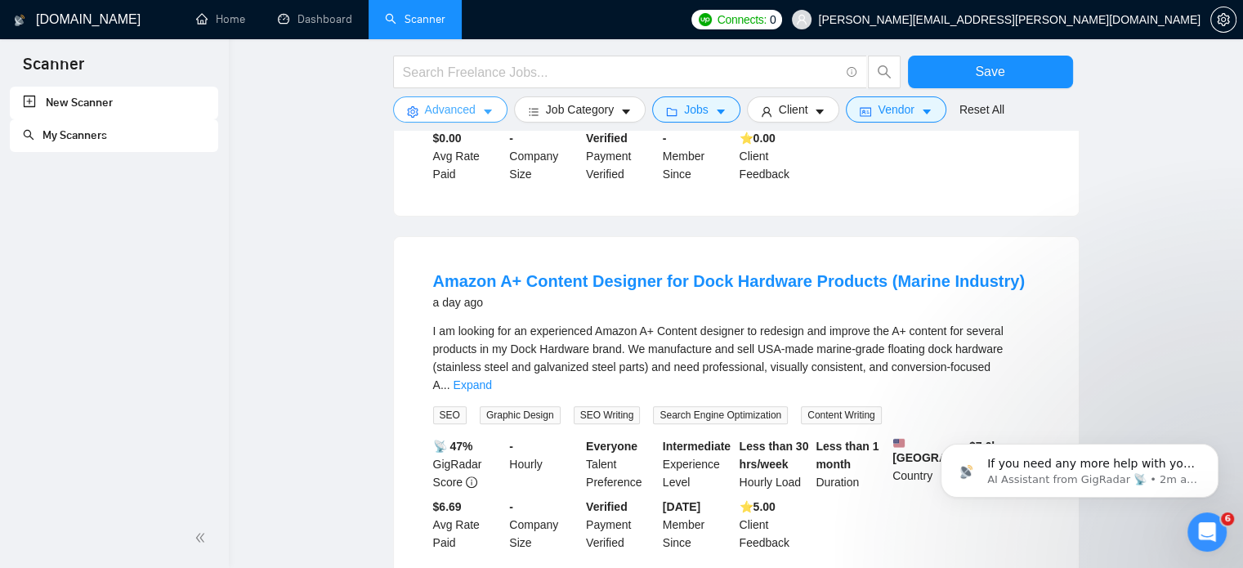
click at [478, 112] on button "Advanced" at bounding box center [450, 109] width 114 height 26
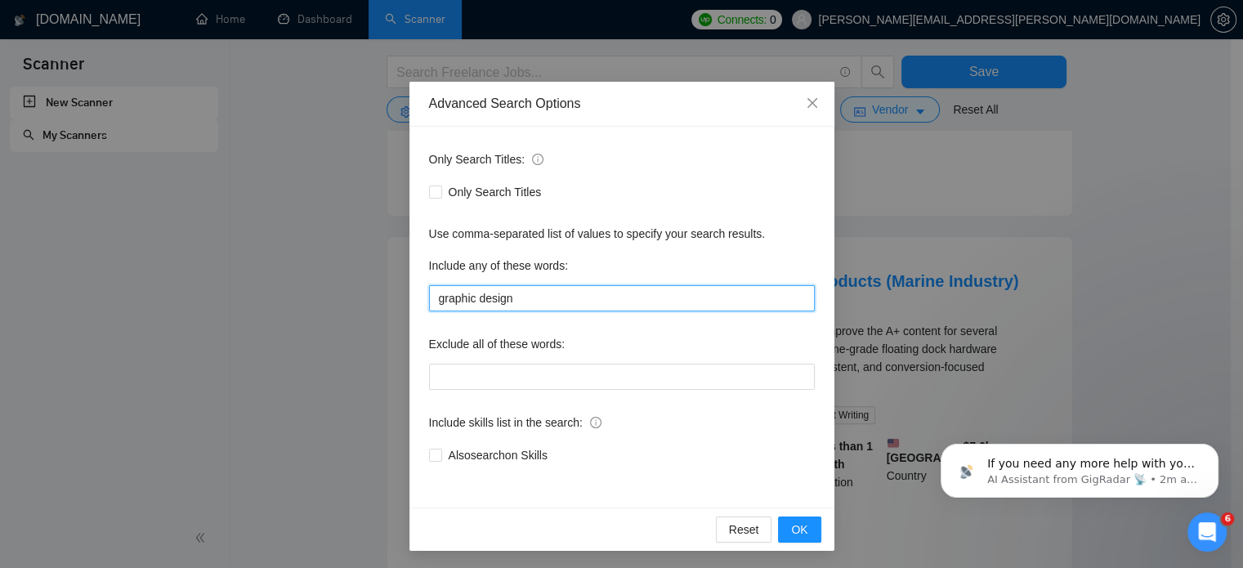
click at [609, 290] on input "graphic design" at bounding box center [622, 298] width 386 height 26
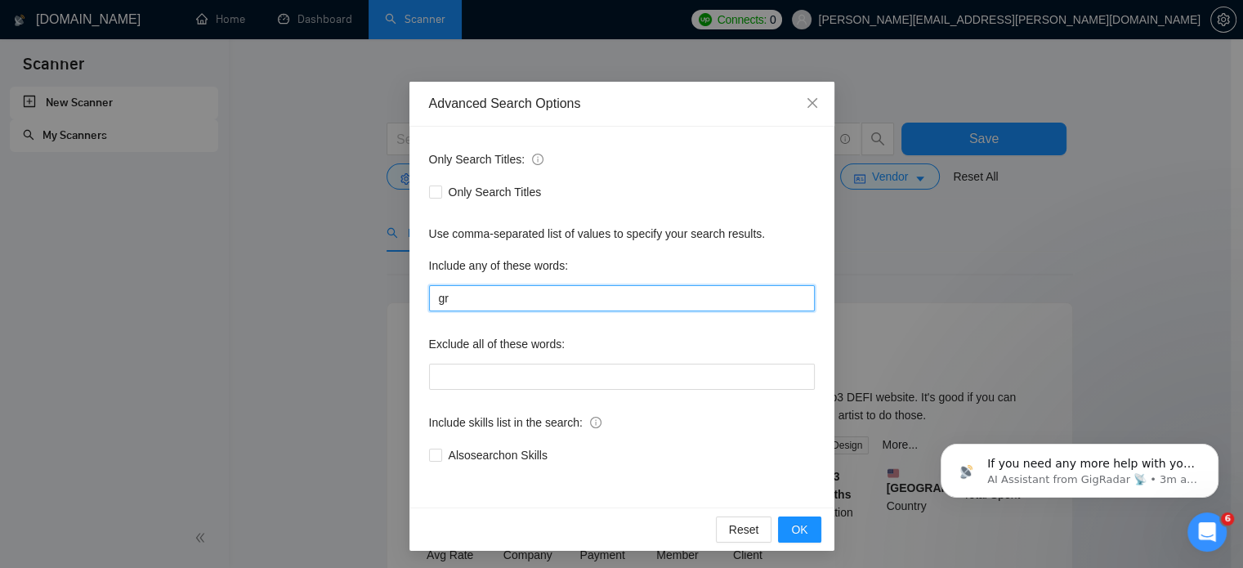
type input "g"
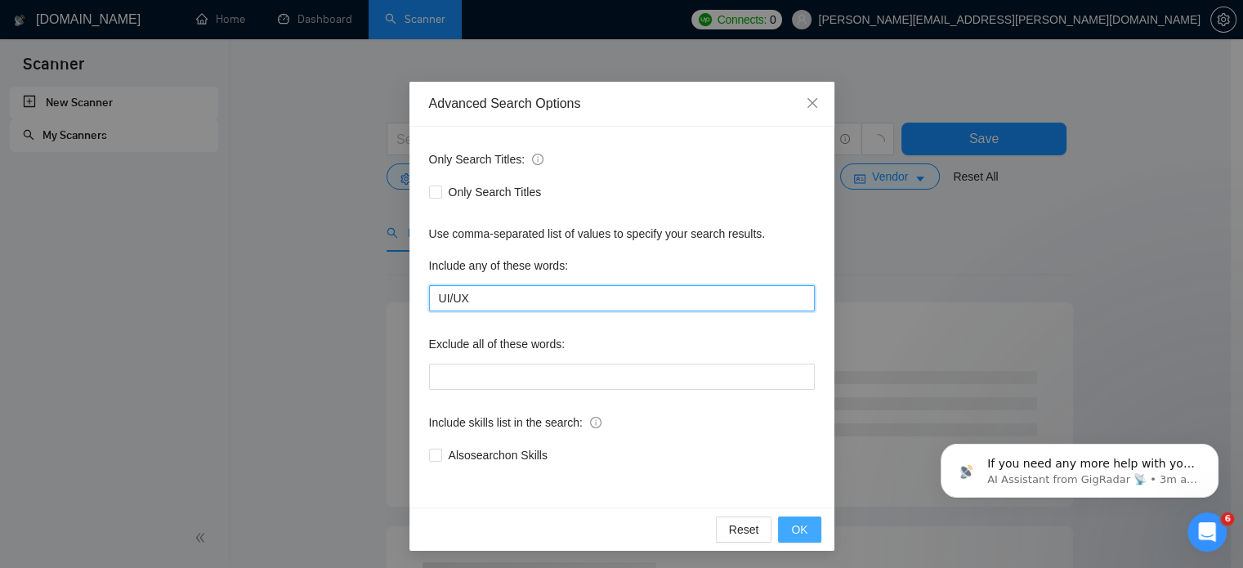
type input "UI/UX"
click at [799, 529] on span "OK" at bounding box center [799, 529] width 16 height 18
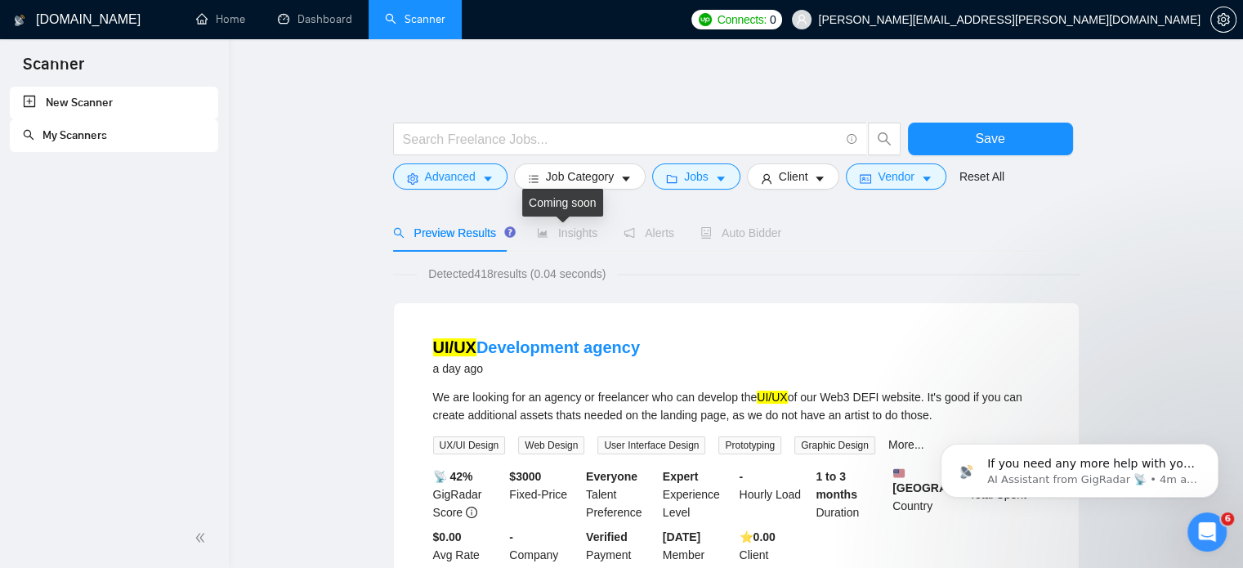
click at [565, 229] on span "Insights" at bounding box center [567, 232] width 60 height 13
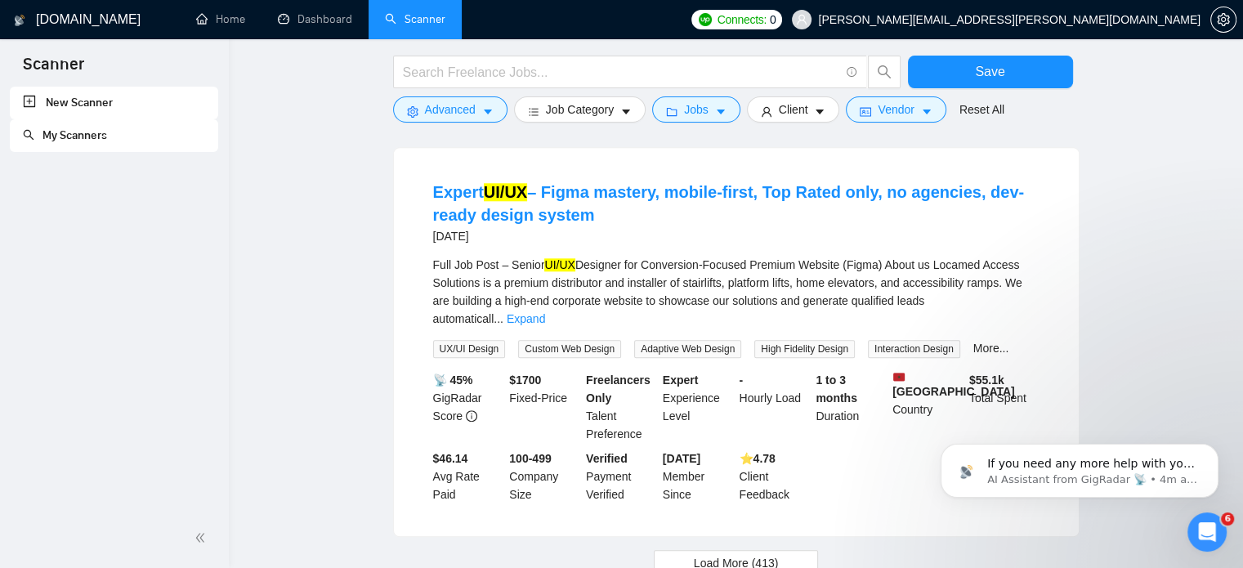
scroll to position [1706, 0]
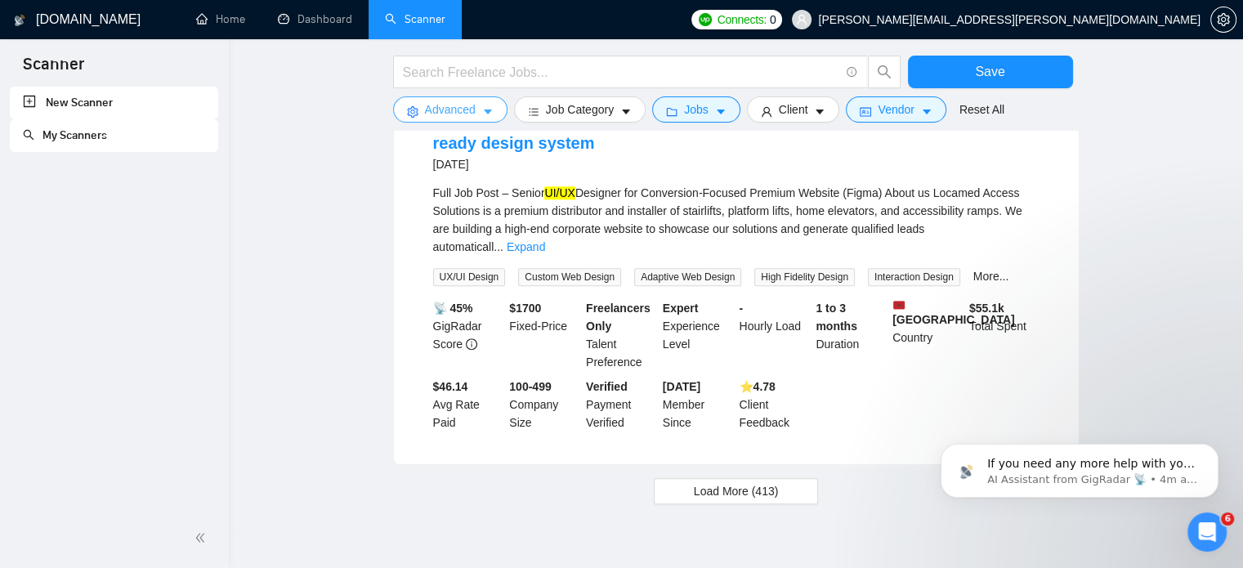
click at [482, 110] on icon "caret-down" at bounding box center [487, 111] width 11 height 11
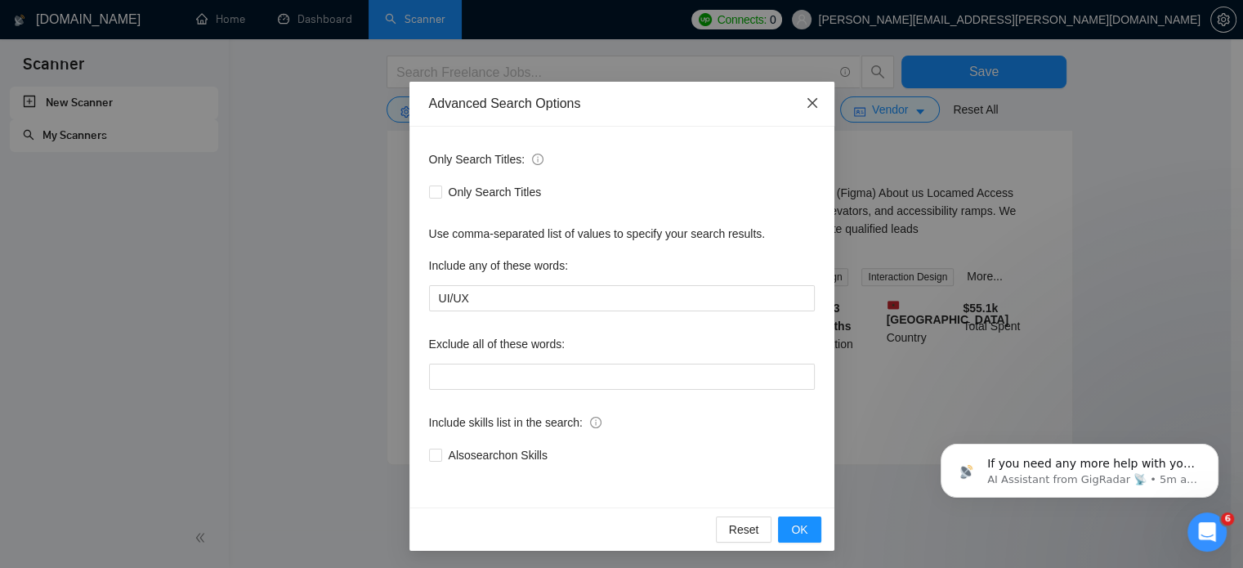
click at [814, 97] on span "Close" at bounding box center [812, 104] width 44 height 44
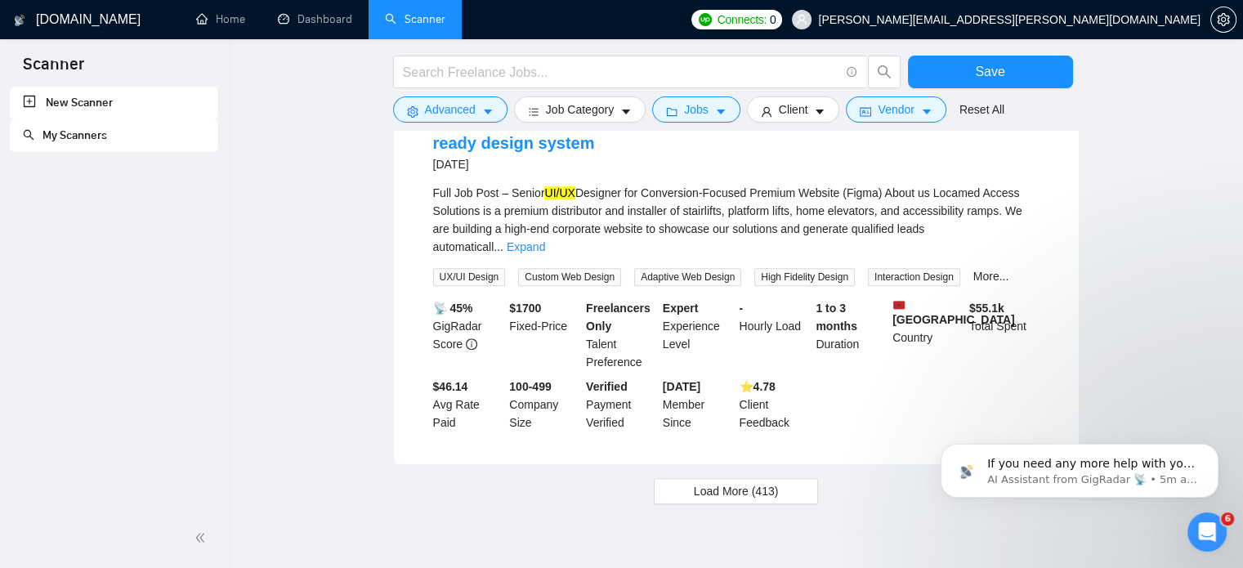
click at [1210, 528] on icon "Open Intercom Messenger" at bounding box center [1207, 532] width 27 height 27
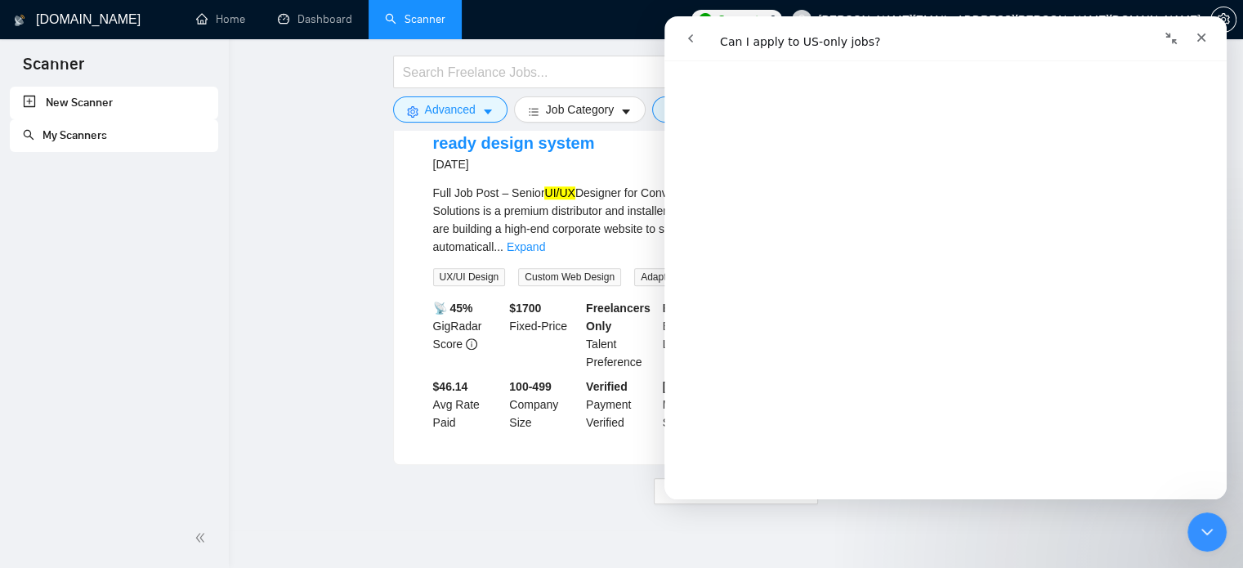
click at [690, 38] on icon "go back" at bounding box center [690, 38] width 13 height 13
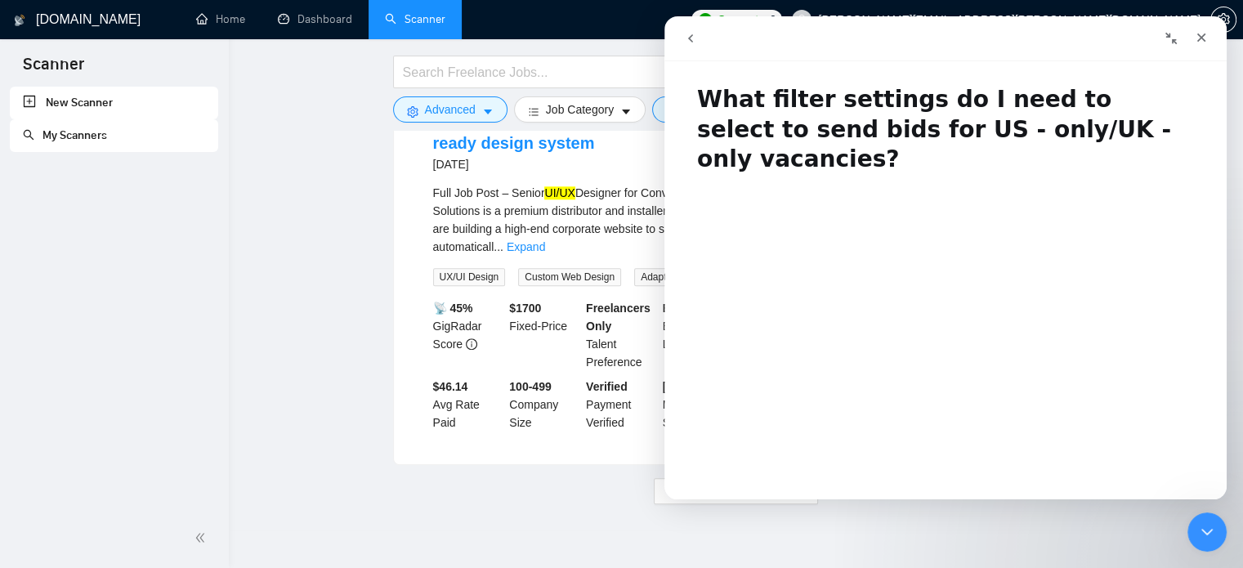
click at [690, 38] on icon "go back" at bounding box center [690, 38] width 13 height 13
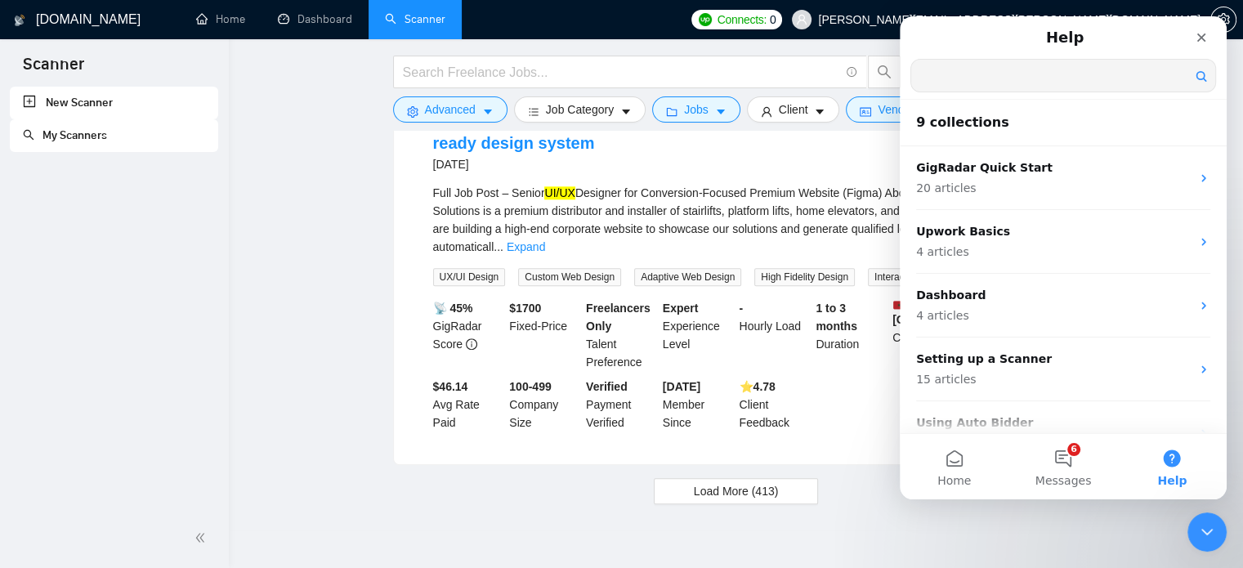
click at [1038, 89] on input "Search for help" at bounding box center [1063, 76] width 304 height 32
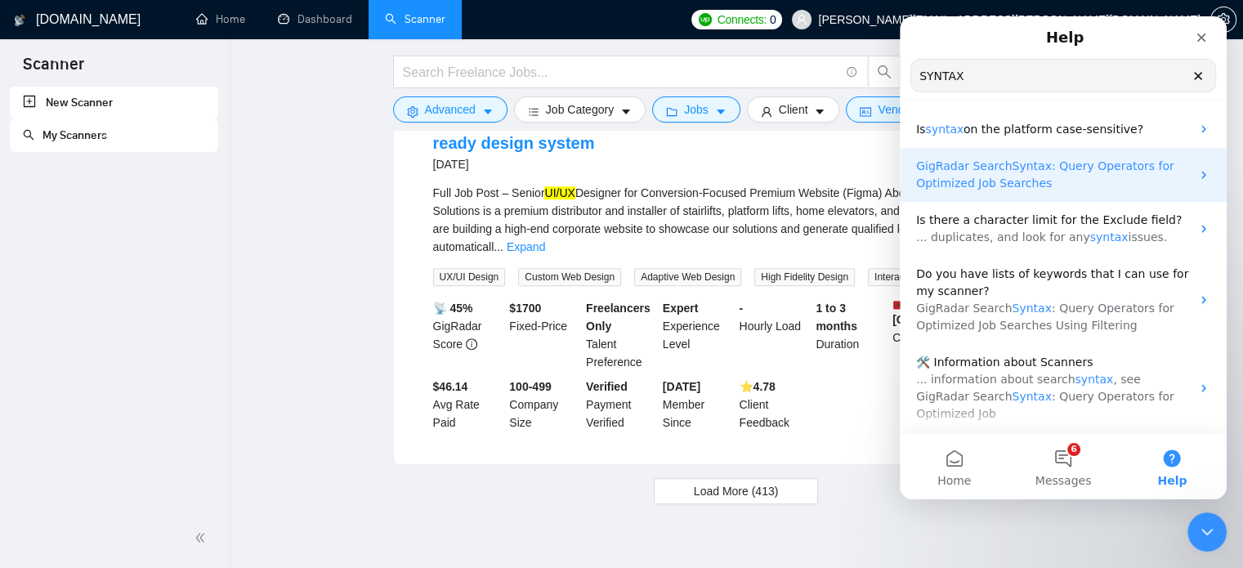
type input "SYNTAX"
click at [1020, 172] on span "Syntax" at bounding box center [1030, 165] width 39 height 13
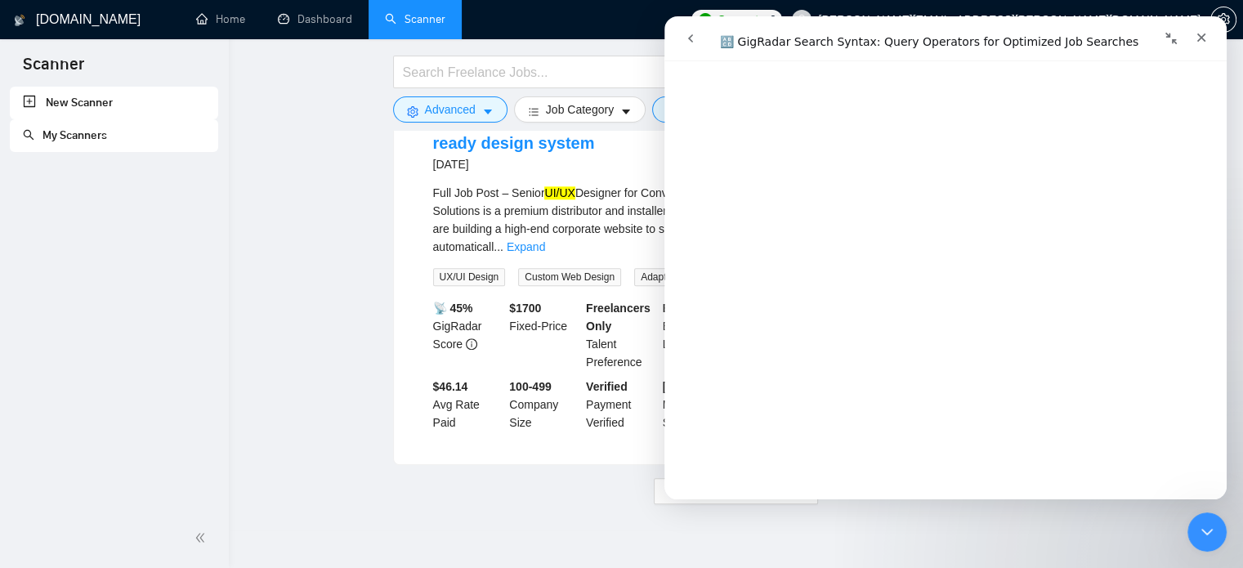
scroll to position [3885, 0]
click at [566, 74] on input "text" at bounding box center [621, 72] width 436 height 20
paste input ""React Native Expert""
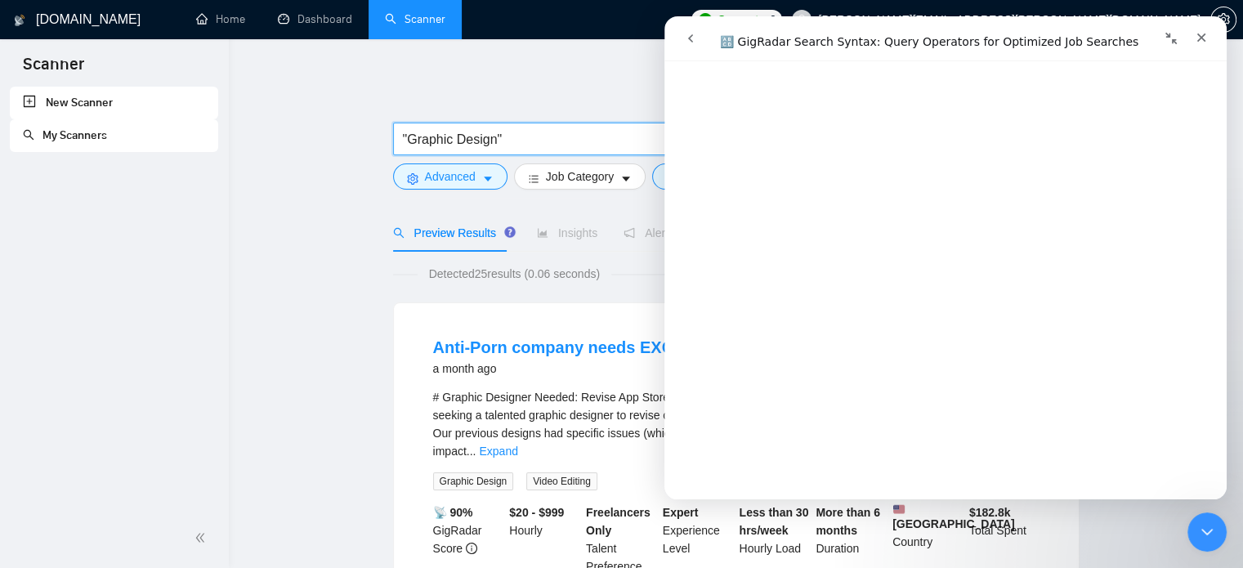
scroll to position [6000, 0]
type input ""Graphic Design""
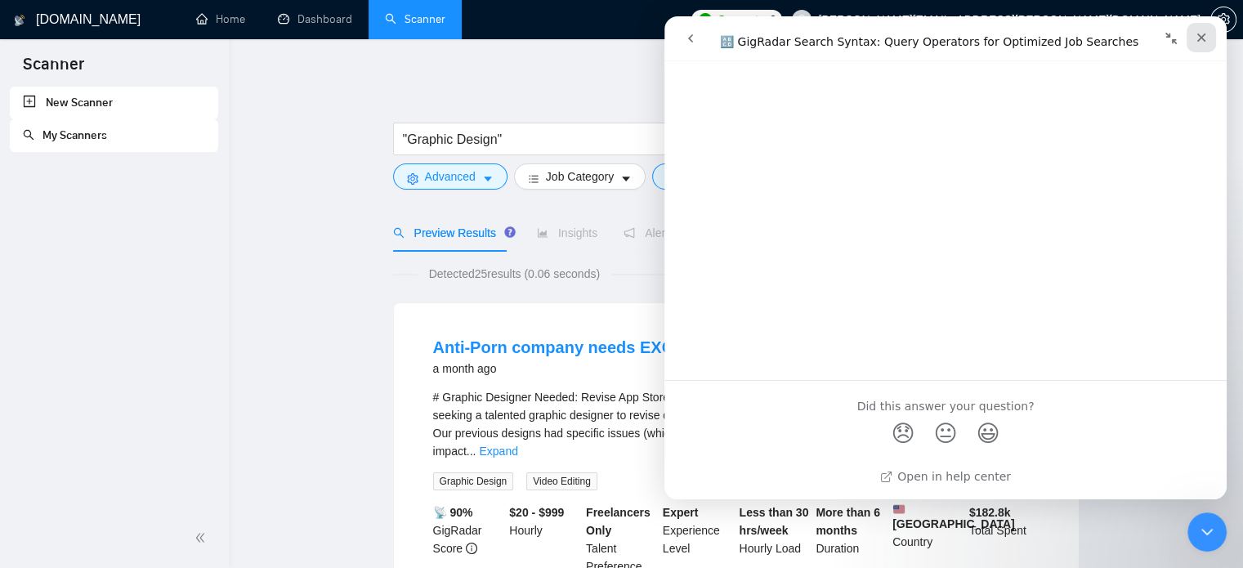
click at [1198, 39] on icon "Close" at bounding box center [1201, 37] width 9 height 9
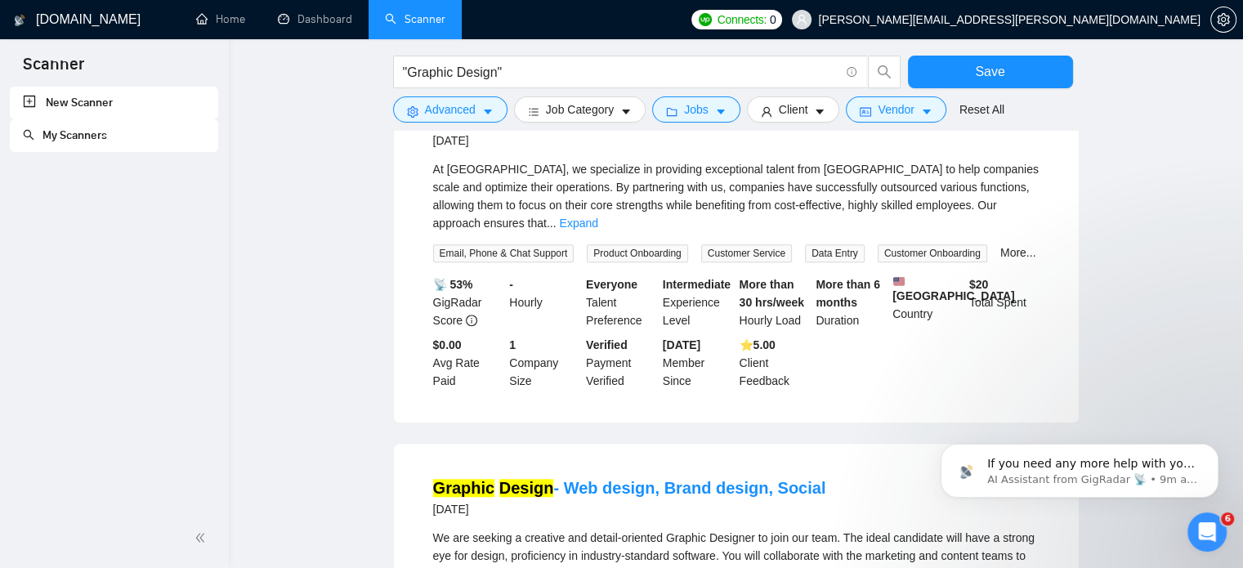
scroll to position [1447, 0]
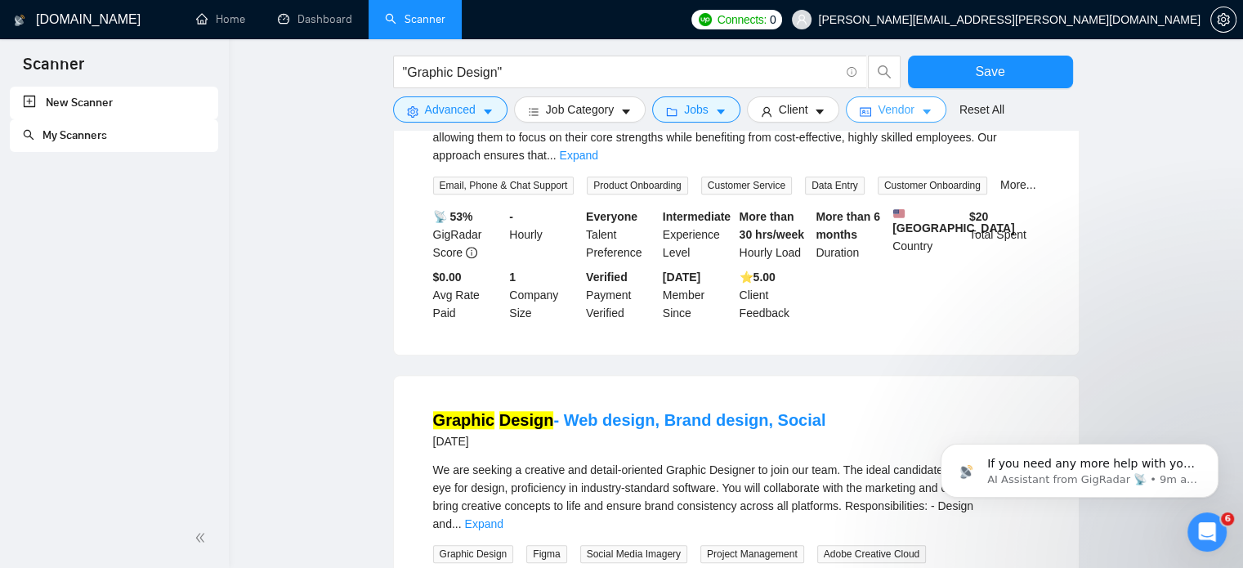
click at [865, 100] on button "Vendor" at bounding box center [896, 109] width 100 height 26
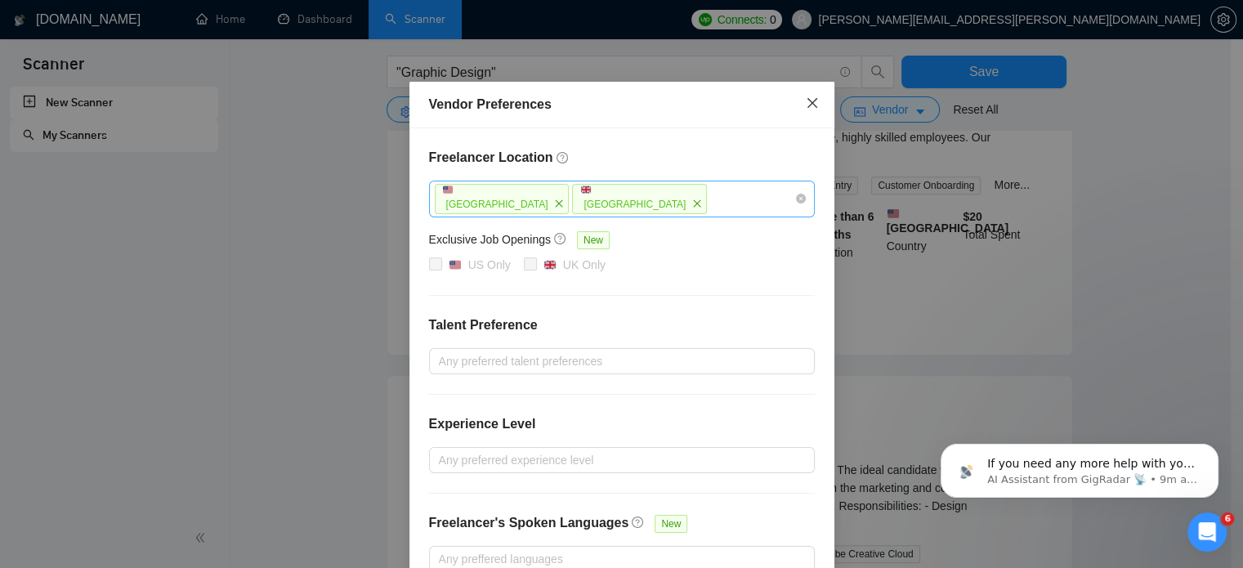
click at [807, 117] on span "Close" at bounding box center [812, 104] width 44 height 44
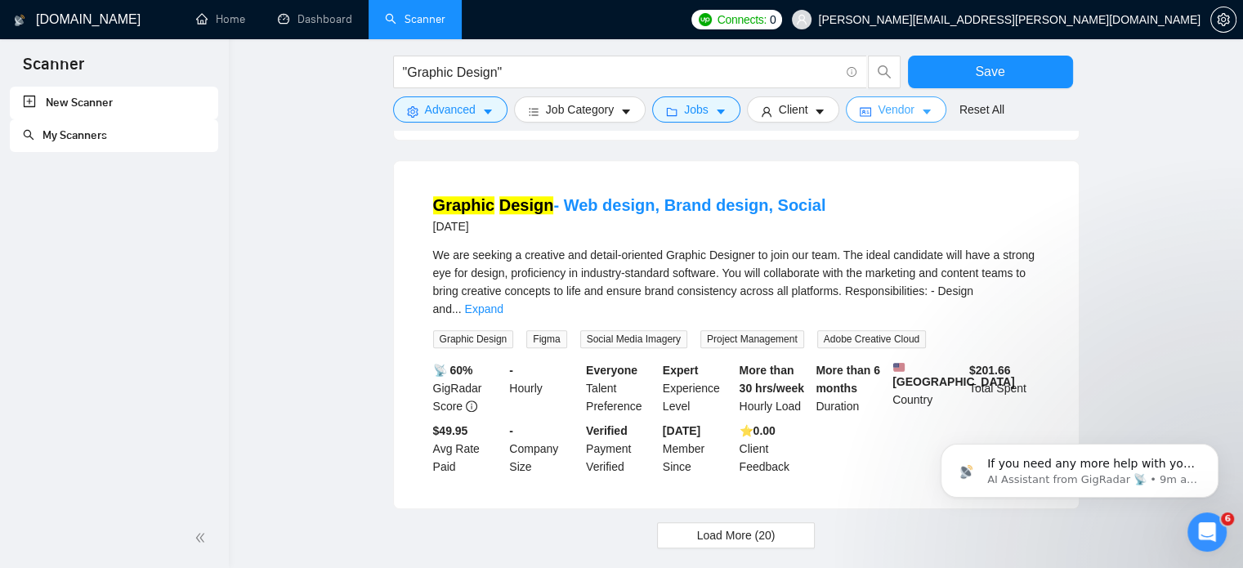
scroll to position [1662, 0]
click at [726, 195] on link "Graphic Design - Web design, Brand design, Social" at bounding box center [629, 204] width 393 height 18
